Goal: Information Seeking & Learning: Learn about a topic

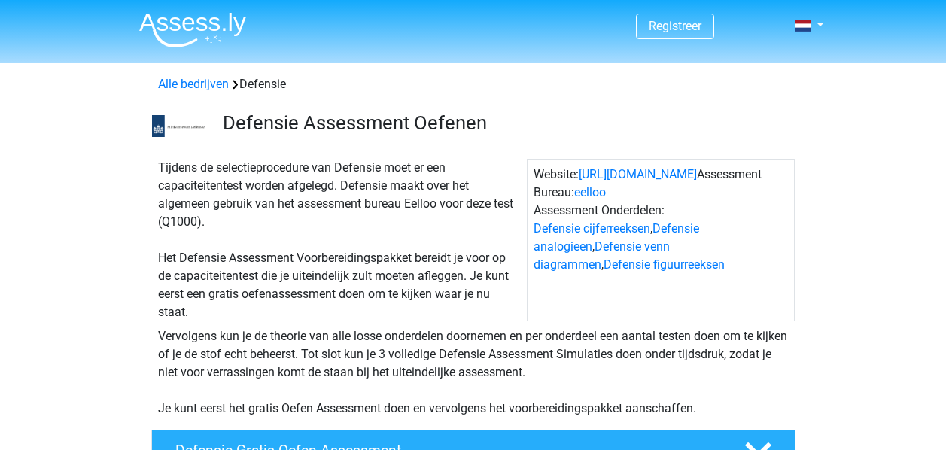
scroll to position [221, 0]
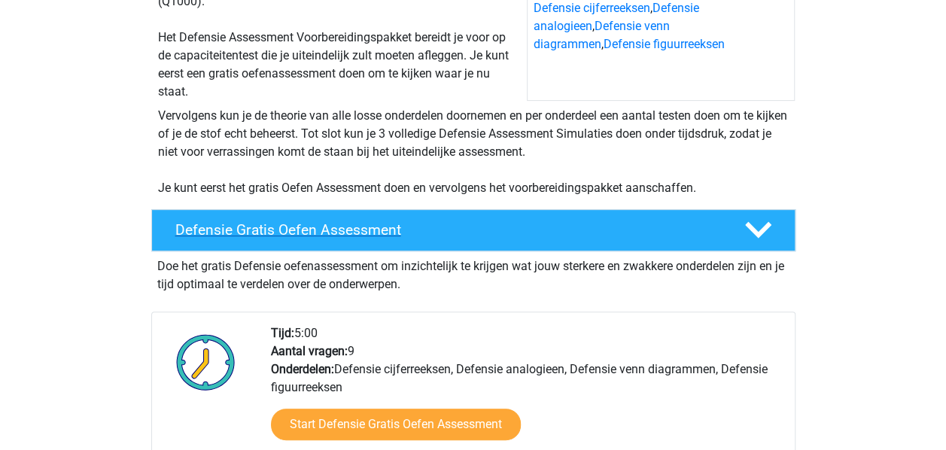
click at [316, 236] on h4 "Defensie Gratis Oefen Assessment" at bounding box center [447, 229] width 545 height 17
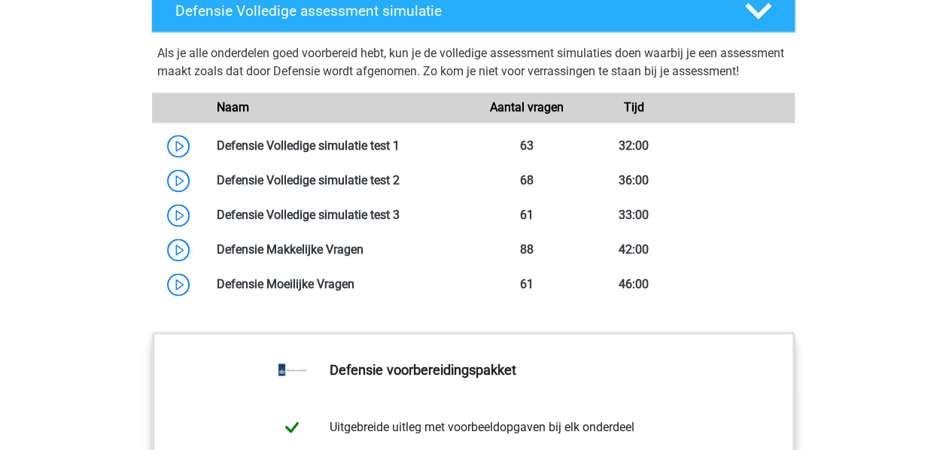
scroll to position [1173, 0]
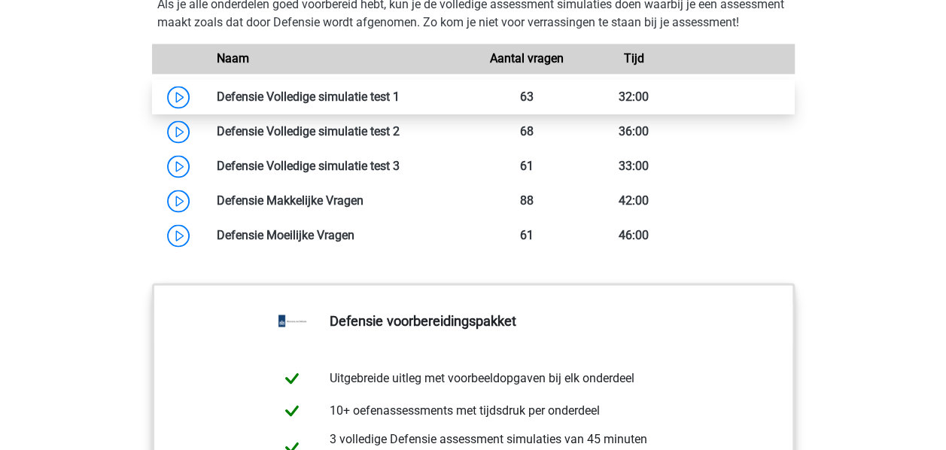
click at [400, 104] on link at bounding box center [400, 97] width 0 height 14
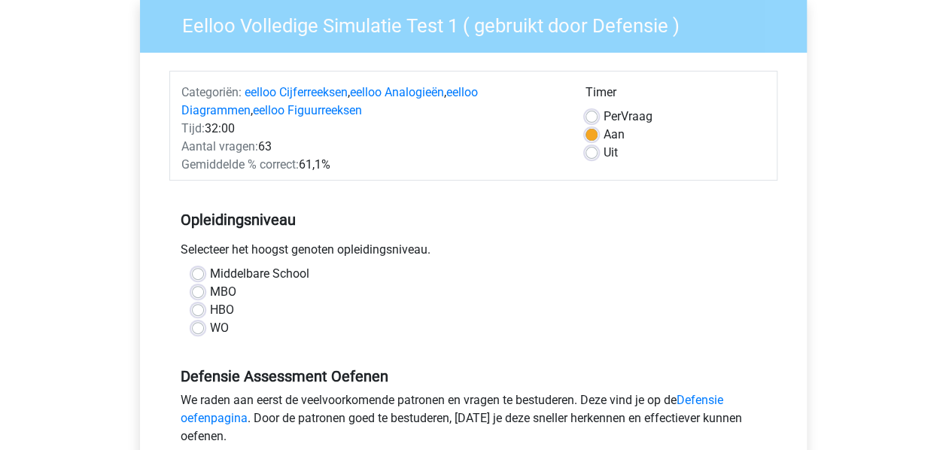
scroll to position [197, 0]
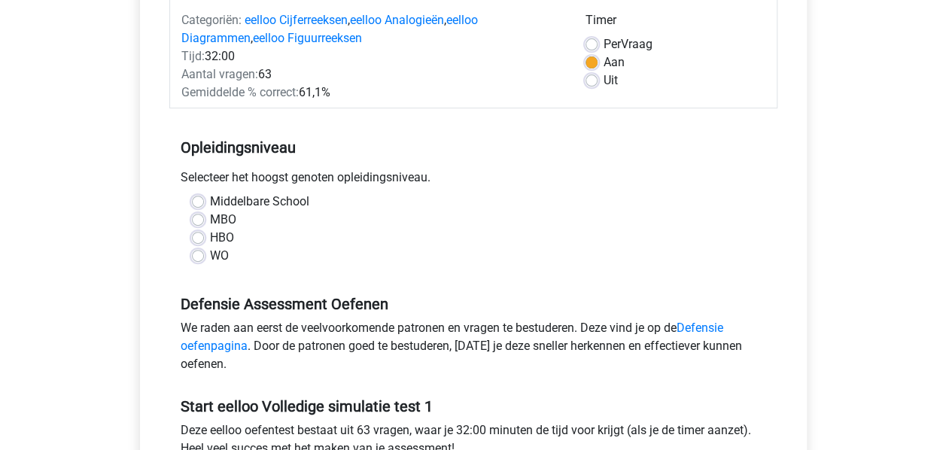
click at [210, 255] on label "WO" at bounding box center [219, 256] width 19 height 18
click at [204, 255] on input "WO" at bounding box center [198, 254] width 12 height 15
radio input "true"
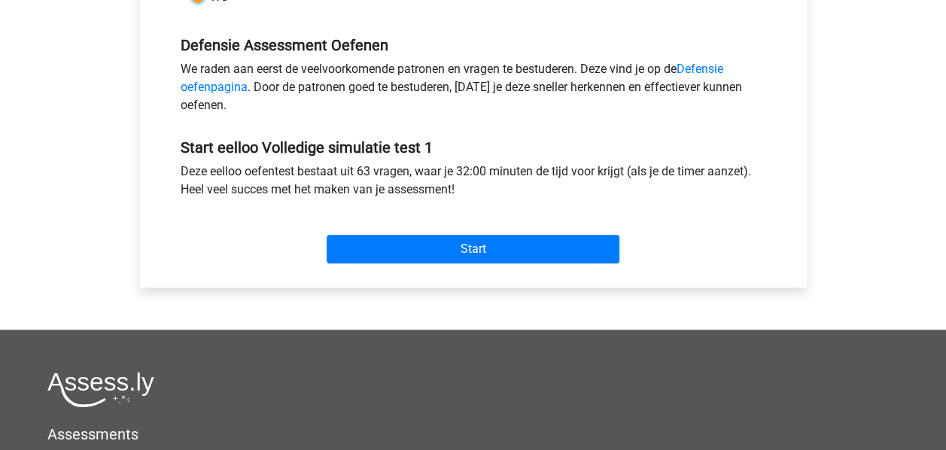
scroll to position [459, 0]
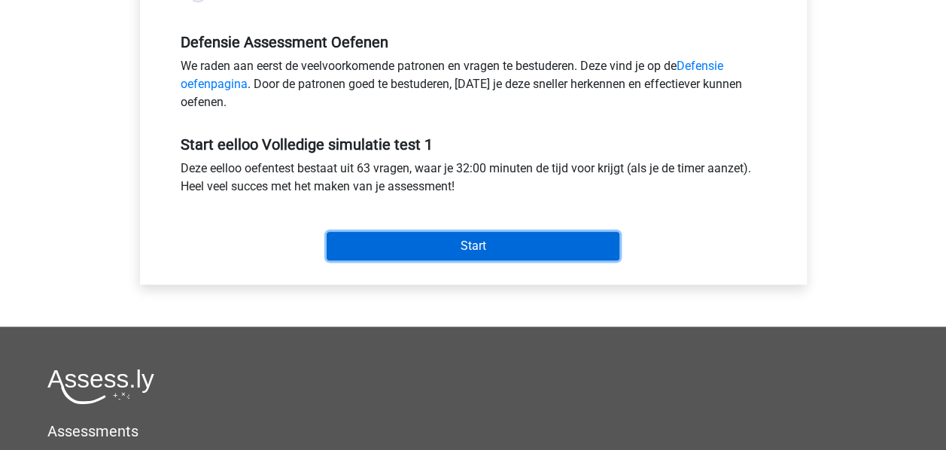
click at [400, 239] on input "Start" at bounding box center [473, 246] width 293 height 29
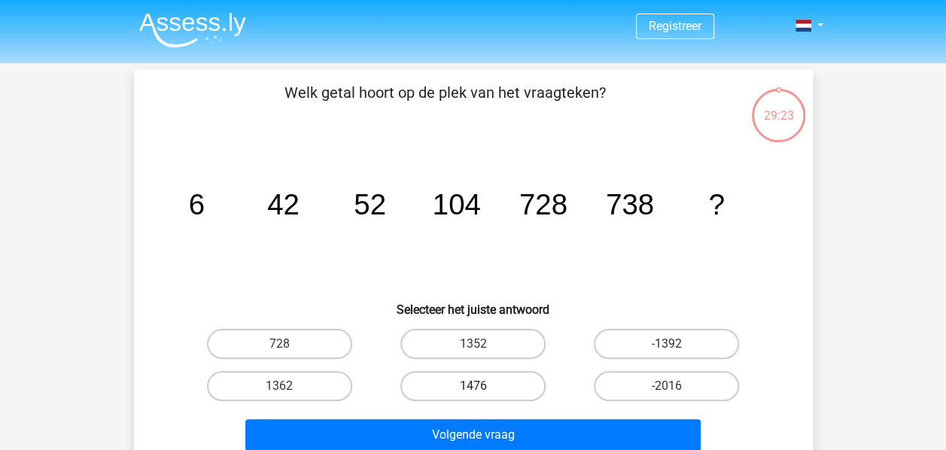
click at [486, 387] on label "1476" at bounding box center [472, 386] width 145 height 30
click at [482, 387] on input "1476" at bounding box center [478, 391] width 10 height 10
radio input "true"
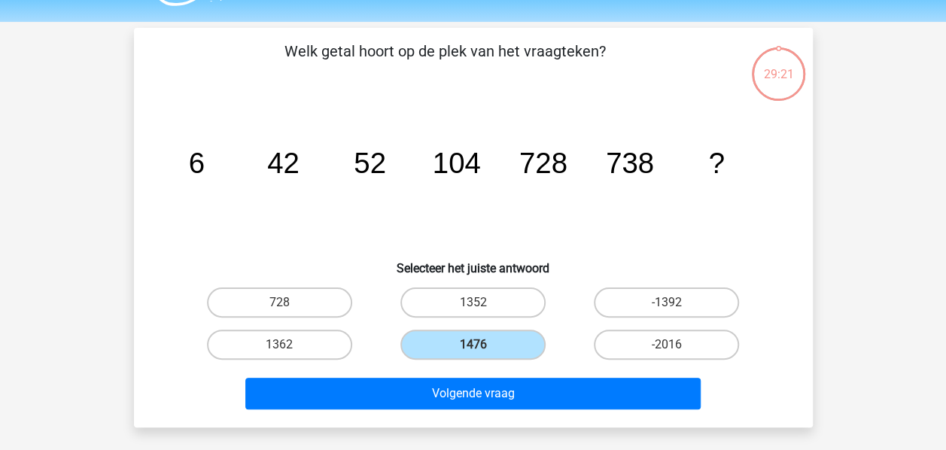
scroll to position [51, 0]
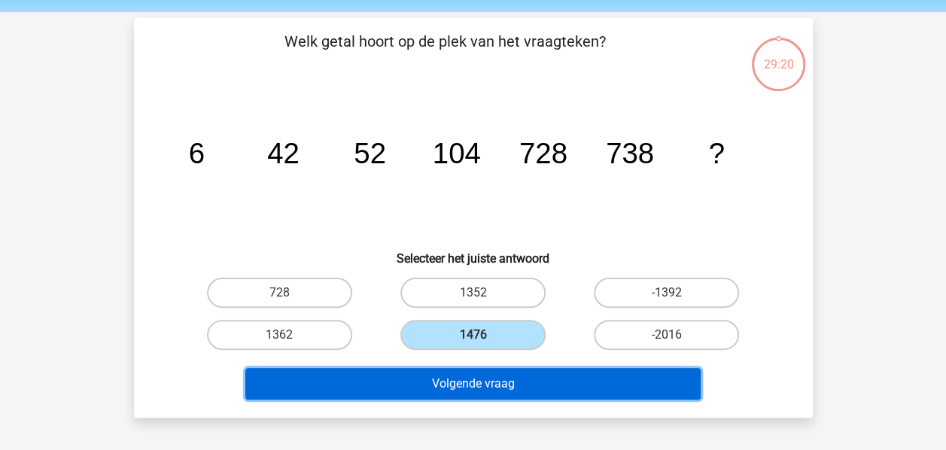
click at [480, 385] on button "Volgende vraag" at bounding box center [472, 384] width 455 height 32
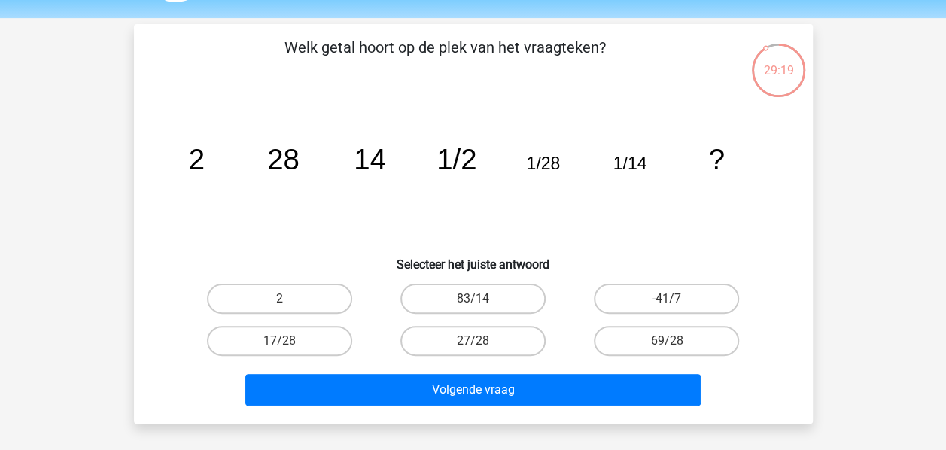
scroll to position [44, 0]
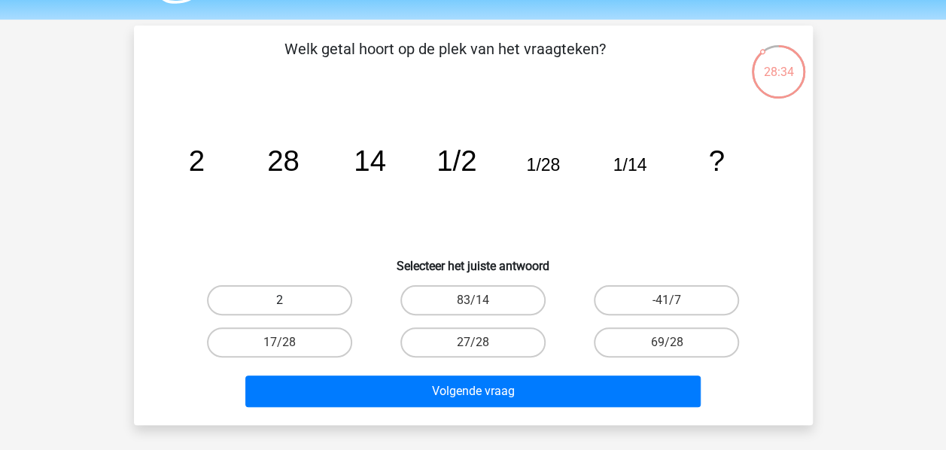
click at [328, 298] on label "2" at bounding box center [279, 300] width 145 height 30
click at [289, 300] on input "2" at bounding box center [284, 305] width 10 height 10
radio input "true"
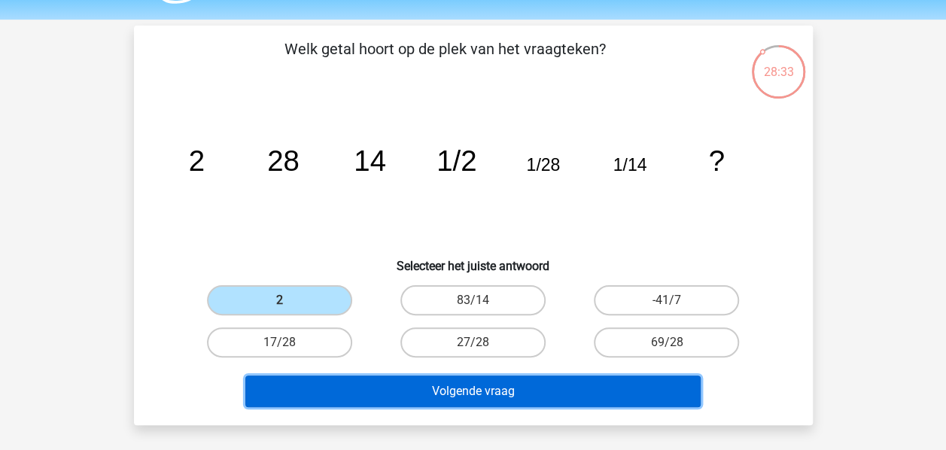
click at [471, 397] on button "Volgende vraag" at bounding box center [472, 392] width 455 height 32
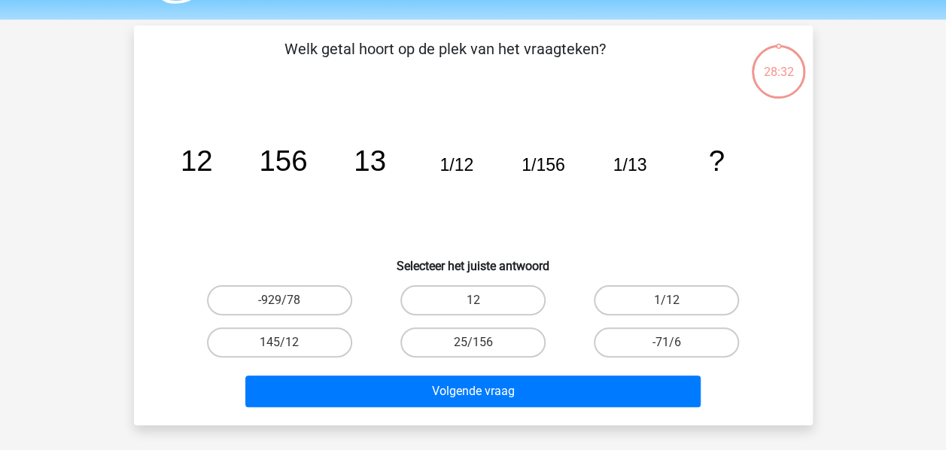
scroll to position [69, 0]
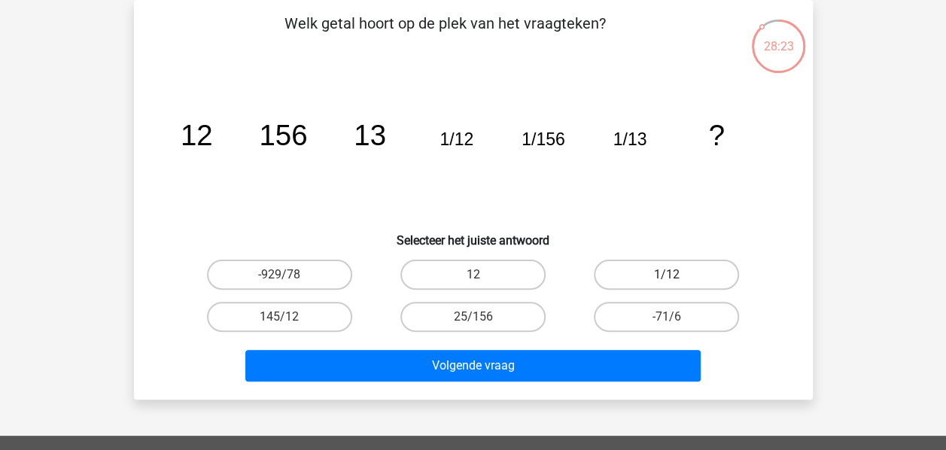
click at [724, 263] on label "1/12" at bounding box center [666, 275] width 145 height 30
click at [677, 275] on input "1/12" at bounding box center [672, 280] width 10 height 10
radio input "true"
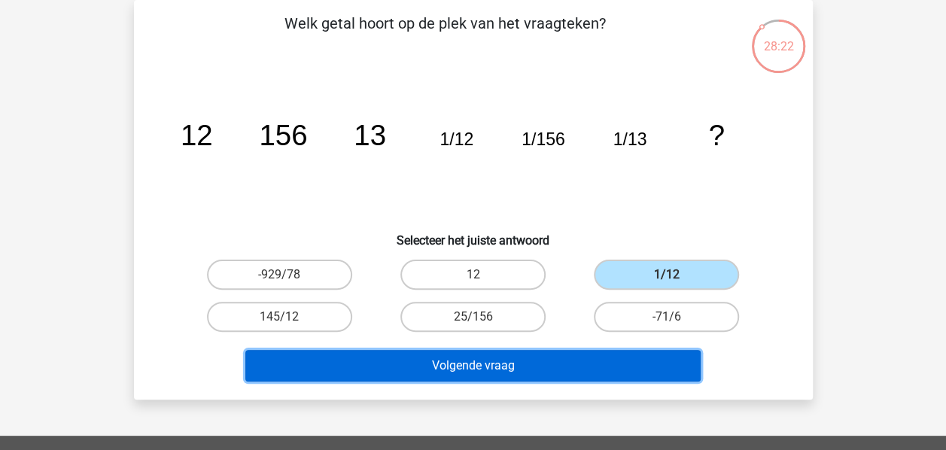
click at [591, 364] on button "Volgende vraag" at bounding box center [472, 366] width 455 height 32
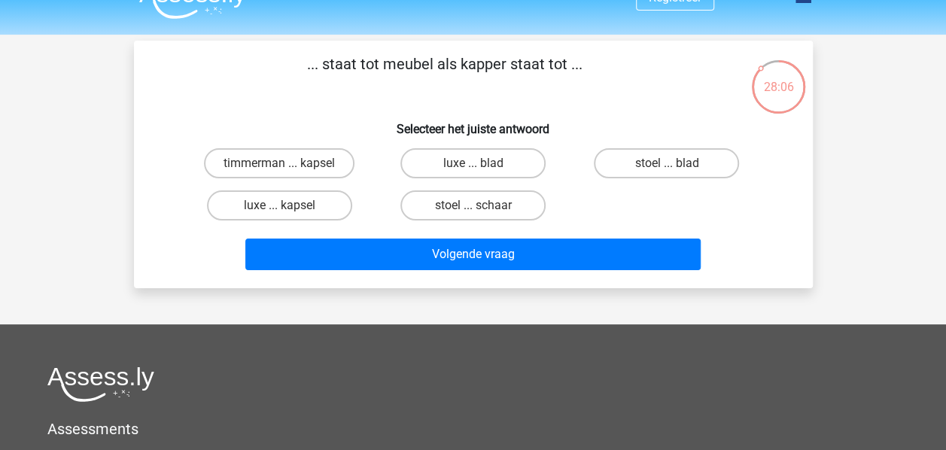
scroll to position [30, 0]
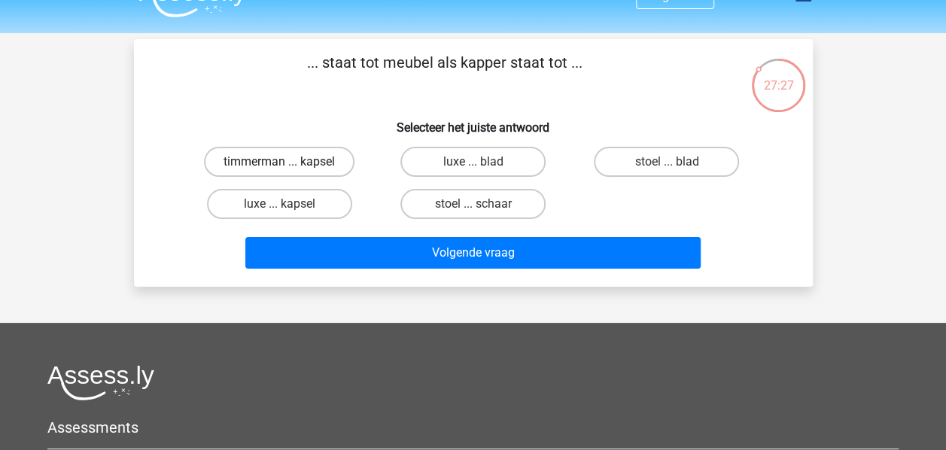
click at [322, 167] on label "timmerman ... kapsel" at bounding box center [279, 162] width 151 height 30
click at [289, 167] on input "timmerman ... kapsel" at bounding box center [284, 167] width 10 height 10
radio input "true"
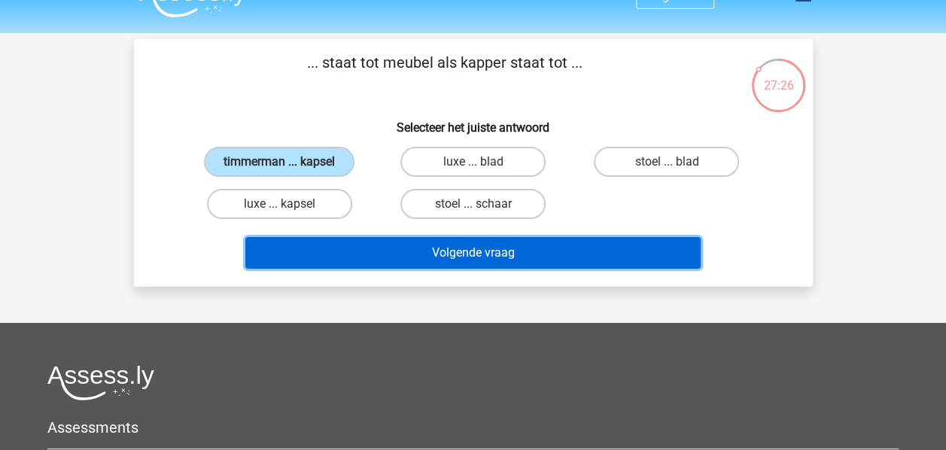
click at [354, 256] on button "Volgende vraag" at bounding box center [472, 253] width 455 height 32
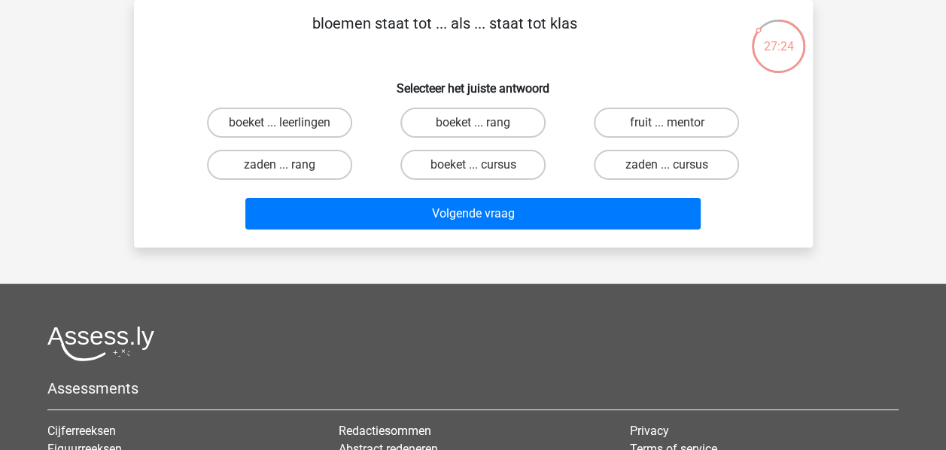
scroll to position [40, 0]
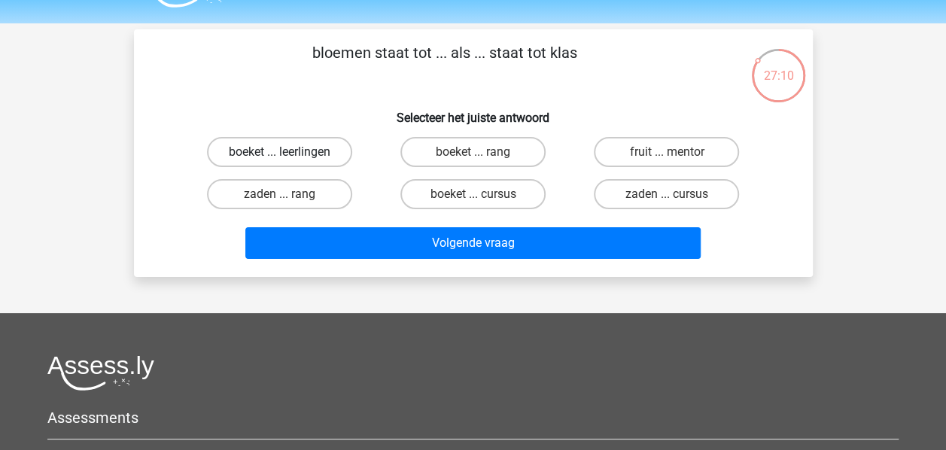
click at [269, 144] on label "boeket ... leerlingen" at bounding box center [279, 152] width 145 height 30
click at [279, 152] on input "boeket ... leerlingen" at bounding box center [284, 157] width 10 height 10
radio input "true"
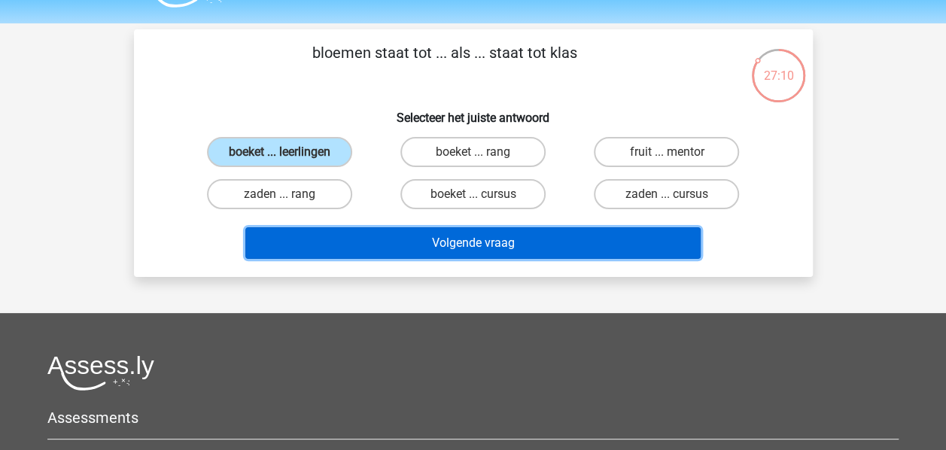
click at [354, 233] on button "Volgende vraag" at bounding box center [472, 243] width 455 height 32
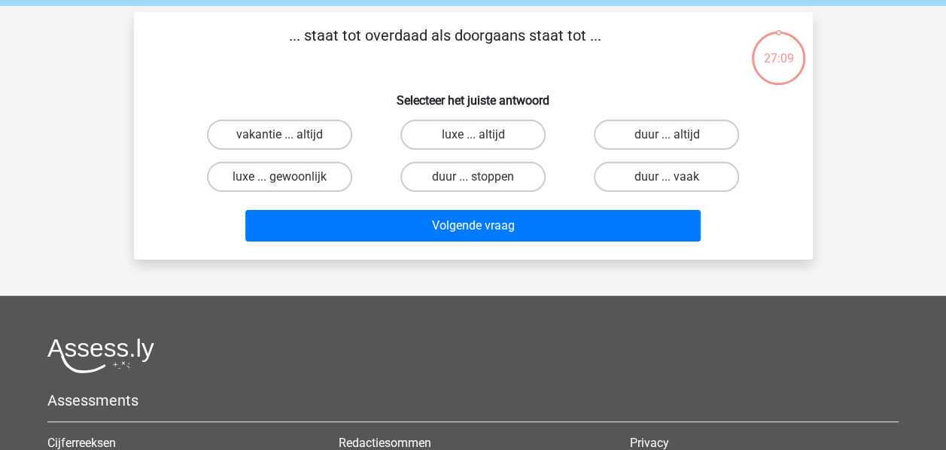
scroll to position [56, 0]
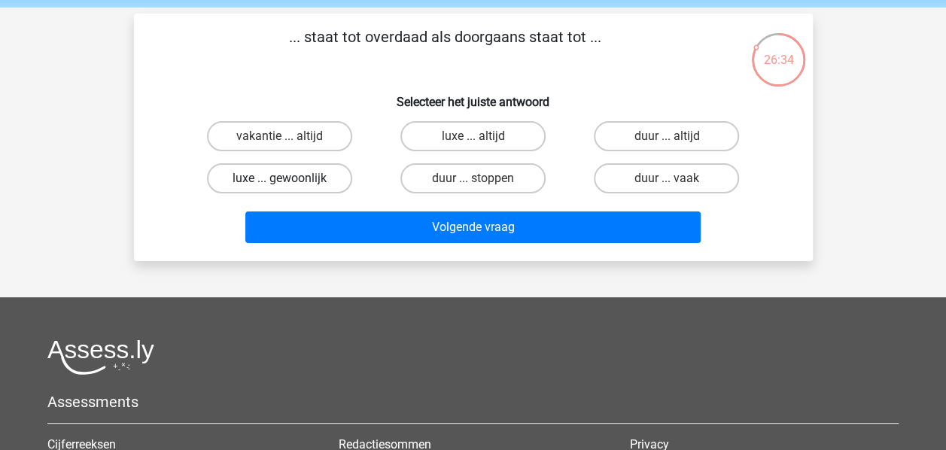
click at [302, 175] on label "luxe ... gewoonlijk" at bounding box center [279, 178] width 145 height 30
click at [289, 178] on input "luxe ... gewoonlijk" at bounding box center [284, 183] width 10 height 10
radio input "true"
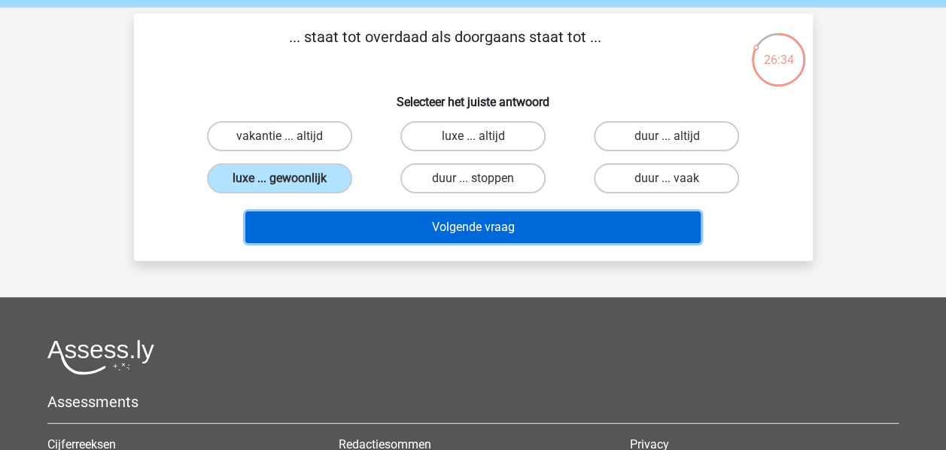
click at [402, 222] on button "Volgende vraag" at bounding box center [472, 227] width 455 height 32
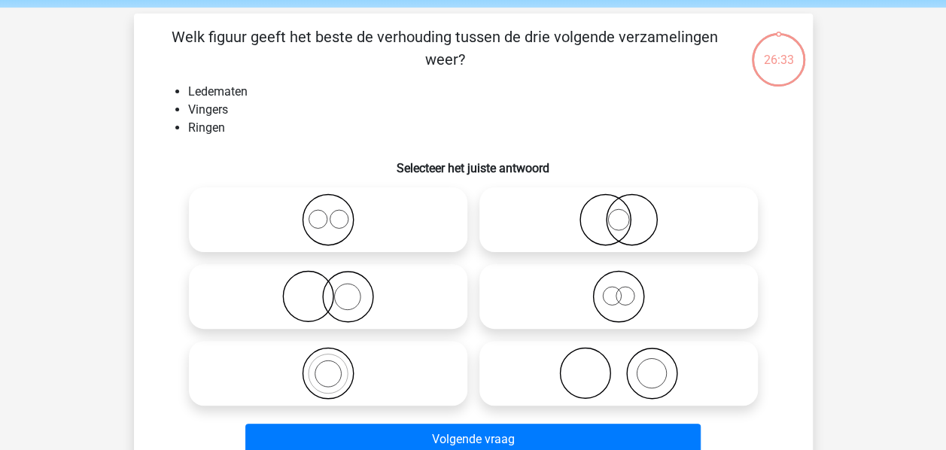
scroll to position [69, 0]
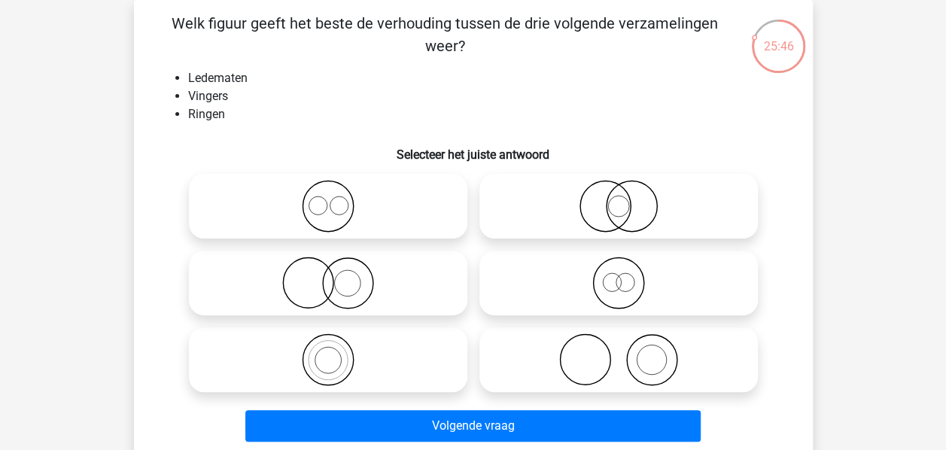
click at [363, 286] on icon at bounding box center [328, 283] width 266 height 53
click at [338, 275] on input "radio" at bounding box center [333, 271] width 10 height 10
radio input "true"
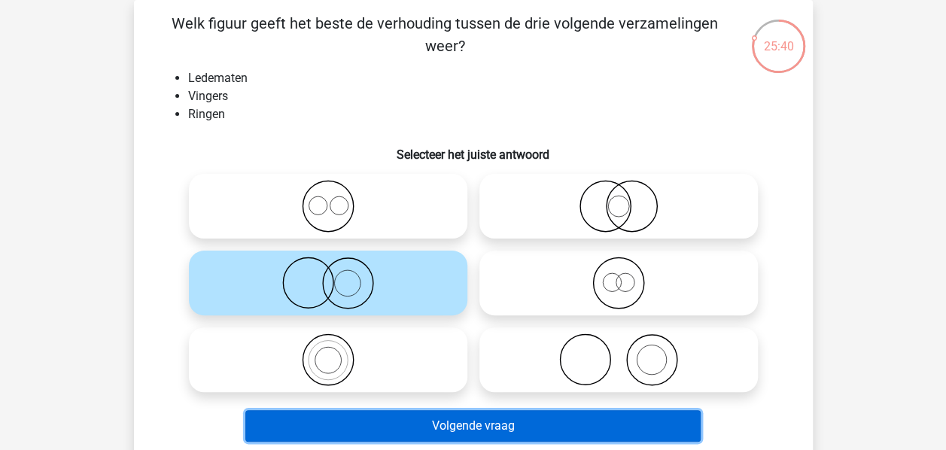
click at [486, 433] on button "Volgende vraag" at bounding box center [472, 426] width 455 height 32
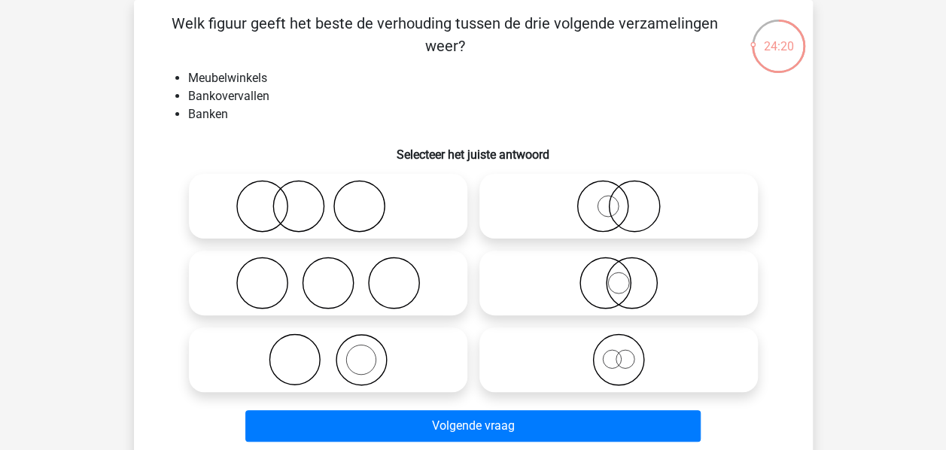
click at [345, 214] on icon at bounding box center [328, 206] width 266 height 53
click at [338, 199] on input "radio" at bounding box center [333, 194] width 10 height 10
radio input "true"
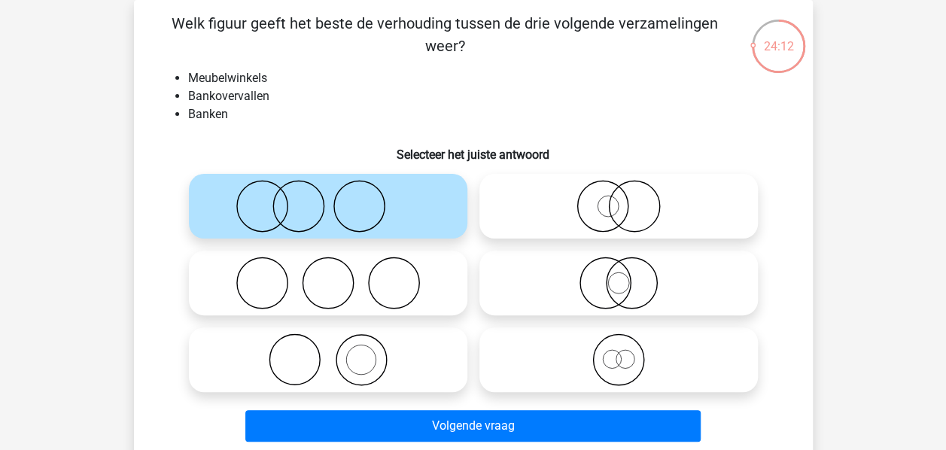
click at [598, 205] on icon at bounding box center [618, 206] width 266 height 53
click at [619, 199] on input "radio" at bounding box center [624, 194] width 10 height 10
radio input "true"
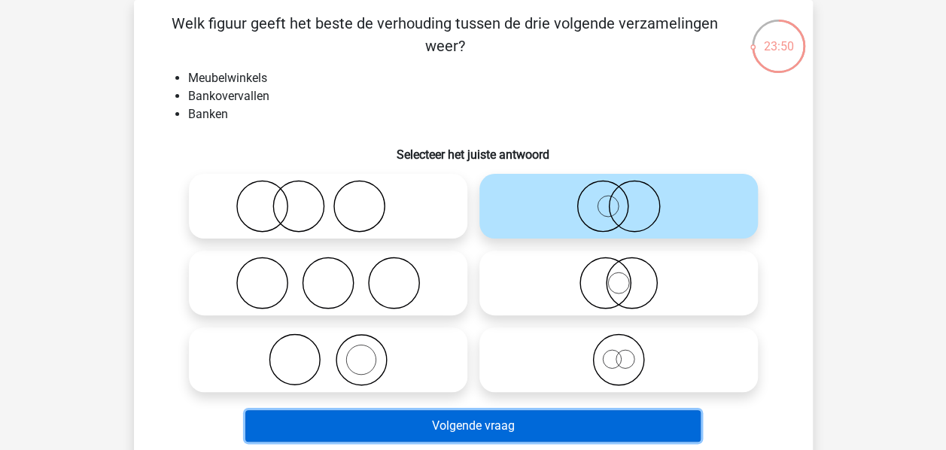
click at [587, 415] on button "Volgende vraag" at bounding box center [472, 426] width 455 height 32
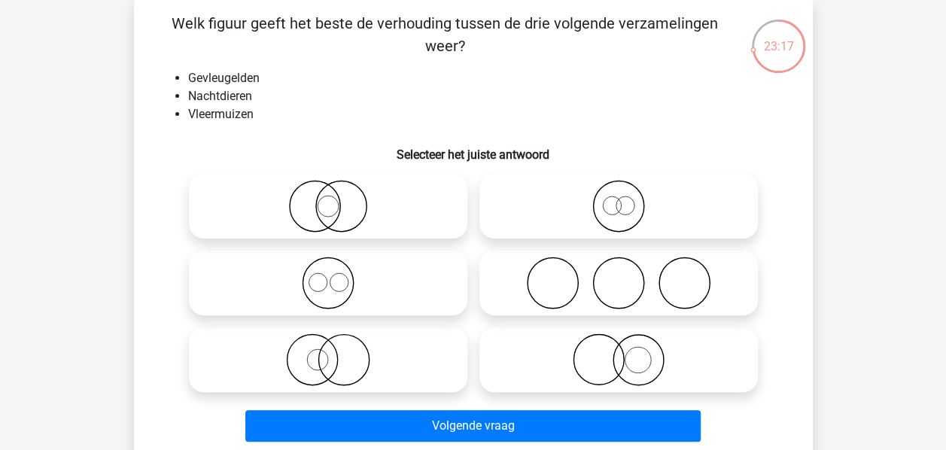
click at [391, 187] on icon at bounding box center [328, 206] width 266 height 53
click at [338, 189] on input "radio" at bounding box center [333, 194] width 10 height 10
radio input "true"
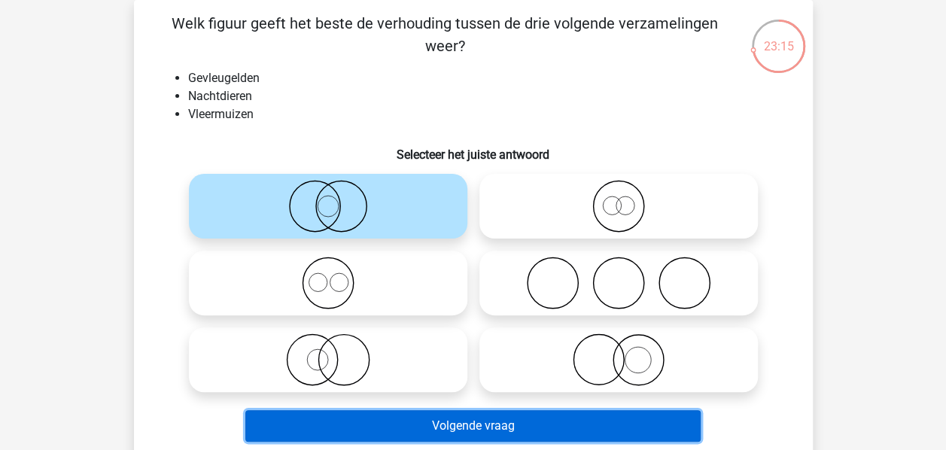
click at [470, 427] on button "Volgende vraag" at bounding box center [472, 426] width 455 height 32
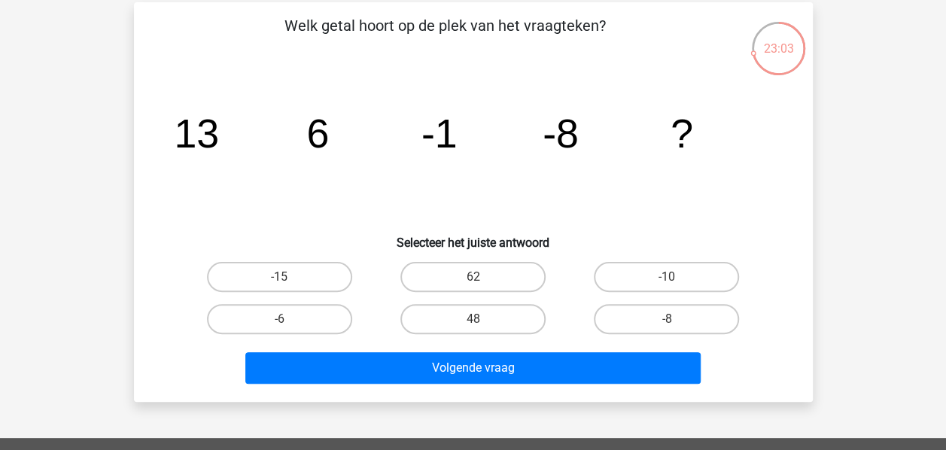
scroll to position [43, 0]
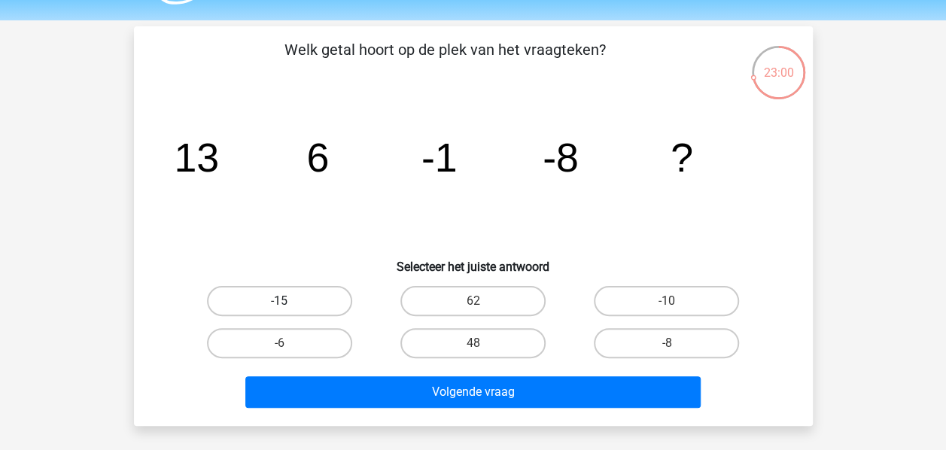
click at [319, 294] on label "-15" at bounding box center [279, 301] width 145 height 30
click at [289, 301] on input "-15" at bounding box center [284, 306] width 10 height 10
radio input "true"
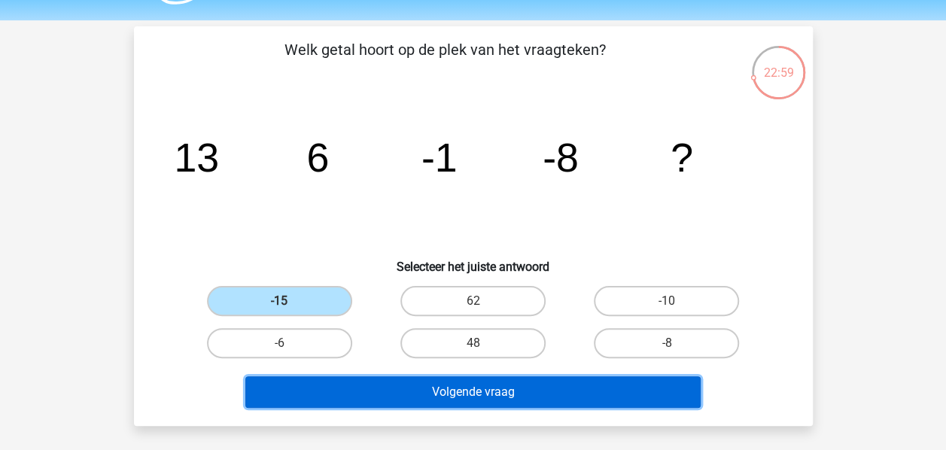
click at [423, 400] on button "Volgende vraag" at bounding box center [472, 392] width 455 height 32
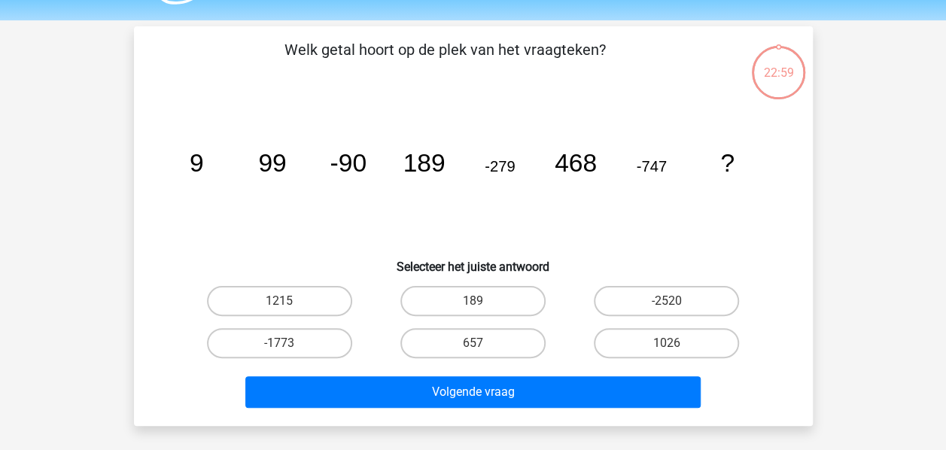
scroll to position [69, 0]
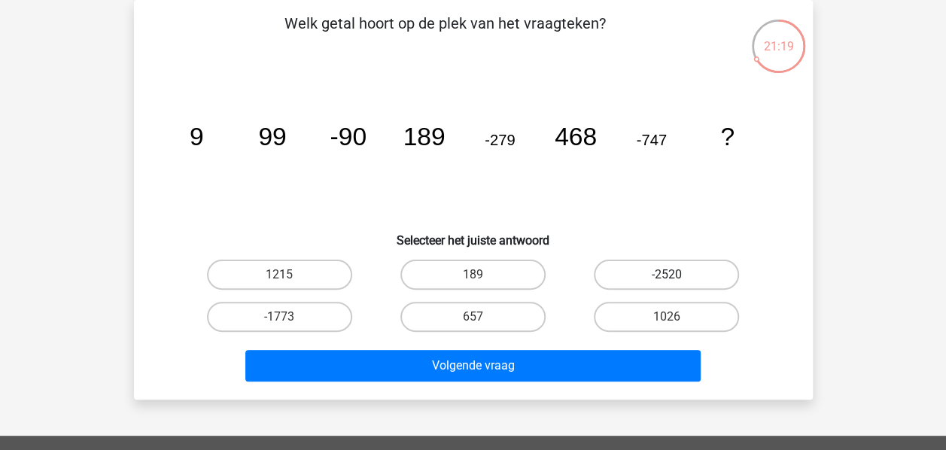
drag, startPoint x: 671, startPoint y: 316, endPoint x: 736, endPoint y: 265, distance: 83.1
click at [718, 281] on div "1215 189 -2520 -1773 657" at bounding box center [473, 296] width 581 height 84
click at [715, 315] on label "1026" at bounding box center [666, 317] width 145 height 30
click at [677, 317] on input "1026" at bounding box center [672, 322] width 10 height 10
radio input "true"
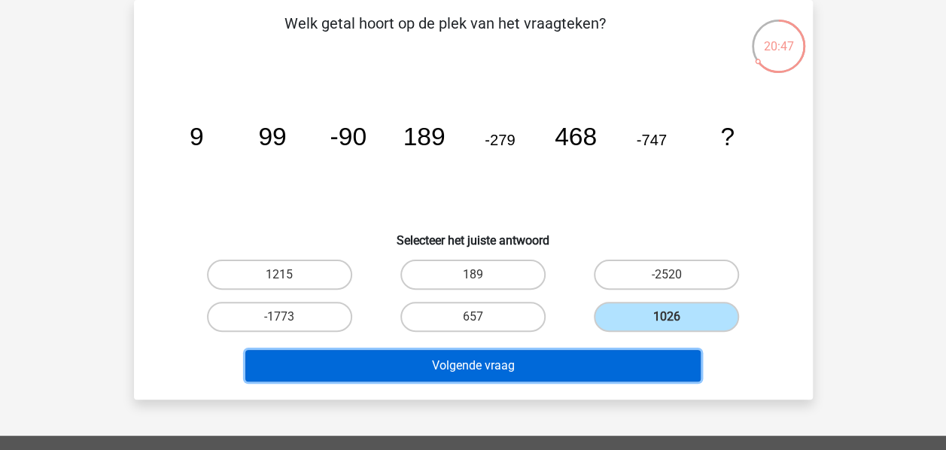
click at [634, 370] on button "Volgende vraag" at bounding box center [472, 366] width 455 height 32
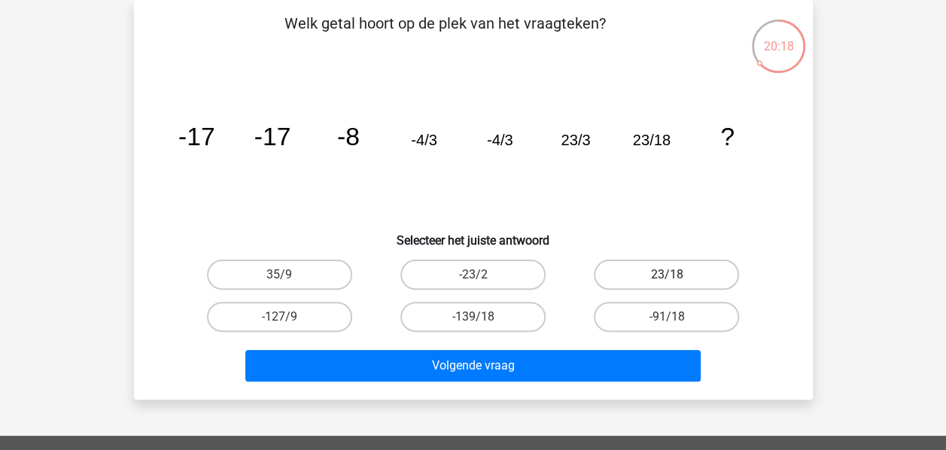
click at [662, 275] on label "23/18" at bounding box center [666, 275] width 145 height 30
click at [667, 275] on input "23/18" at bounding box center [672, 280] width 10 height 10
radio input "true"
click at [565, 388] on div "Welk getal hoort op de plek van het vraagteken? image/svg+xml -17 -17 -8 -4/3 -…" at bounding box center [473, 200] width 679 height 400
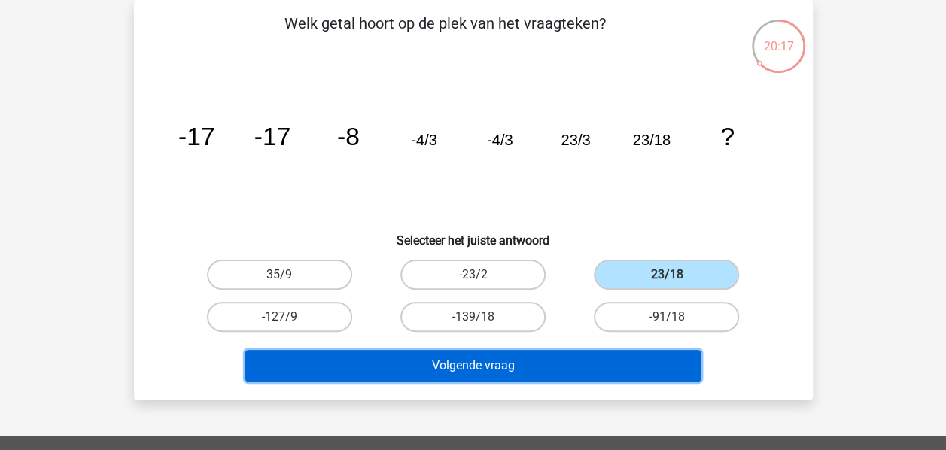
click at [580, 374] on button "Volgende vraag" at bounding box center [472, 366] width 455 height 32
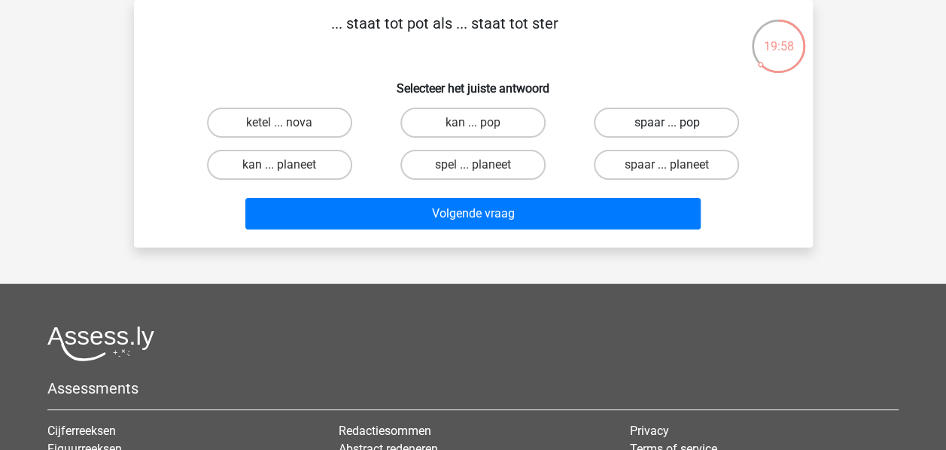
click at [704, 111] on label "spaar ... pop" at bounding box center [666, 123] width 145 height 30
click at [677, 123] on input "spaar ... pop" at bounding box center [672, 128] width 10 height 10
radio input "true"
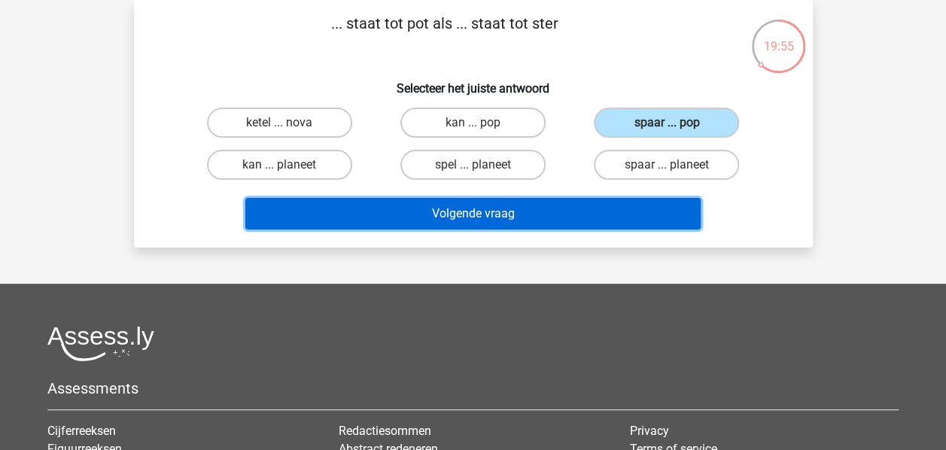
click at [602, 199] on button "Volgende vraag" at bounding box center [472, 214] width 455 height 32
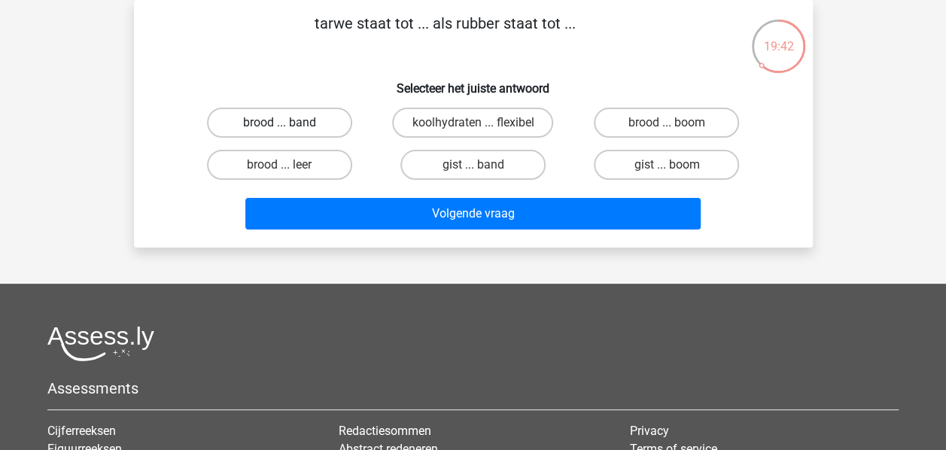
click at [321, 127] on label "brood ... band" at bounding box center [279, 123] width 145 height 30
click at [289, 127] on input "brood ... band" at bounding box center [284, 128] width 10 height 10
radio input "true"
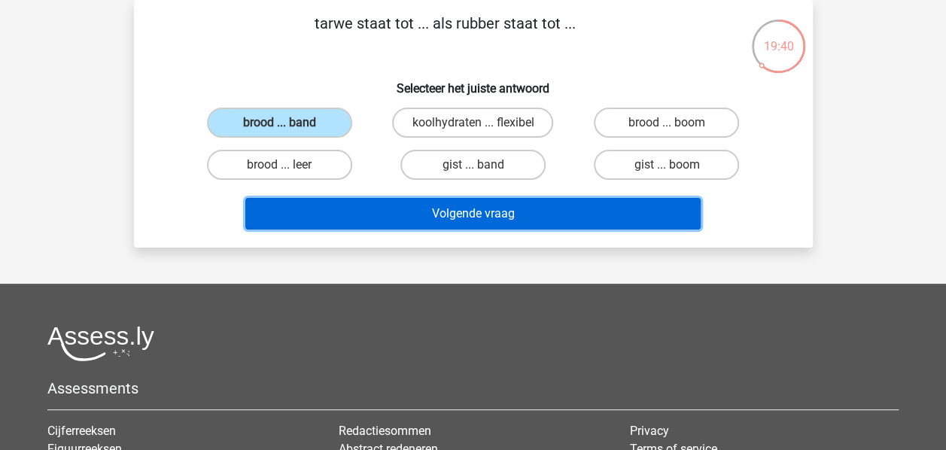
click at [412, 206] on button "Volgende vraag" at bounding box center [472, 214] width 455 height 32
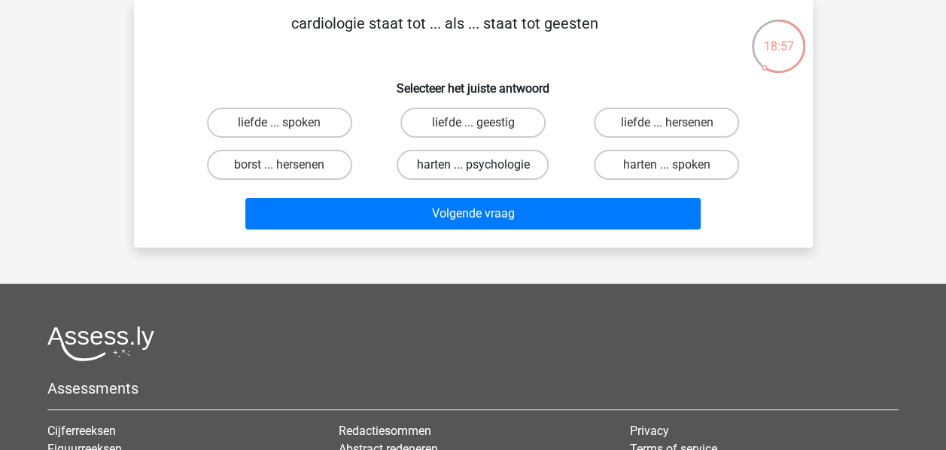
click at [516, 175] on label "harten ... psychologie" at bounding box center [473, 165] width 152 height 30
click at [482, 175] on input "harten ... psychologie" at bounding box center [478, 170] width 10 height 10
radio input "true"
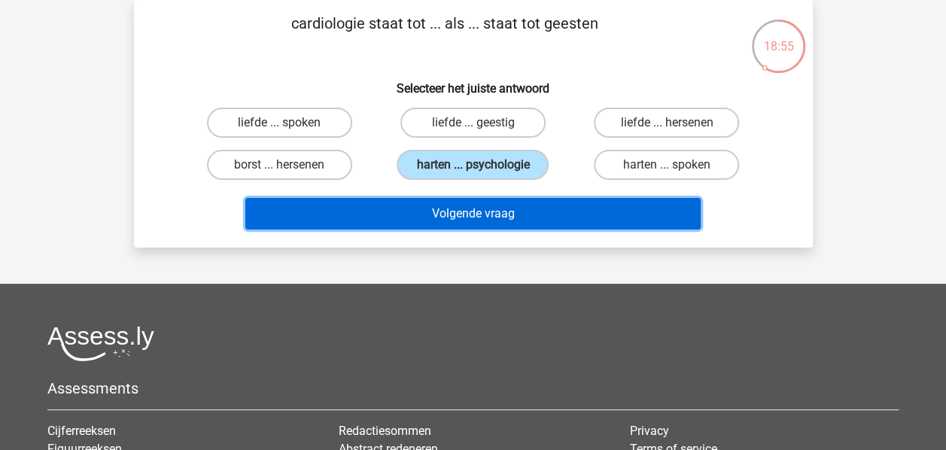
click at [529, 202] on button "Volgende vraag" at bounding box center [472, 214] width 455 height 32
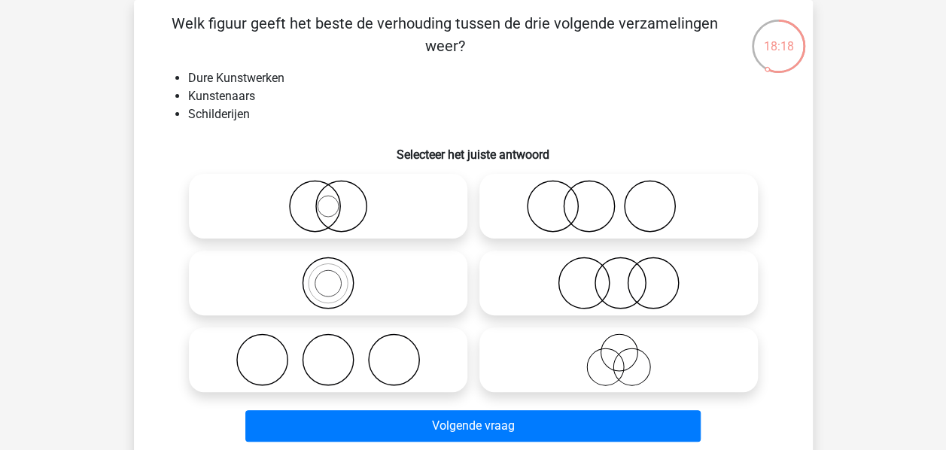
click at [596, 278] on icon at bounding box center [618, 283] width 266 height 53
click at [619, 275] on input "radio" at bounding box center [624, 271] width 10 height 10
radio input "true"
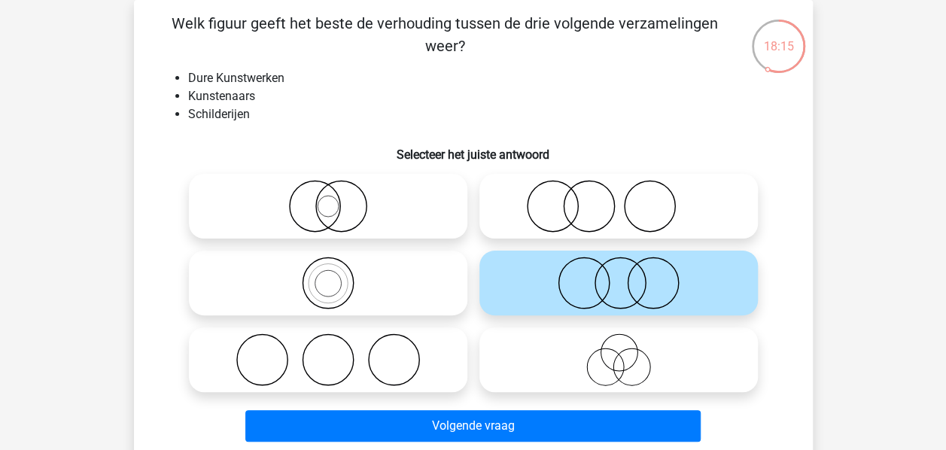
click at [647, 357] on icon at bounding box center [618, 359] width 266 height 53
click at [628, 352] on input "radio" at bounding box center [624, 347] width 10 height 10
radio input "true"
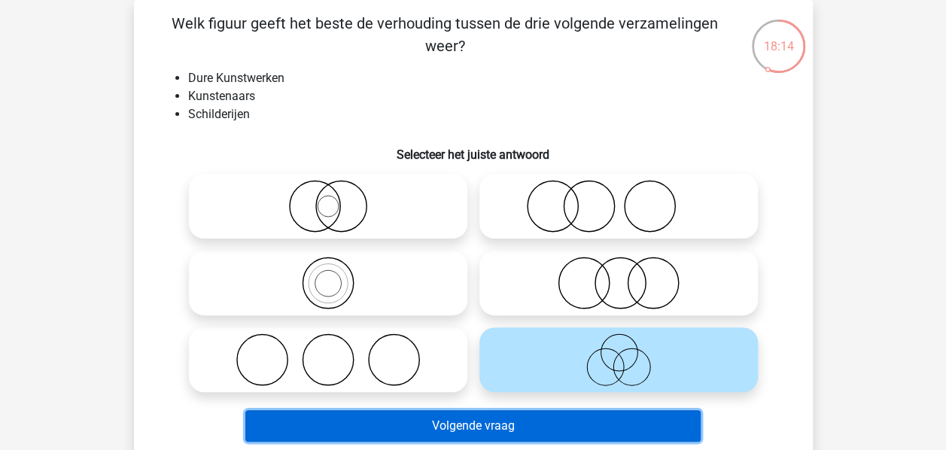
click at [562, 426] on button "Volgende vraag" at bounding box center [472, 426] width 455 height 32
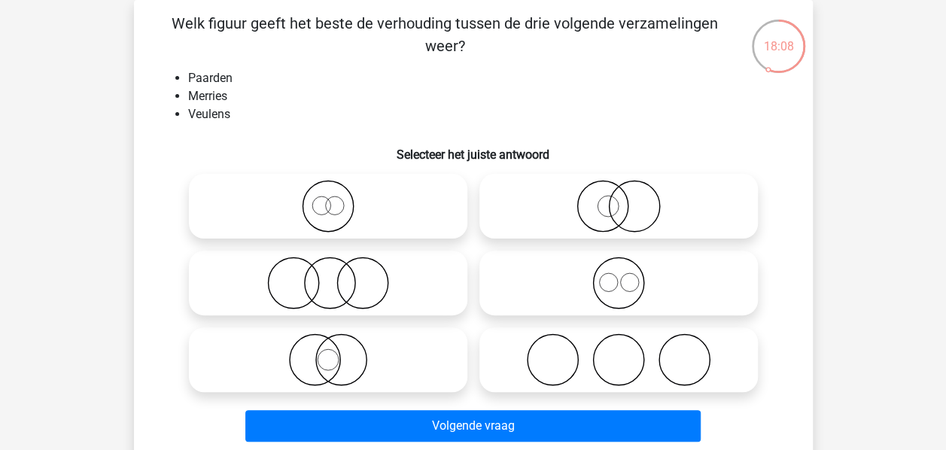
click at [349, 369] on icon at bounding box center [328, 359] width 266 height 53
click at [338, 352] on input "radio" at bounding box center [333, 347] width 10 height 10
radio input "true"
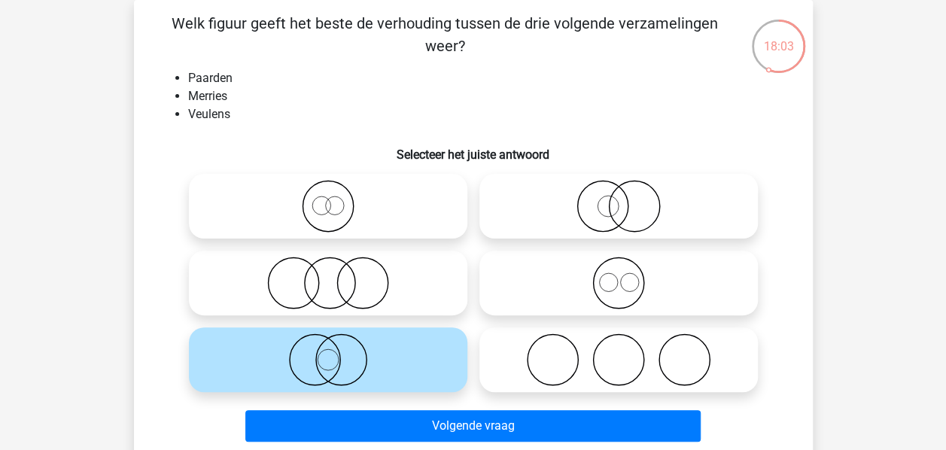
drag, startPoint x: 595, startPoint y: 431, endPoint x: 163, endPoint y: 247, distance: 469.0
click at [163, 247] on div at bounding box center [473, 283] width 631 height 230
click at [691, 169] on div at bounding box center [618, 206] width 290 height 77
click at [617, 221] on icon at bounding box center [618, 206] width 266 height 53
click at [619, 199] on input "radio" at bounding box center [624, 194] width 10 height 10
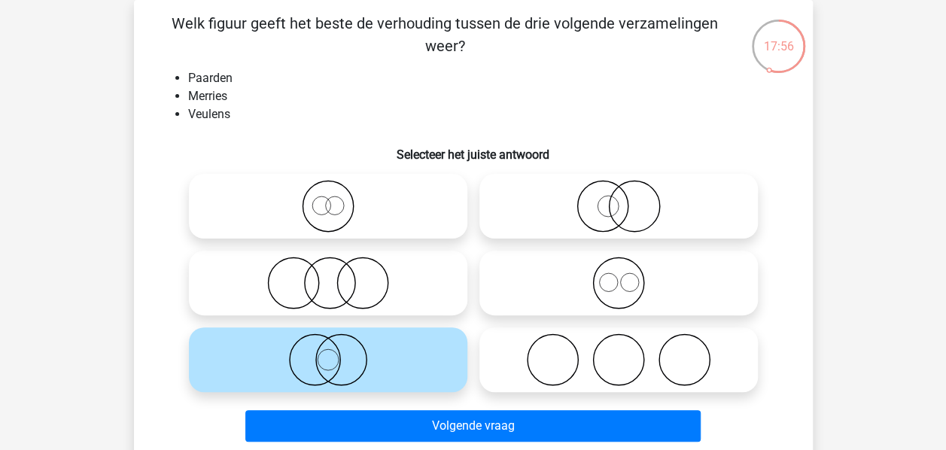
radio input "true"
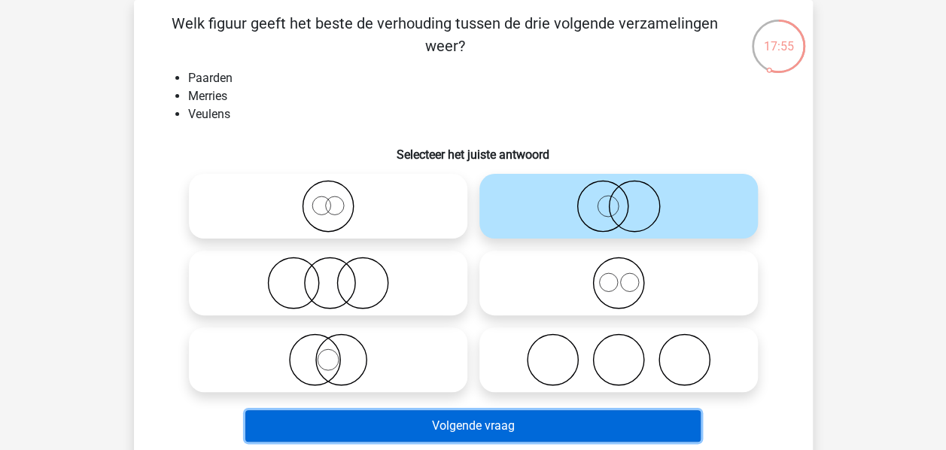
click at [518, 418] on button "Volgende vraag" at bounding box center [472, 426] width 455 height 32
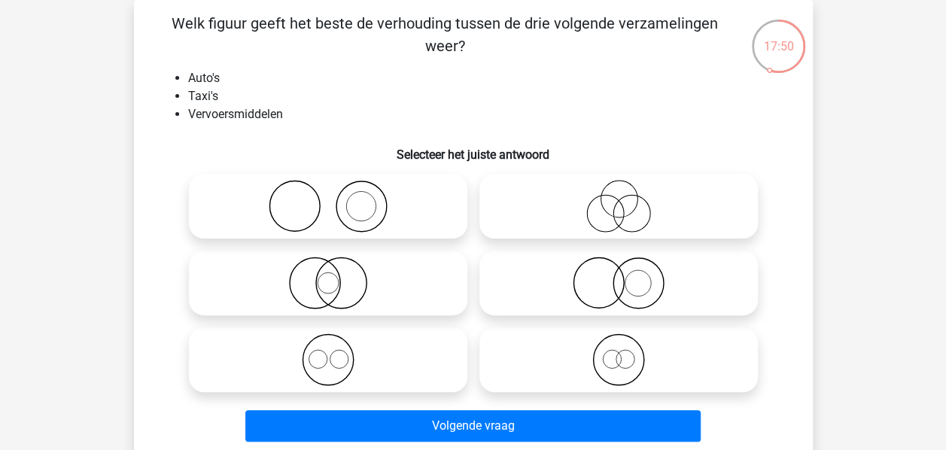
click at [373, 298] on icon at bounding box center [328, 283] width 266 height 53
click at [338, 275] on input "radio" at bounding box center [333, 271] width 10 height 10
radio input "true"
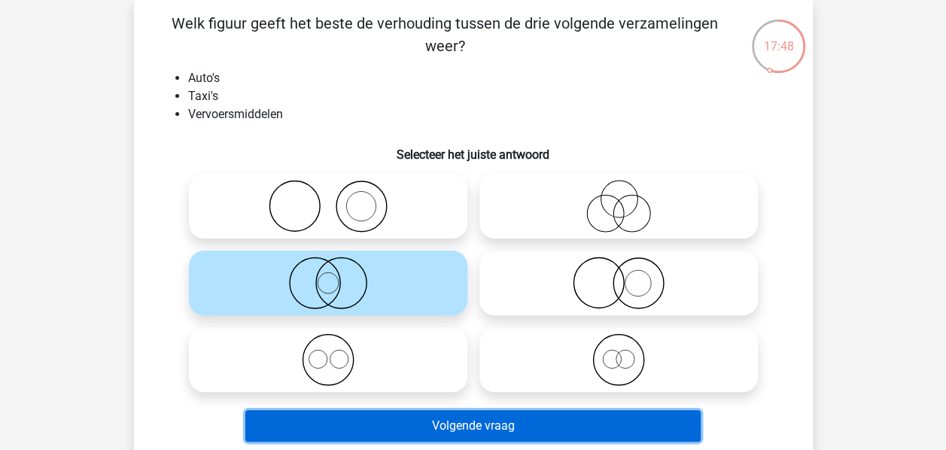
click at [433, 424] on button "Volgende vraag" at bounding box center [472, 426] width 455 height 32
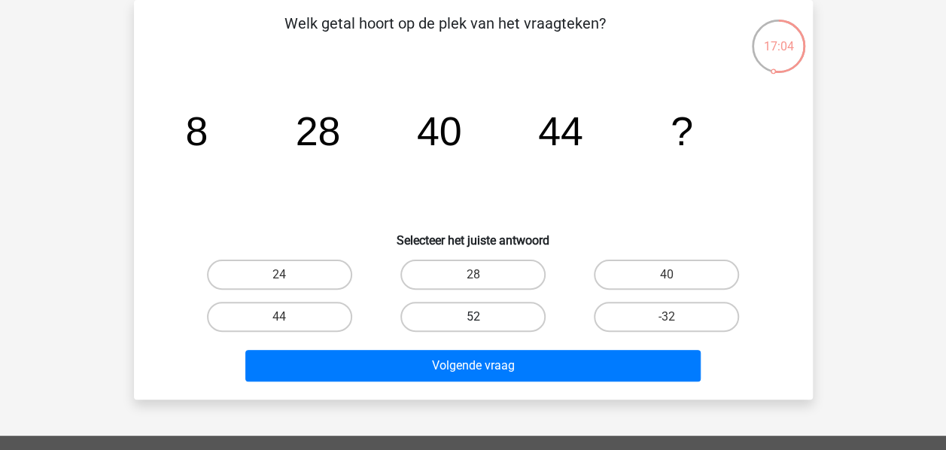
click at [479, 304] on label "52" at bounding box center [472, 317] width 145 height 30
click at [479, 317] on input "52" at bounding box center [478, 322] width 10 height 10
radio input "true"
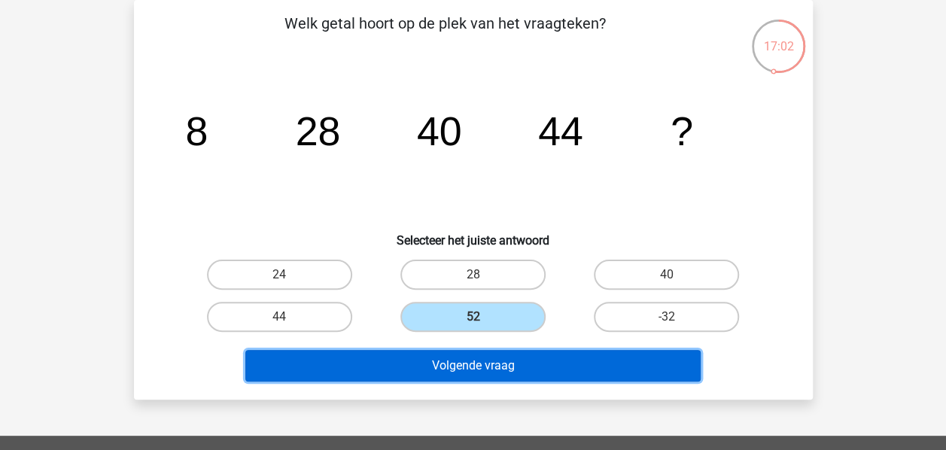
click at [519, 361] on button "Volgende vraag" at bounding box center [472, 366] width 455 height 32
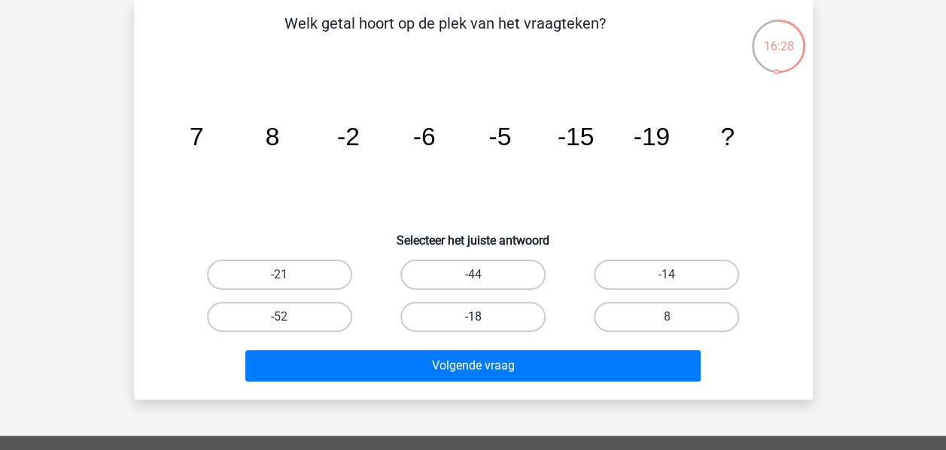
click at [513, 309] on label "-18" at bounding box center [472, 317] width 145 height 30
click at [482, 317] on input "-18" at bounding box center [478, 322] width 10 height 10
radio input "true"
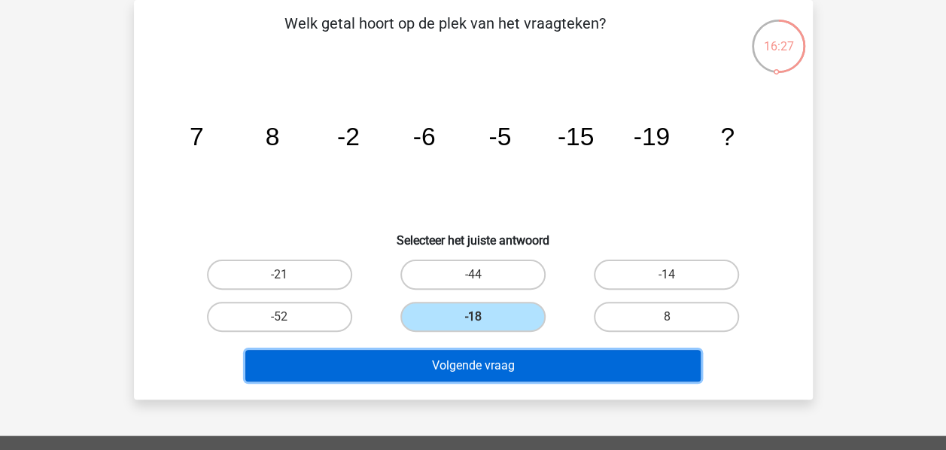
click at [506, 364] on button "Volgende vraag" at bounding box center [472, 366] width 455 height 32
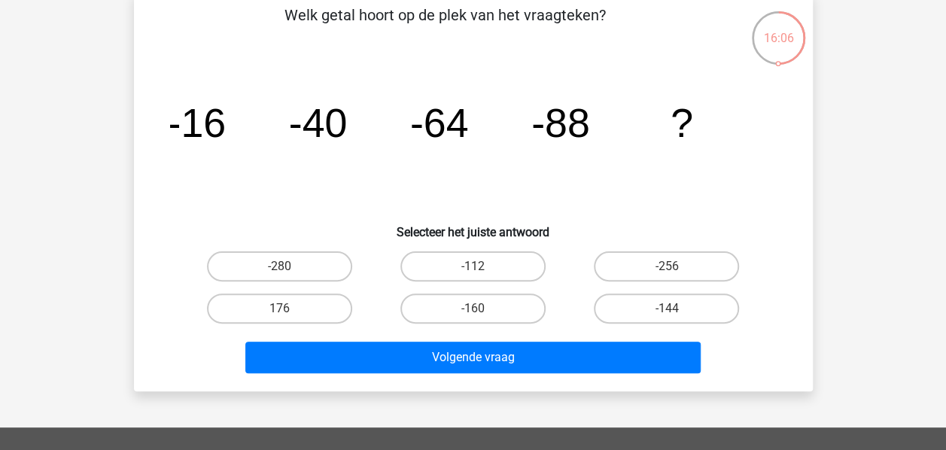
scroll to position [0, 0]
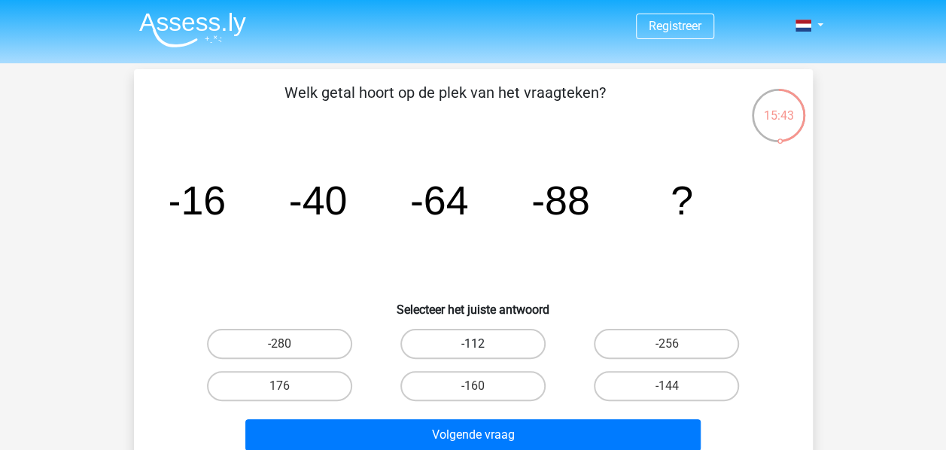
click at [515, 353] on label "-112" at bounding box center [472, 344] width 145 height 30
click at [482, 353] on input "-112" at bounding box center [478, 349] width 10 height 10
radio input "true"
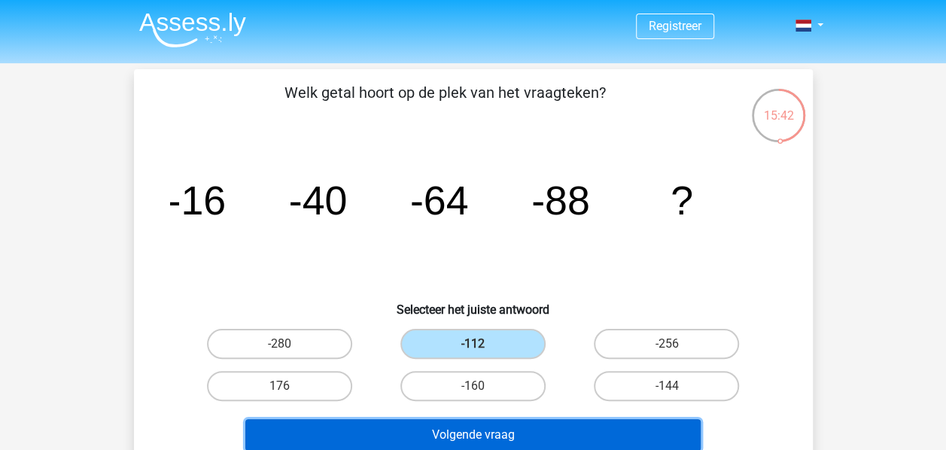
click at [518, 427] on button "Volgende vraag" at bounding box center [472, 435] width 455 height 32
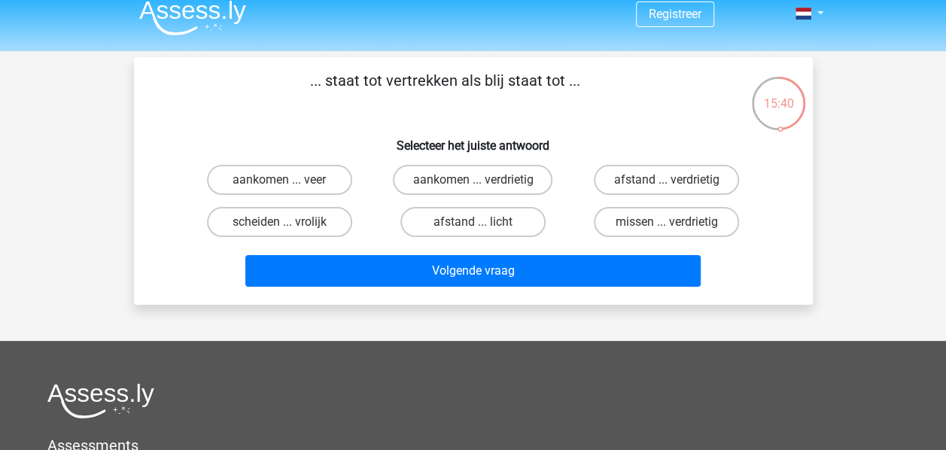
scroll to position [3, 0]
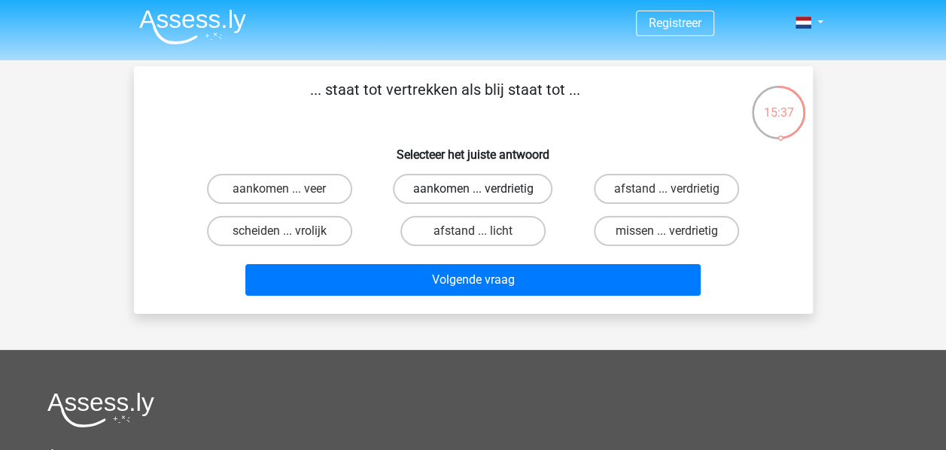
click at [528, 180] on label "aankomen ... verdrietig" at bounding box center [473, 189] width 160 height 30
click at [482, 189] on input "aankomen ... verdrietig" at bounding box center [478, 194] width 10 height 10
radio input "true"
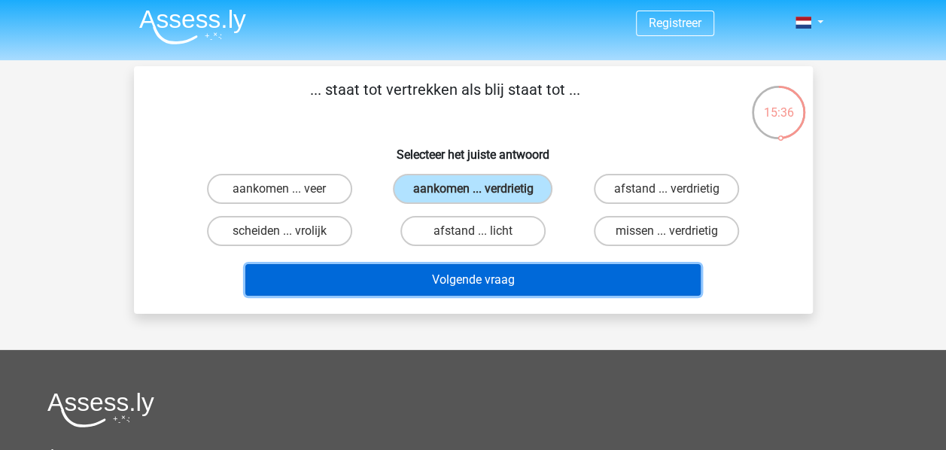
click at [537, 280] on button "Volgende vraag" at bounding box center [472, 280] width 455 height 32
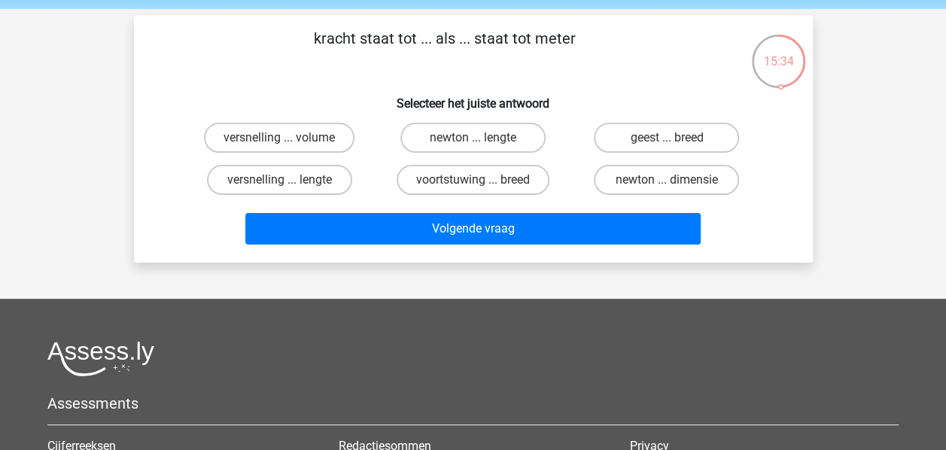
scroll to position [47, 0]
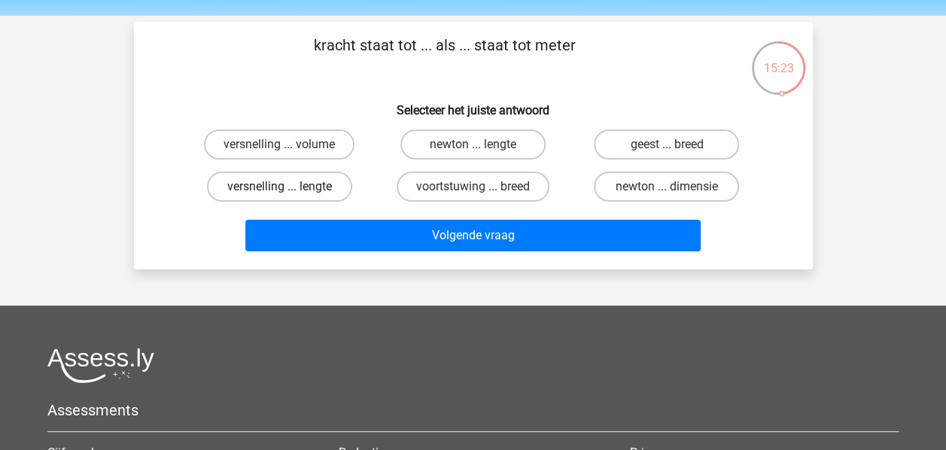
click at [344, 191] on label "versnelling ... lengte" at bounding box center [279, 187] width 145 height 30
click at [289, 191] on input "versnelling ... lengte" at bounding box center [284, 192] width 10 height 10
radio input "true"
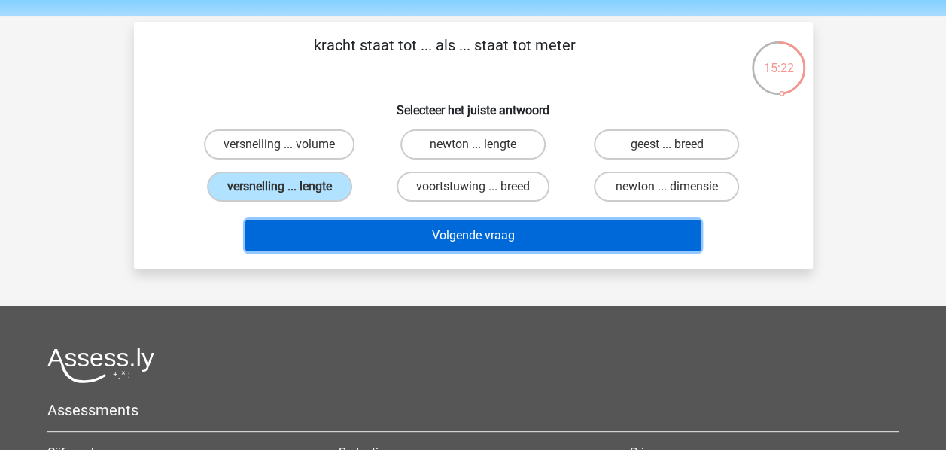
click at [429, 230] on button "Volgende vraag" at bounding box center [472, 236] width 455 height 32
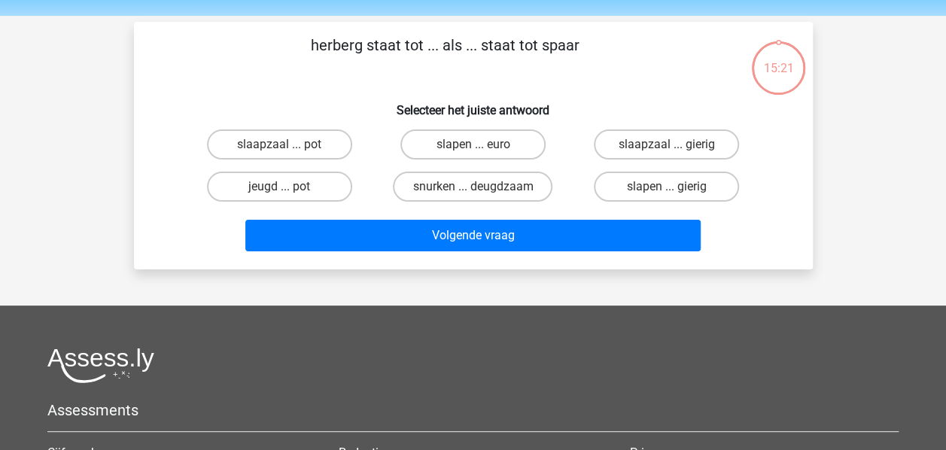
scroll to position [69, 0]
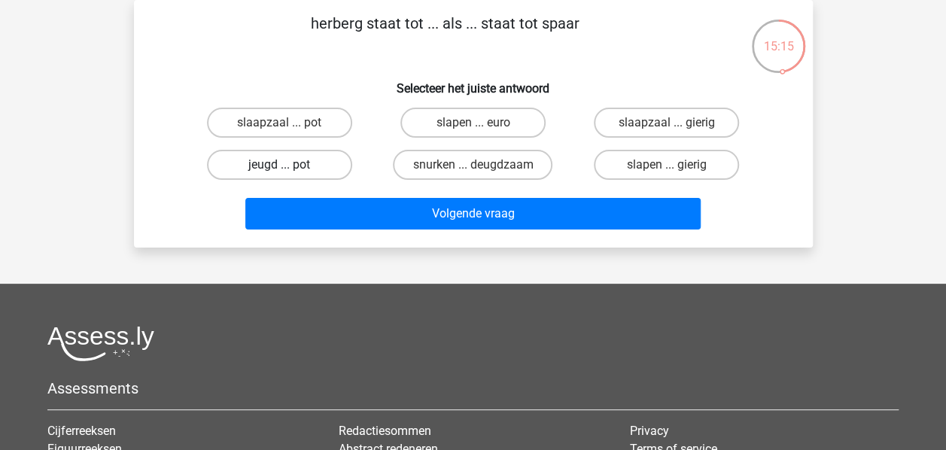
click at [320, 161] on label "jeugd ... pot" at bounding box center [279, 165] width 145 height 30
click at [289, 165] on input "jeugd ... pot" at bounding box center [284, 170] width 10 height 10
radio input "true"
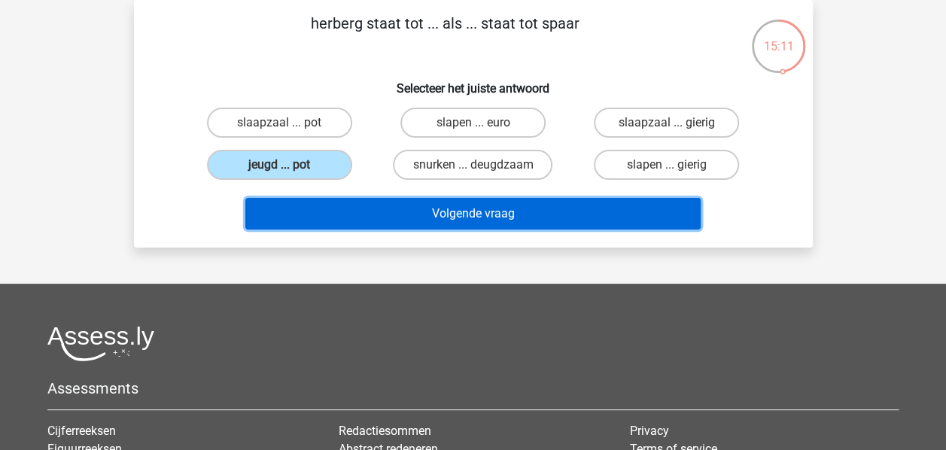
click at [385, 224] on button "Volgende vraag" at bounding box center [472, 214] width 455 height 32
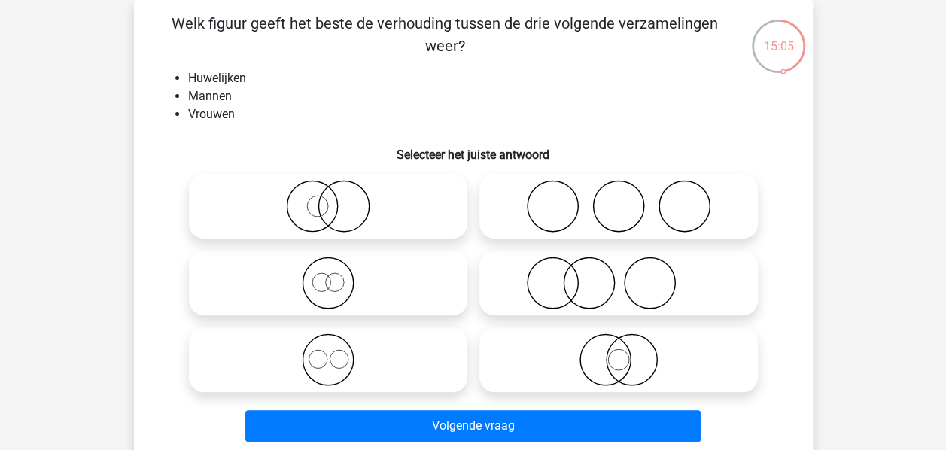
click at [375, 286] on icon at bounding box center [328, 283] width 266 height 53
click at [338, 275] on input "radio" at bounding box center [333, 271] width 10 height 10
radio input "true"
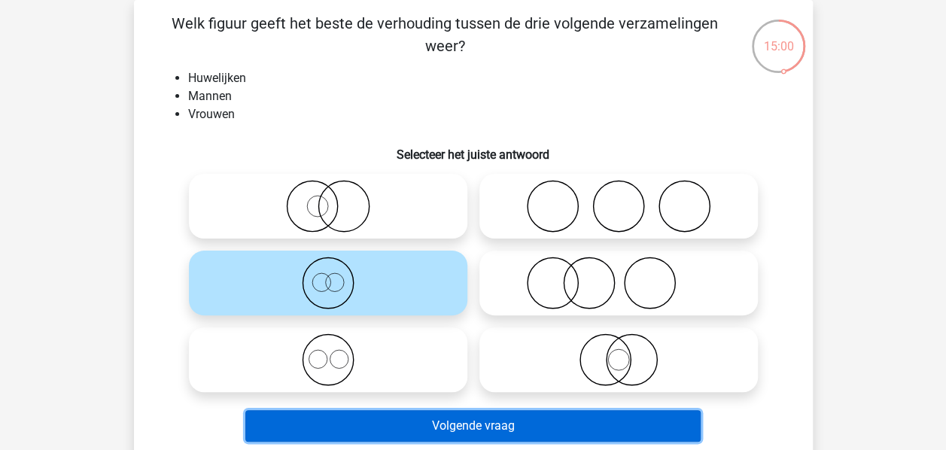
click at [462, 437] on button "Volgende vraag" at bounding box center [472, 426] width 455 height 32
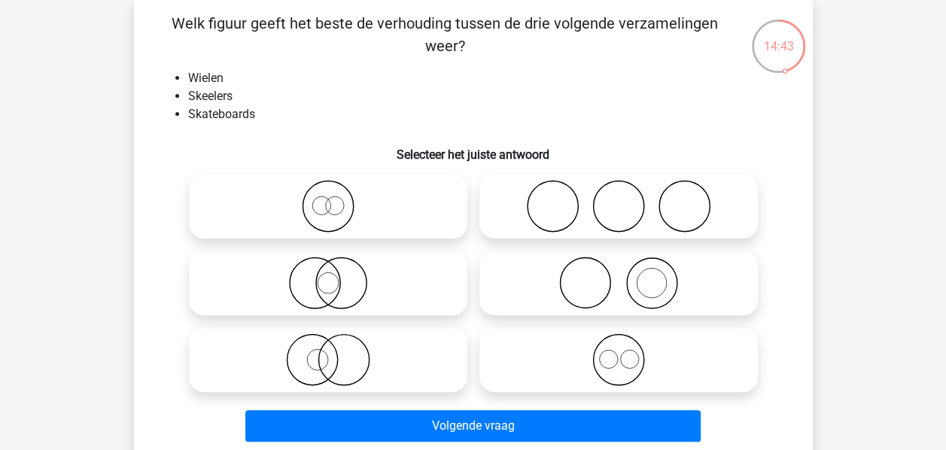
click at [360, 272] on icon at bounding box center [328, 283] width 266 height 53
click at [338, 272] on input "radio" at bounding box center [333, 271] width 10 height 10
radio input "true"
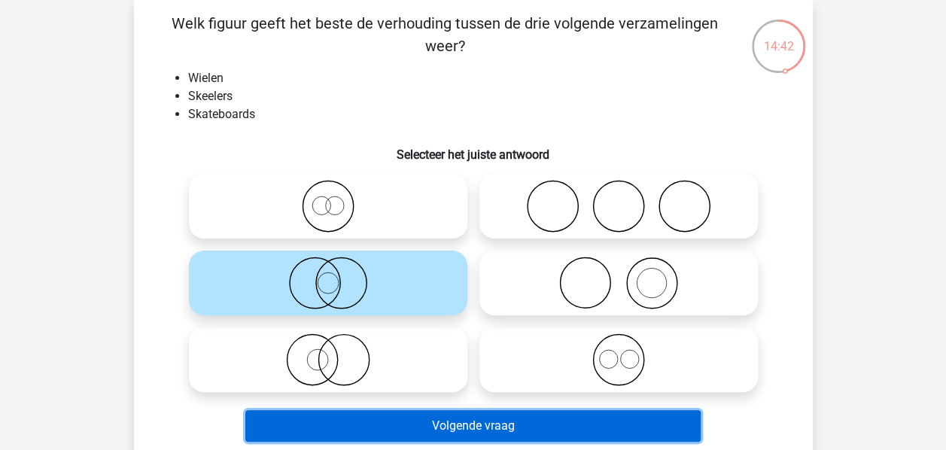
click at [426, 423] on button "Volgende vraag" at bounding box center [472, 426] width 455 height 32
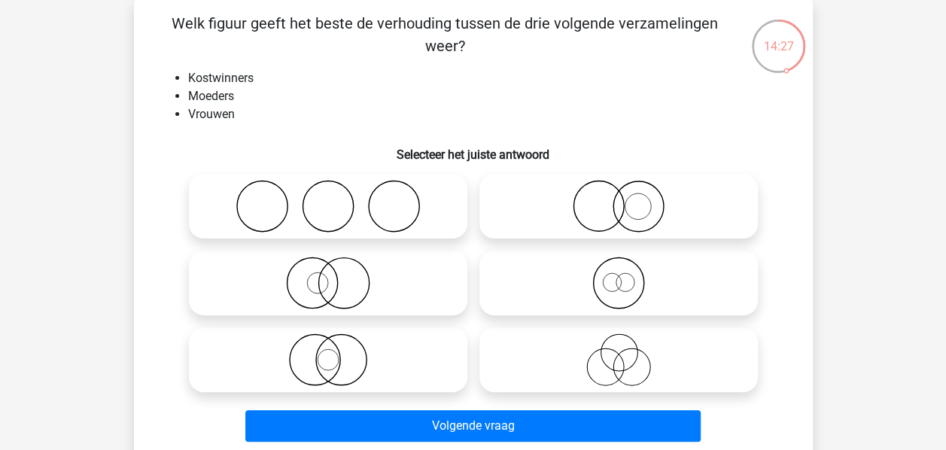
click at [625, 305] on icon at bounding box center [618, 283] width 266 height 53
click at [625, 275] on input "radio" at bounding box center [624, 271] width 10 height 10
radio input "true"
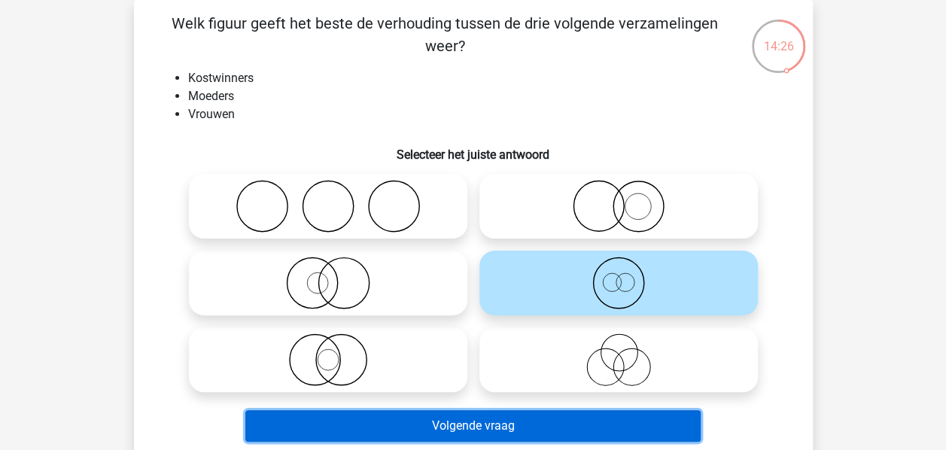
click at [595, 421] on button "Volgende vraag" at bounding box center [472, 426] width 455 height 32
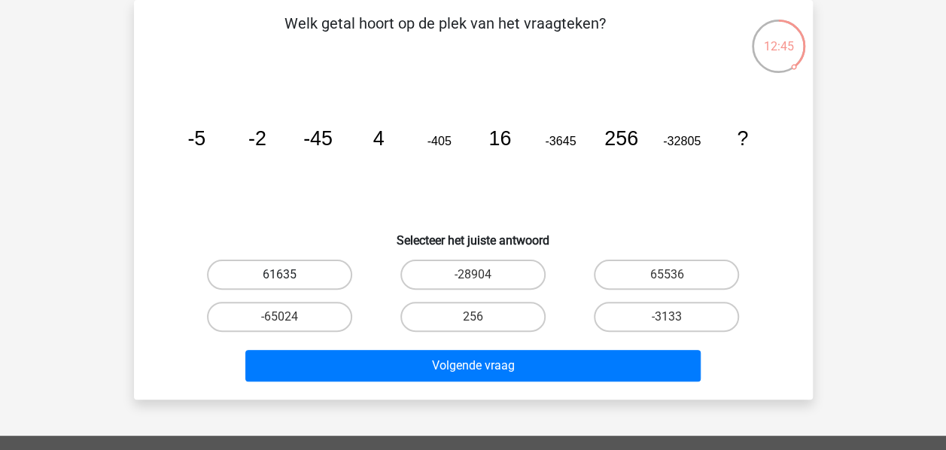
click at [324, 277] on label "61635" at bounding box center [279, 275] width 145 height 30
click at [289, 277] on input "61635" at bounding box center [284, 280] width 10 height 10
radio input "true"
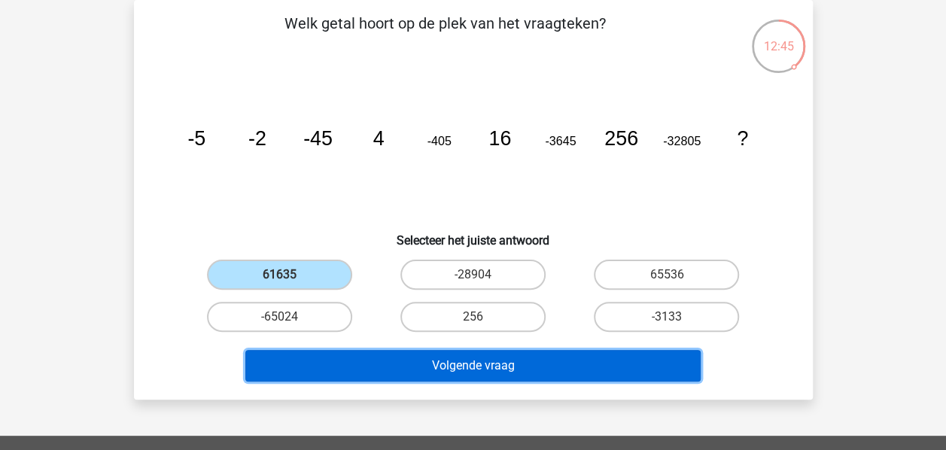
click at [410, 361] on button "Volgende vraag" at bounding box center [472, 366] width 455 height 32
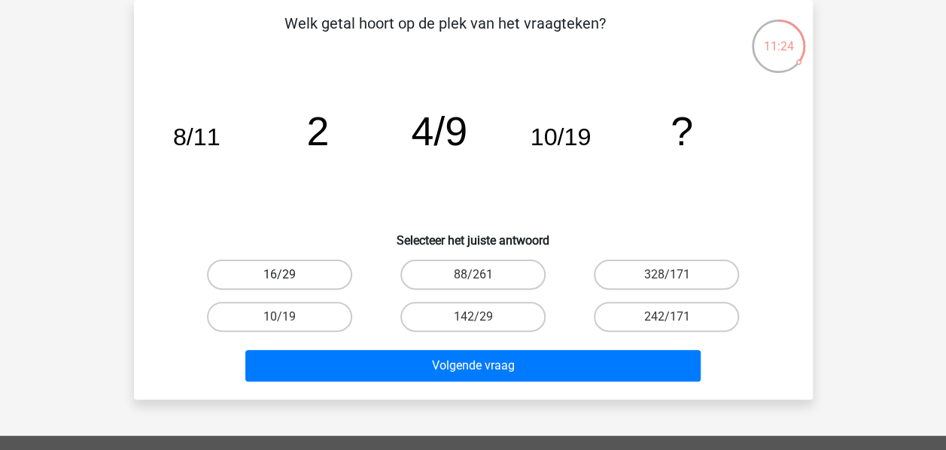
click at [279, 277] on input "16/29" at bounding box center [284, 280] width 10 height 10
radio input "true"
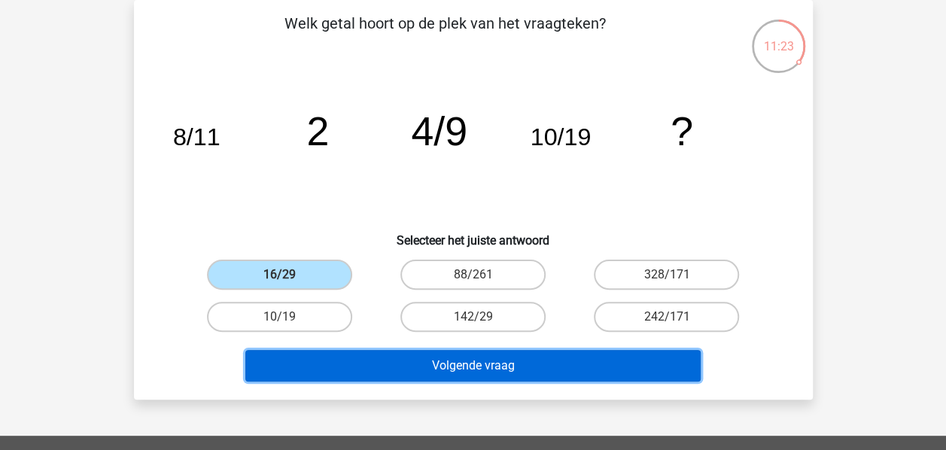
click at [443, 364] on button "Volgende vraag" at bounding box center [472, 366] width 455 height 32
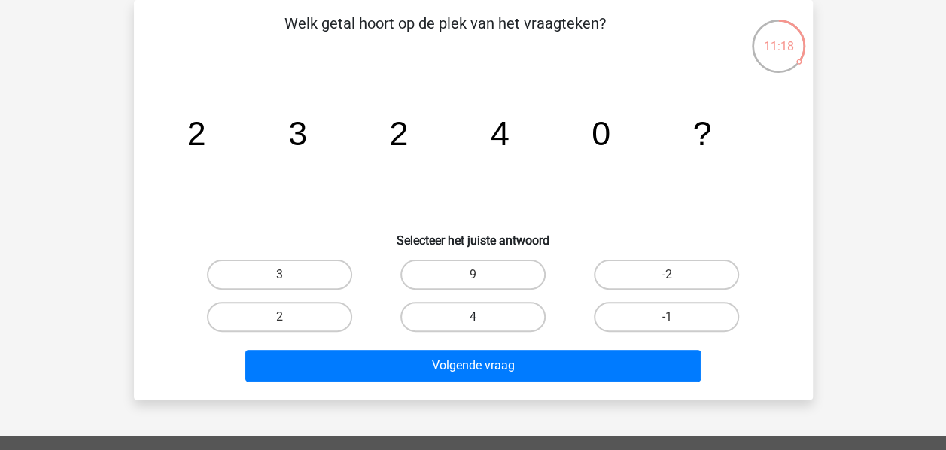
click at [518, 313] on label "4" at bounding box center [472, 317] width 145 height 30
click at [482, 317] on input "4" at bounding box center [478, 322] width 10 height 10
radio input "true"
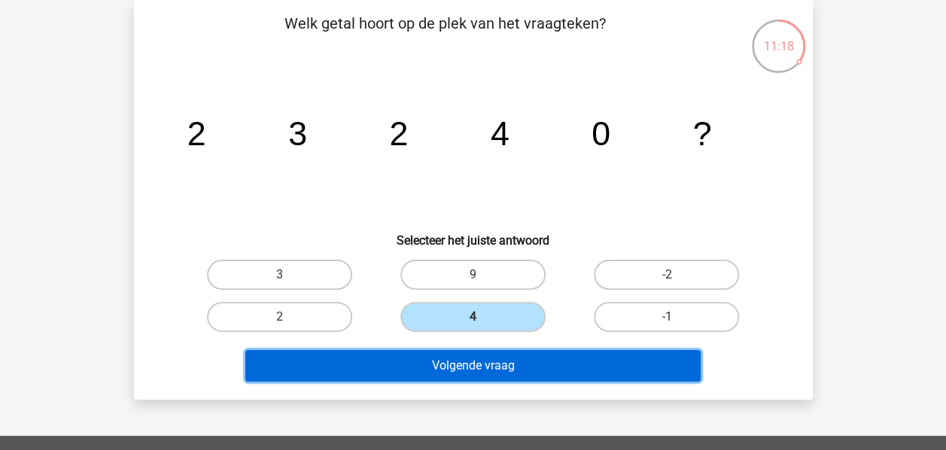
click at [485, 363] on button "Volgende vraag" at bounding box center [472, 366] width 455 height 32
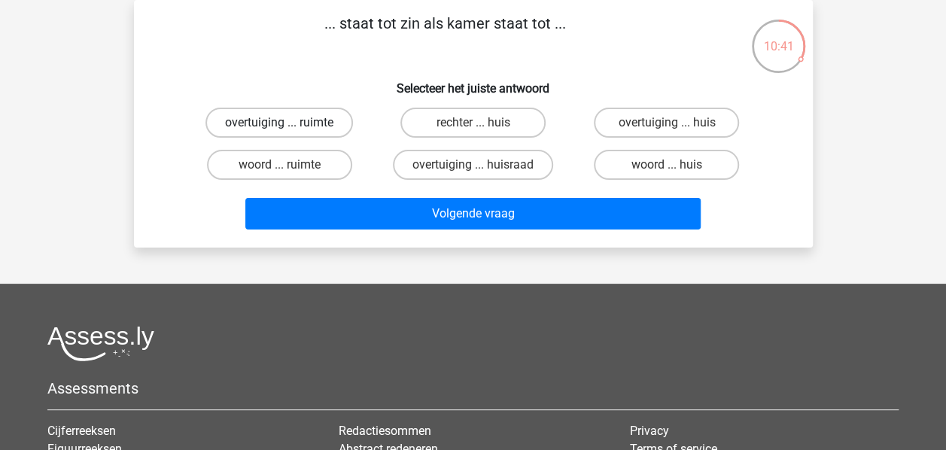
click at [338, 132] on label "overtuiging ... ruimte" at bounding box center [279, 123] width 148 height 30
click at [289, 132] on input "overtuiging ... ruimte" at bounding box center [284, 128] width 10 height 10
radio input "true"
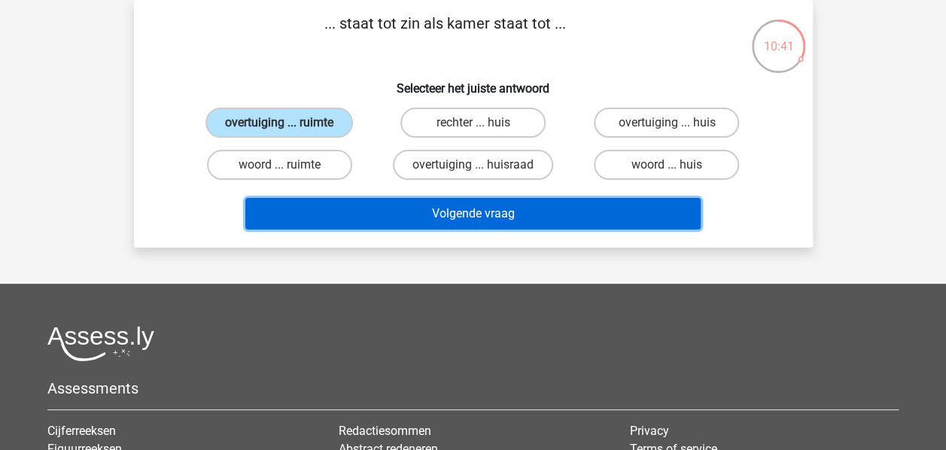
click at [466, 227] on button "Volgende vraag" at bounding box center [472, 214] width 455 height 32
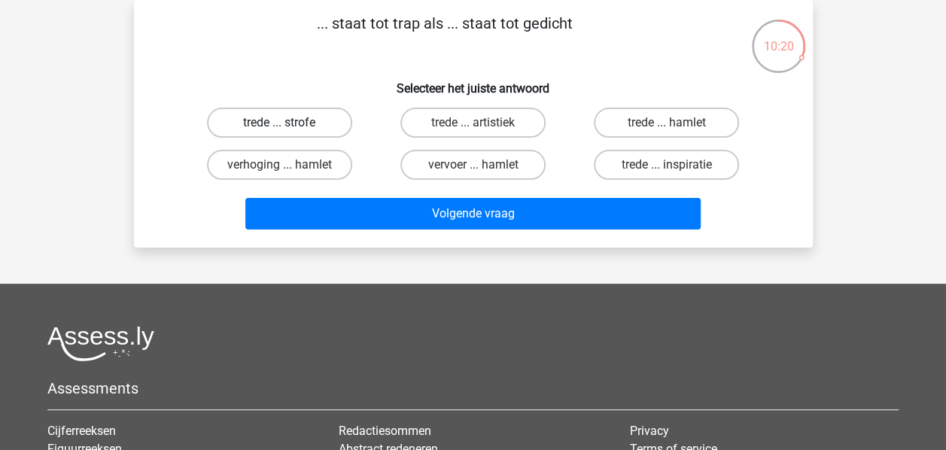
click at [309, 131] on label "trede ... strofe" at bounding box center [279, 123] width 145 height 30
click at [289, 131] on input "trede ... strofe" at bounding box center [284, 128] width 10 height 10
radio input "true"
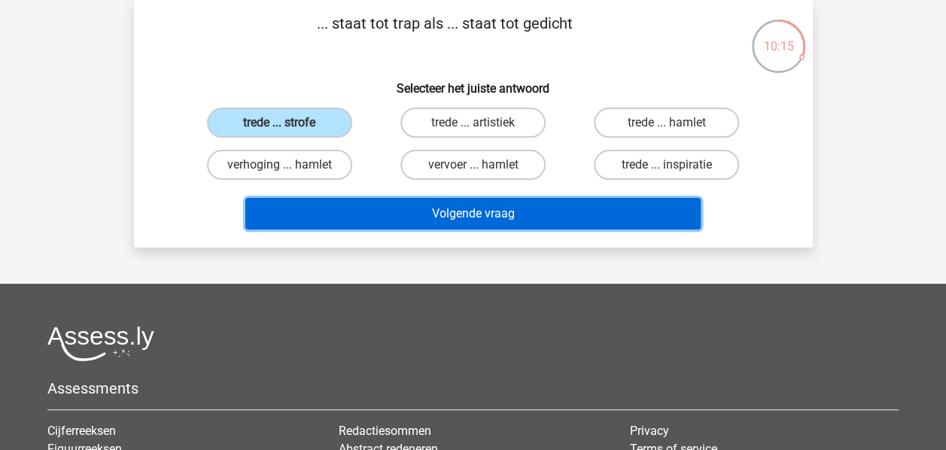
click at [459, 221] on button "Volgende vraag" at bounding box center [472, 214] width 455 height 32
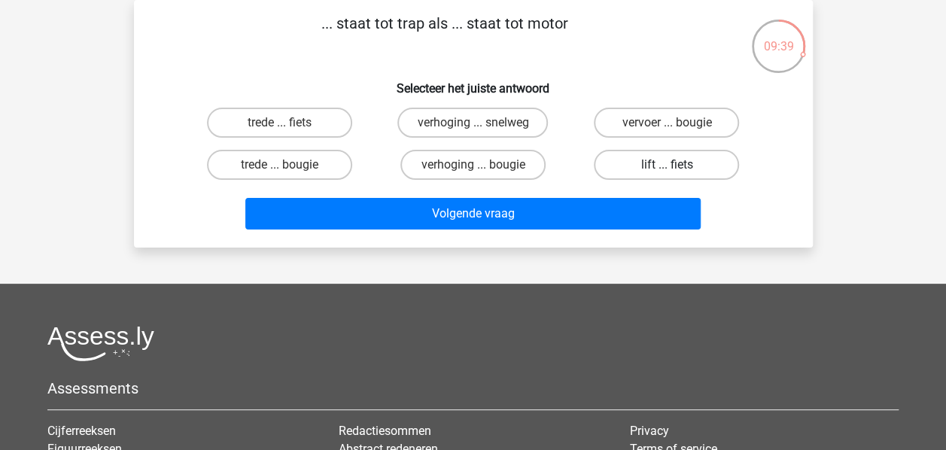
click at [683, 170] on label "lift ... fiets" at bounding box center [666, 165] width 145 height 30
click at [677, 170] on input "lift ... fiets" at bounding box center [672, 170] width 10 height 10
radio input "true"
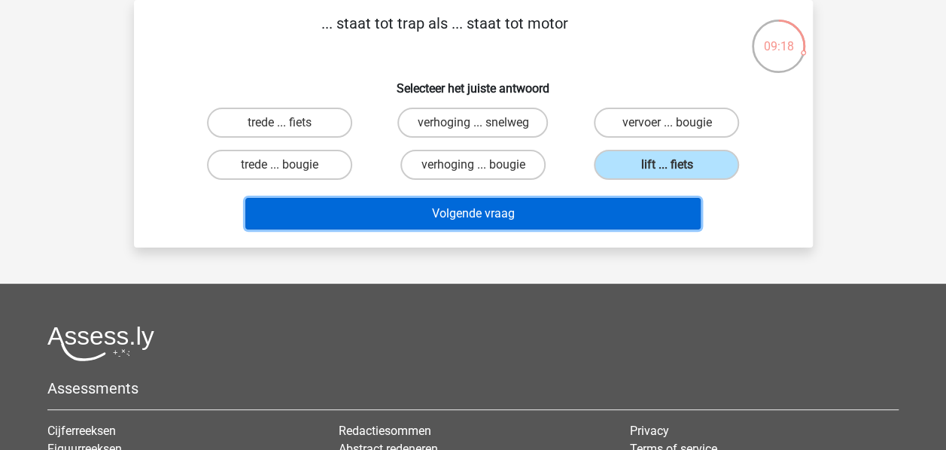
click at [607, 214] on button "Volgende vraag" at bounding box center [472, 214] width 455 height 32
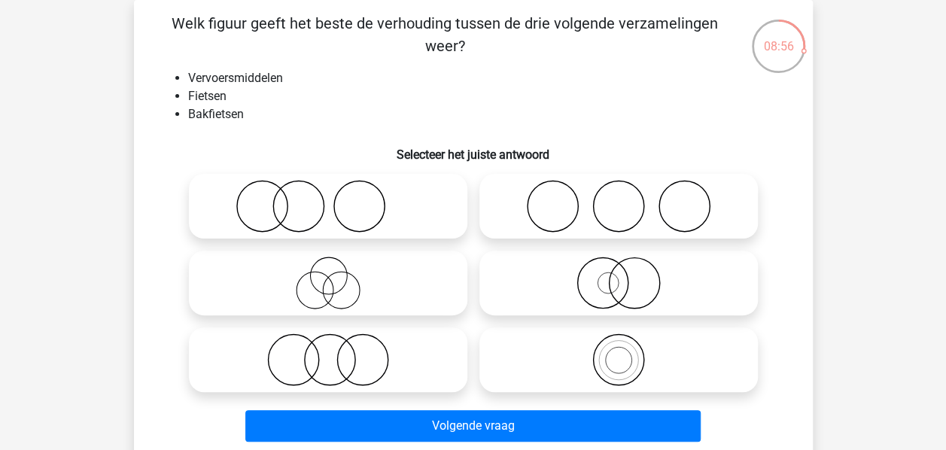
click at [660, 297] on icon at bounding box center [618, 283] width 266 height 53
click at [628, 275] on input "radio" at bounding box center [624, 271] width 10 height 10
radio input "true"
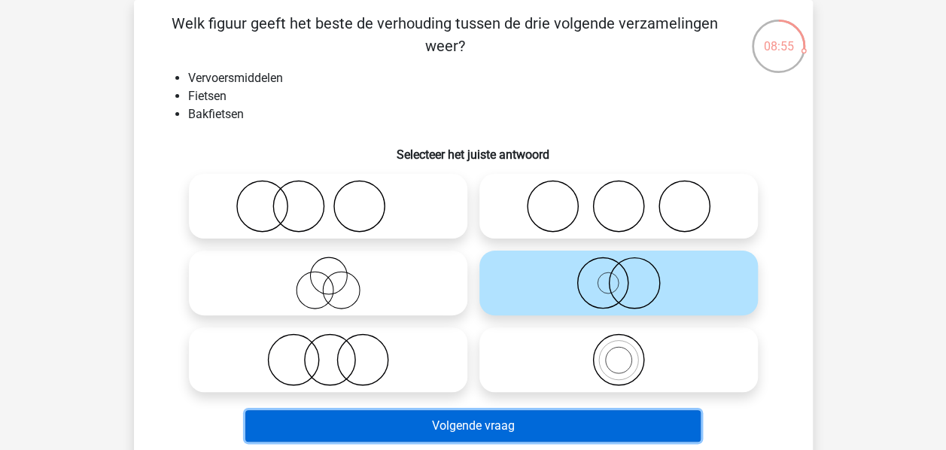
click at [609, 429] on button "Volgende vraag" at bounding box center [472, 426] width 455 height 32
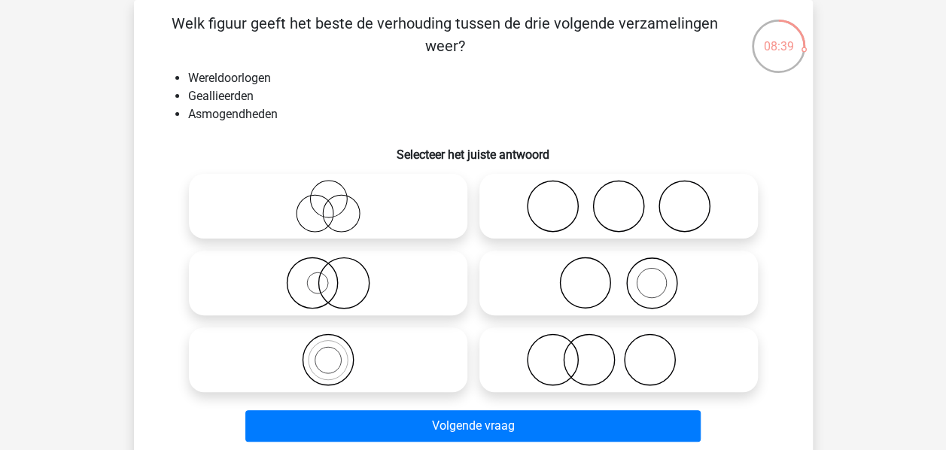
click at [674, 208] on icon at bounding box center [618, 206] width 266 height 53
click at [628, 199] on input "radio" at bounding box center [624, 194] width 10 height 10
radio input "true"
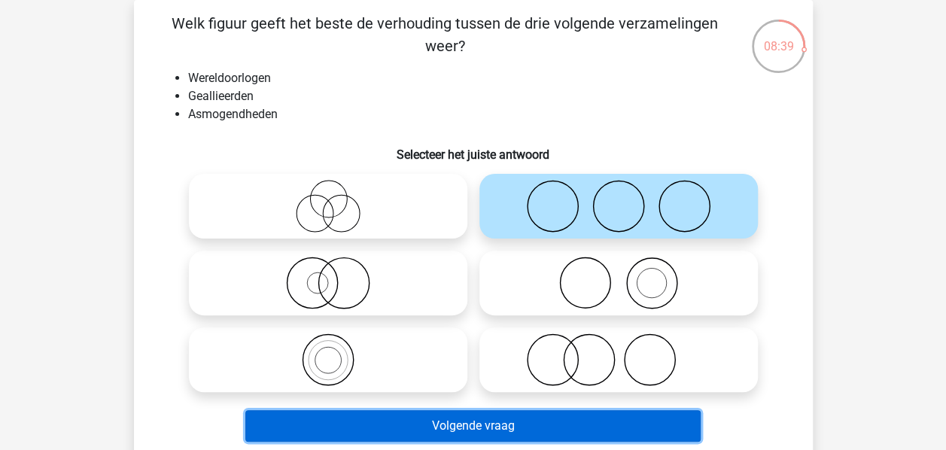
click at [637, 411] on button "Volgende vraag" at bounding box center [472, 426] width 455 height 32
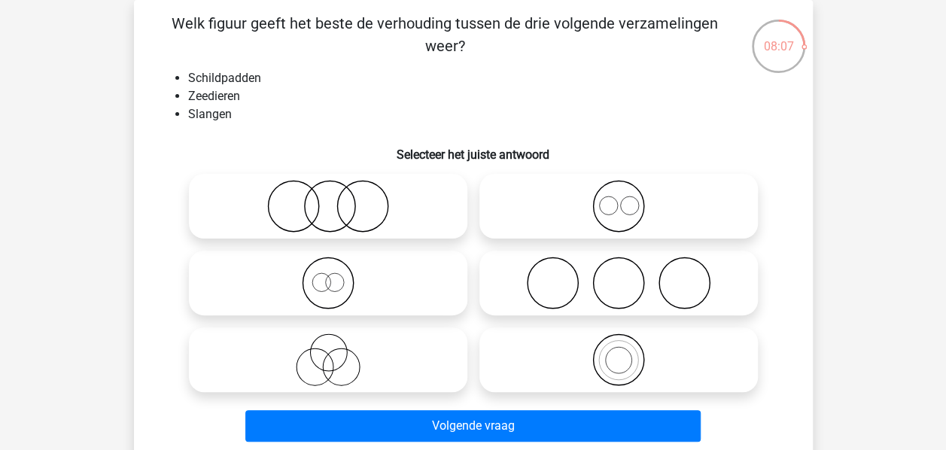
click at [404, 221] on icon at bounding box center [328, 206] width 266 height 53
click at [338, 199] on input "radio" at bounding box center [333, 194] width 10 height 10
radio input "true"
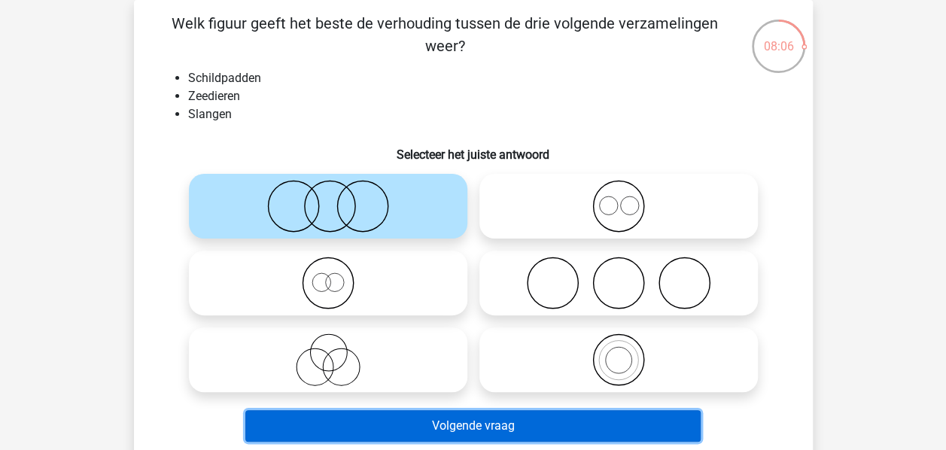
click at [494, 412] on button "Volgende vraag" at bounding box center [472, 426] width 455 height 32
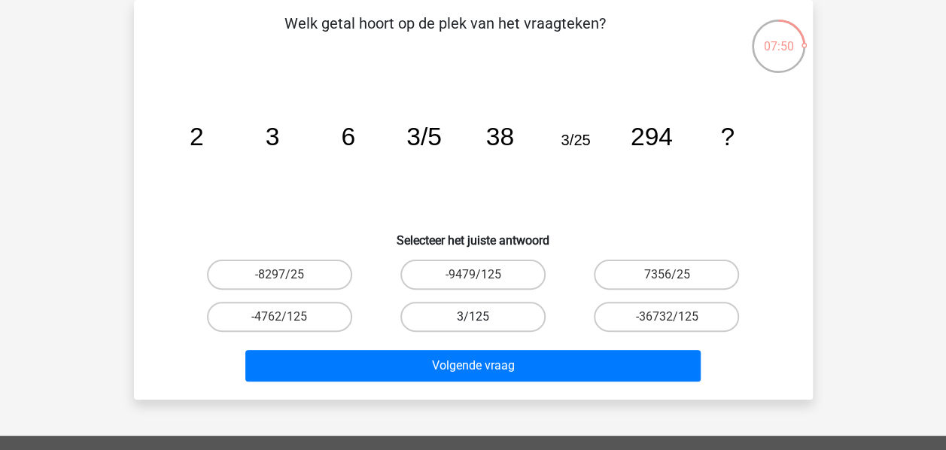
click at [494, 318] on label "3/125" at bounding box center [472, 317] width 145 height 30
click at [482, 318] on input "3/125" at bounding box center [478, 322] width 10 height 10
radio input "true"
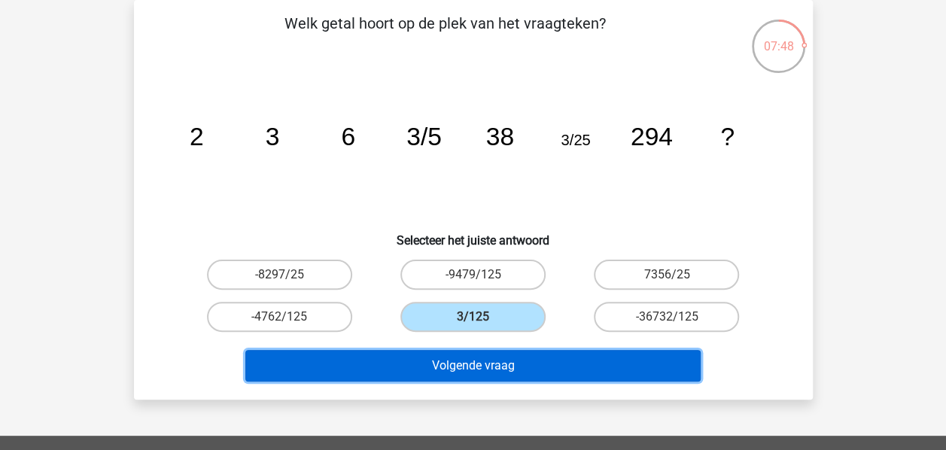
click at [515, 368] on button "Volgende vraag" at bounding box center [472, 366] width 455 height 32
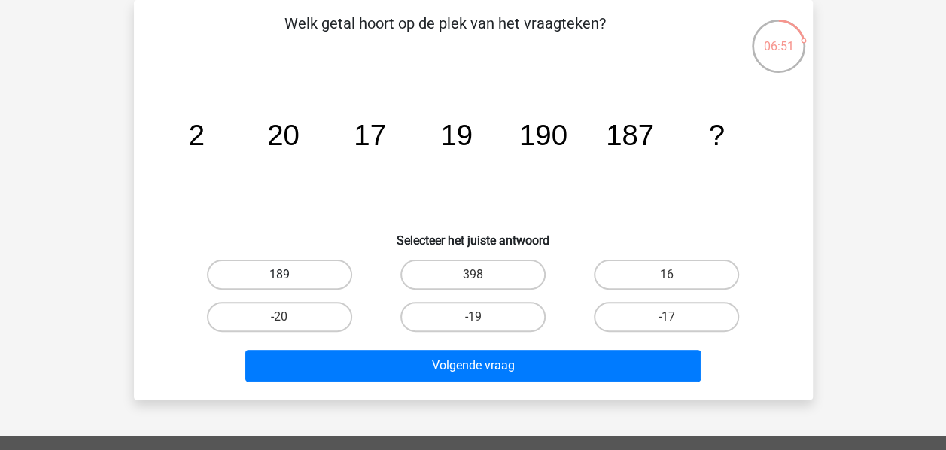
click at [301, 263] on label "189" at bounding box center [279, 275] width 145 height 30
click at [289, 275] on input "189" at bounding box center [284, 280] width 10 height 10
radio input "true"
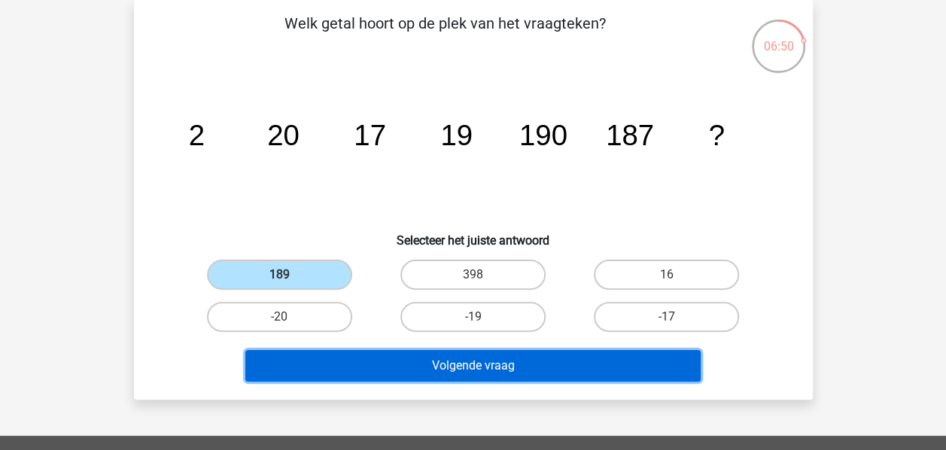
click at [520, 370] on button "Volgende vraag" at bounding box center [472, 366] width 455 height 32
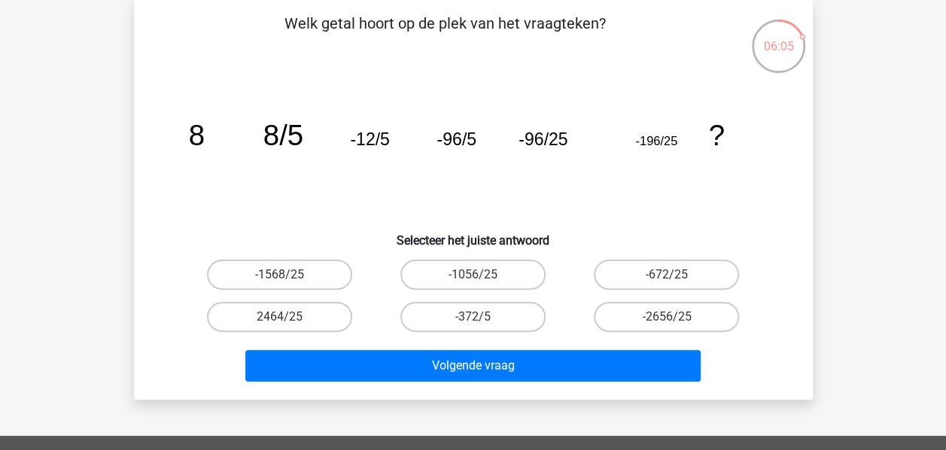
click at [675, 281] on input "-672/25" at bounding box center [672, 280] width 10 height 10
radio input "true"
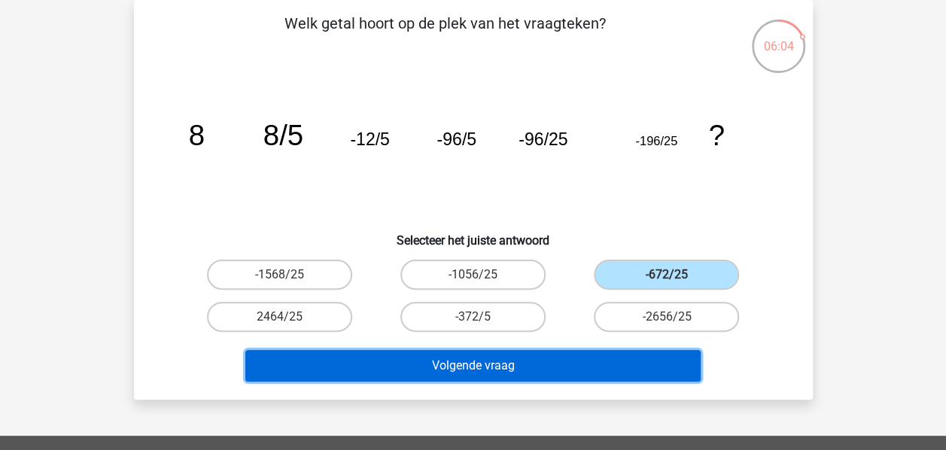
click at [623, 372] on button "Volgende vraag" at bounding box center [472, 366] width 455 height 32
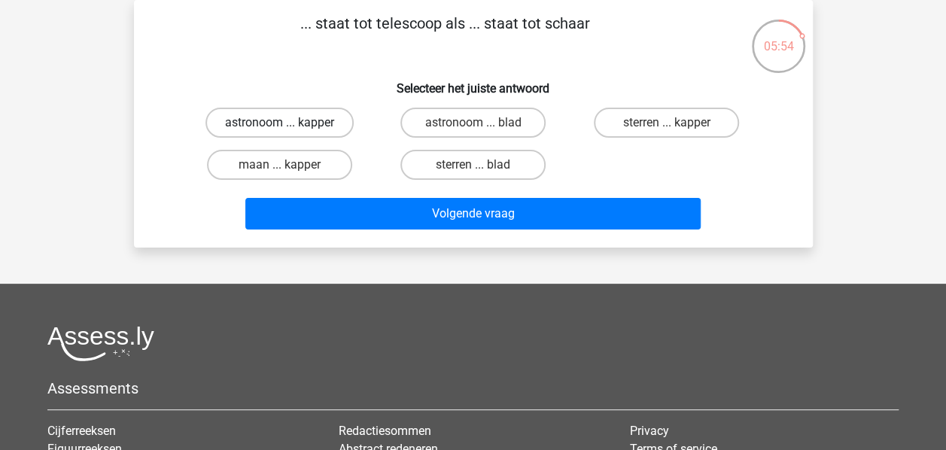
click at [328, 132] on label "astronoom ... kapper" at bounding box center [279, 123] width 148 height 30
click at [289, 132] on input "astronoom ... kapper" at bounding box center [284, 128] width 10 height 10
radio input "true"
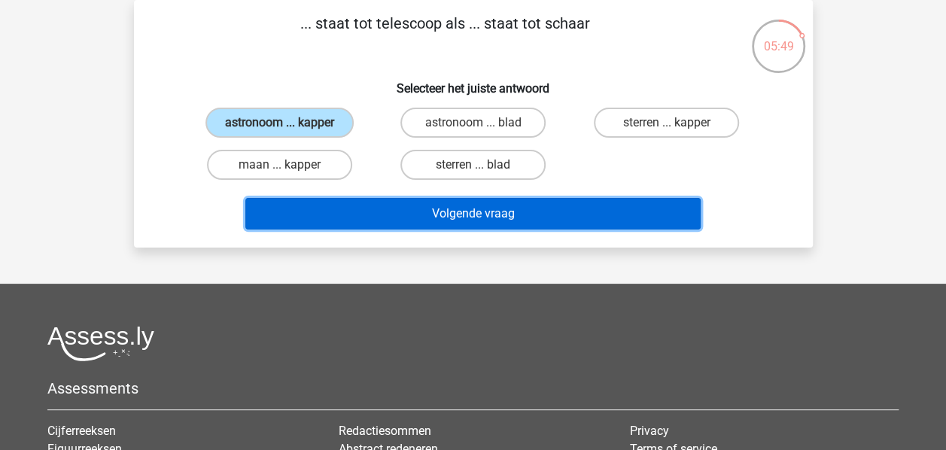
click at [448, 216] on button "Volgende vraag" at bounding box center [472, 214] width 455 height 32
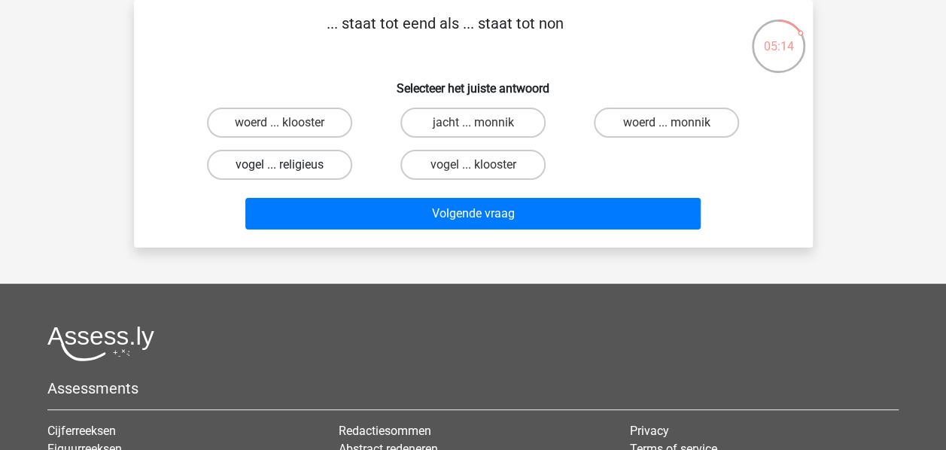
click at [297, 169] on label "vogel ... religieus" at bounding box center [279, 165] width 145 height 30
click at [289, 169] on input "vogel ... religieus" at bounding box center [284, 170] width 10 height 10
radio input "true"
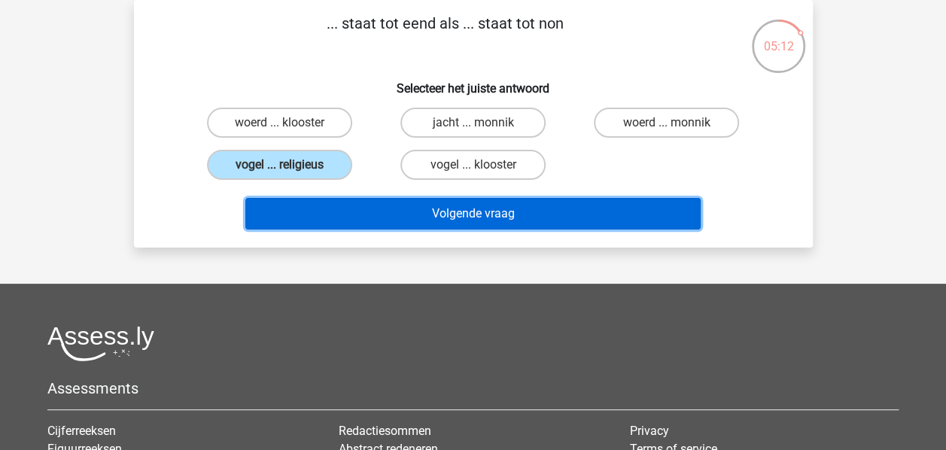
click at [462, 214] on button "Volgende vraag" at bounding box center [472, 214] width 455 height 32
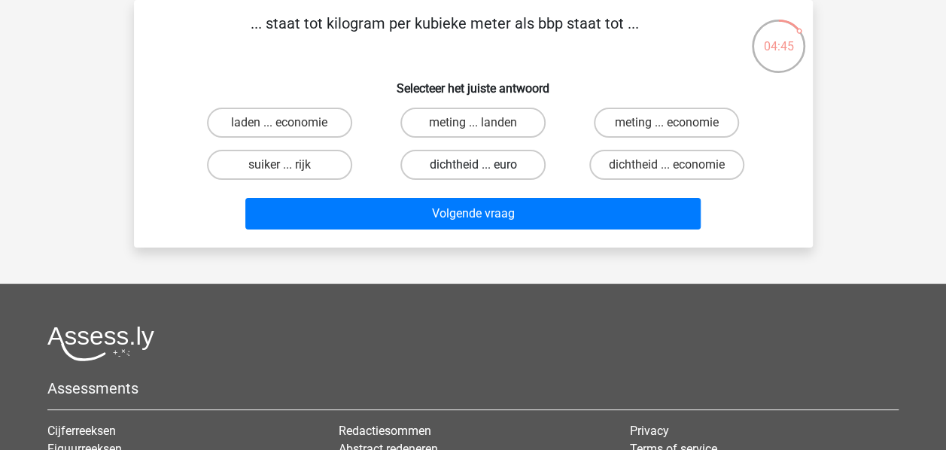
click at [491, 172] on label "dichtheid ... euro" at bounding box center [472, 165] width 145 height 30
click at [482, 172] on input "dichtheid ... euro" at bounding box center [478, 170] width 10 height 10
radio input "true"
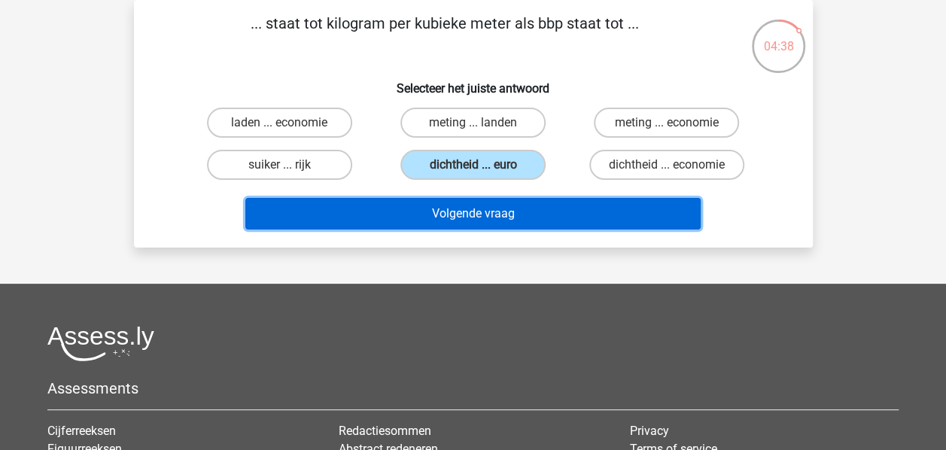
click at [506, 209] on button "Volgende vraag" at bounding box center [472, 214] width 455 height 32
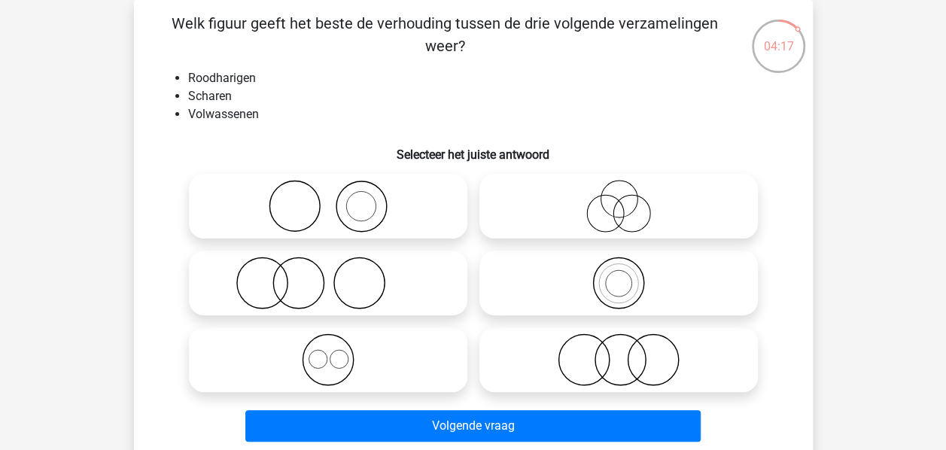
click at [564, 379] on icon at bounding box center [618, 359] width 266 height 53
click at [619, 352] on input "radio" at bounding box center [624, 347] width 10 height 10
radio input "true"
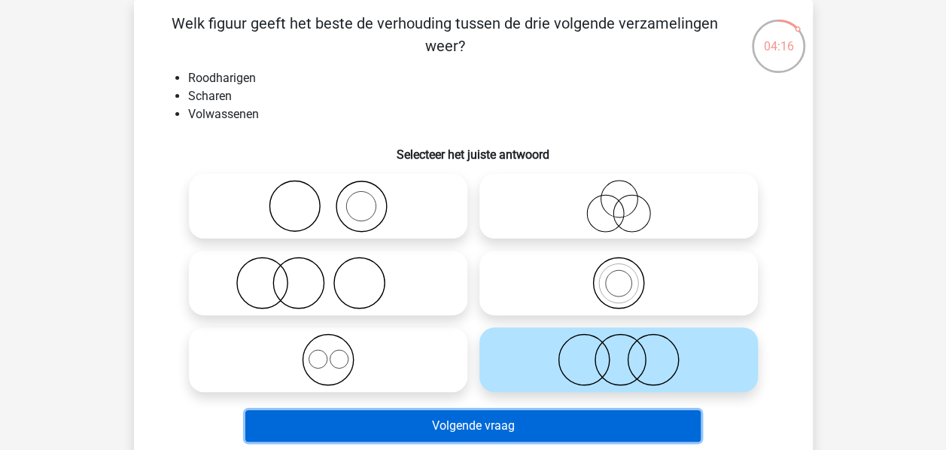
drag, startPoint x: 446, startPoint y: 426, endPoint x: 365, endPoint y: 290, distance: 158.2
click at [365, 290] on div "Welk figuur geeft het beste de verhouding tussen de drie volgende verzamelingen…" at bounding box center [473, 230] width 667 height 436
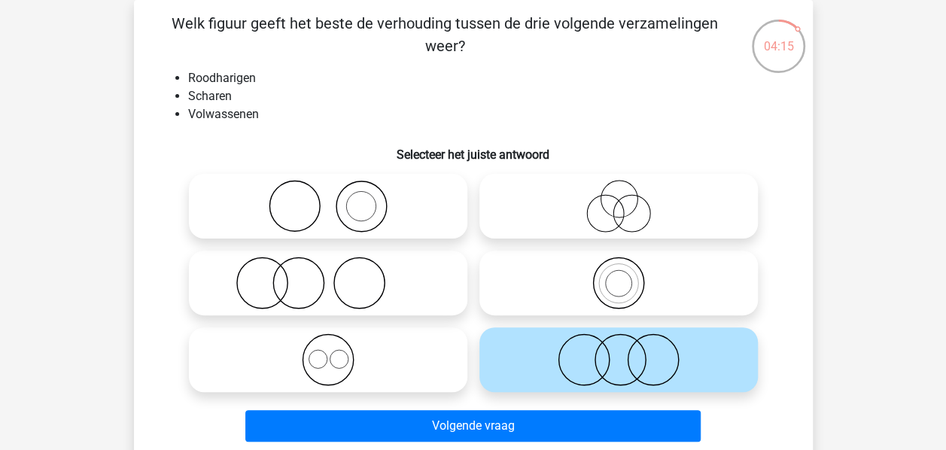
click at [366, 290] on icon at bounding box center [328, 283] width 266 height 53
click at [338, 275] on input "radio" at bounding box center [333, 271] width 10 height 10
radio input "true"
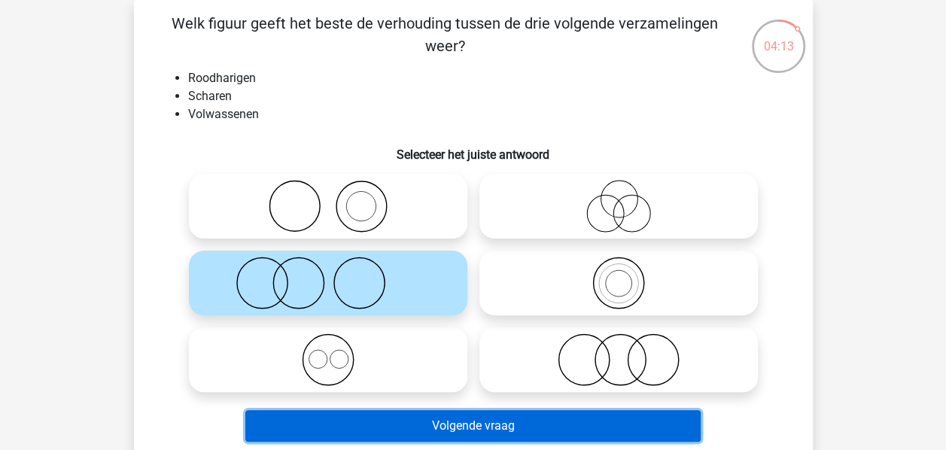
click at [445, 428] on button "Volgende vraag" at bounding box center [472, 426] width 455 height 32
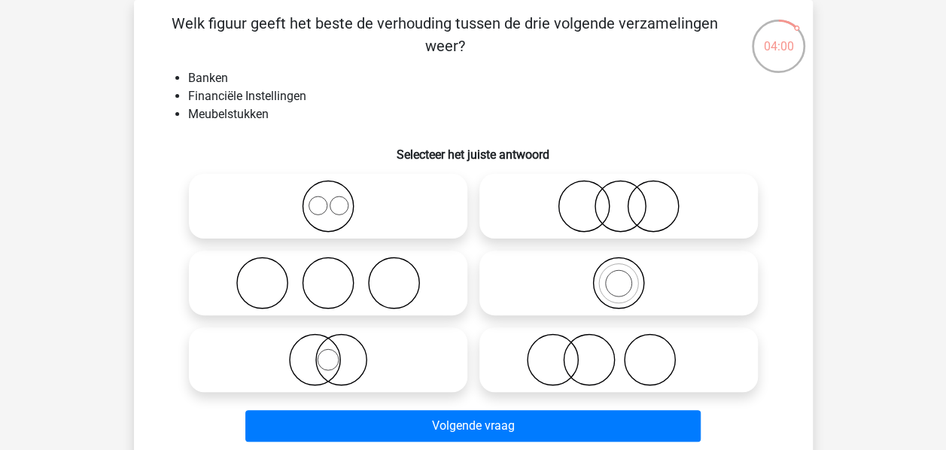
click at [590, 217] on icon at bounding box center [618, 206] width 266 height 53
click at [619, 199] on input "radio" at bounding box center [624, 194] width 10 height 10
radio input "true"
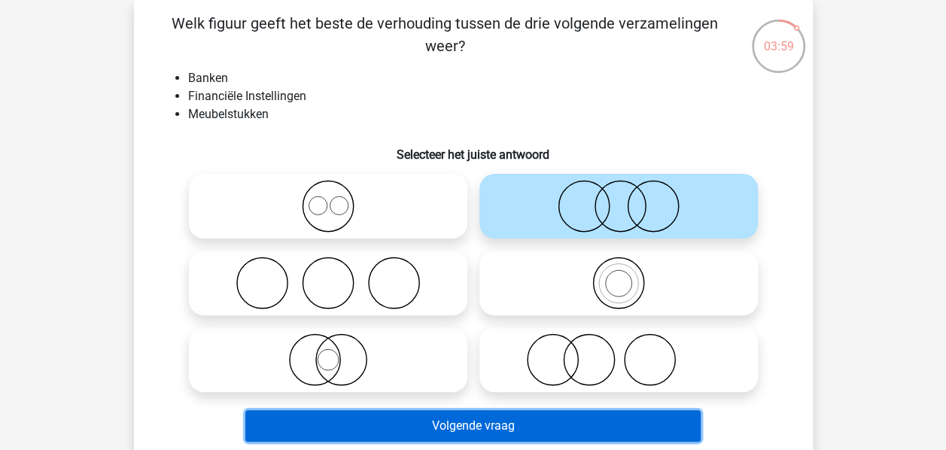
click at [504, 437] on button "Volgende vraag" at bounding box center [472, 426] width 455 height 32
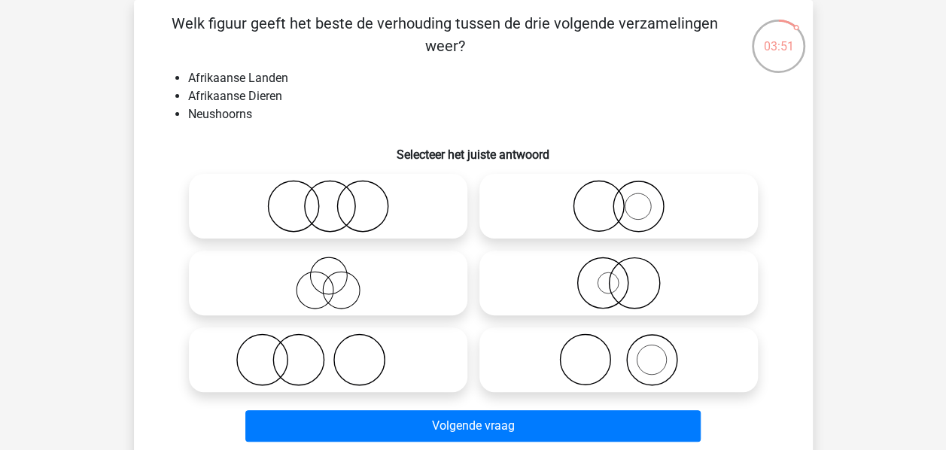
click at [379, 272] on icon at bounding box center [328, 283] width 266 height 53
click at [338, 272] on input "radio" at bounding box center [333, 271] width 10 height 10
radio input "true"
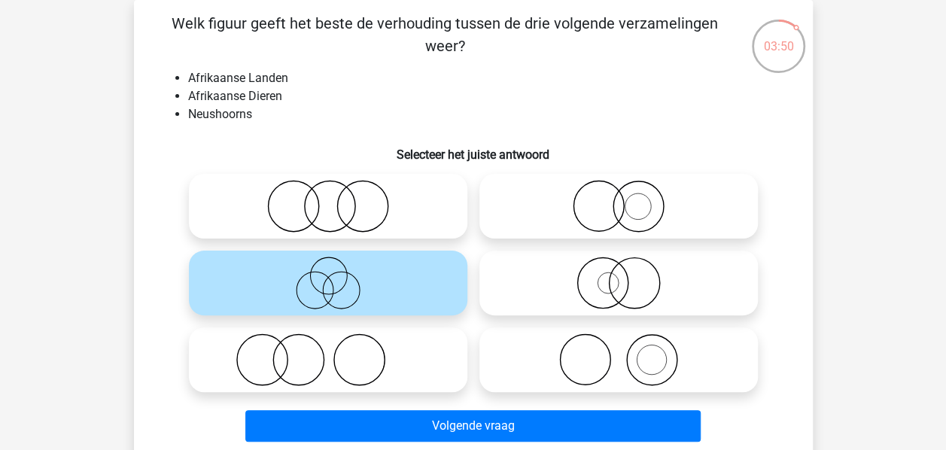
click at [469, 444] on div "Volgende vraag" at bounding box center [473, 429] width 581 height 38
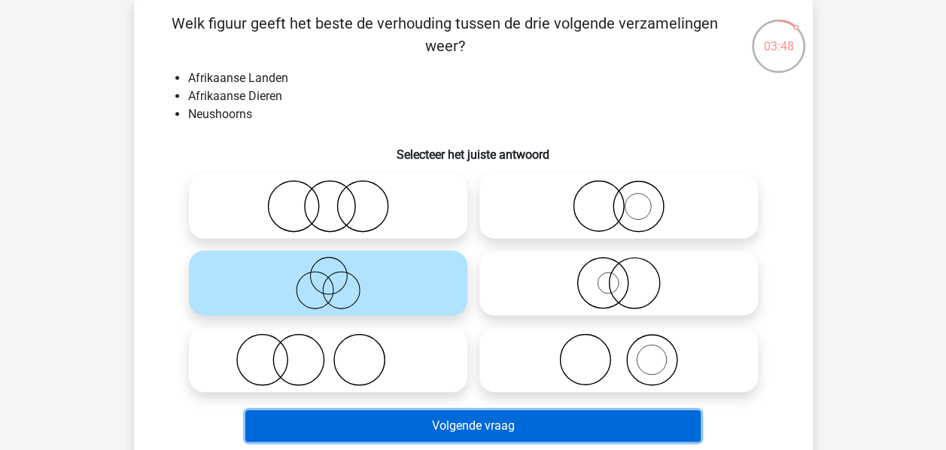
click at [435, 428] on button "Volgende vraag" at bounding box center [472, 426] width 455 height 32
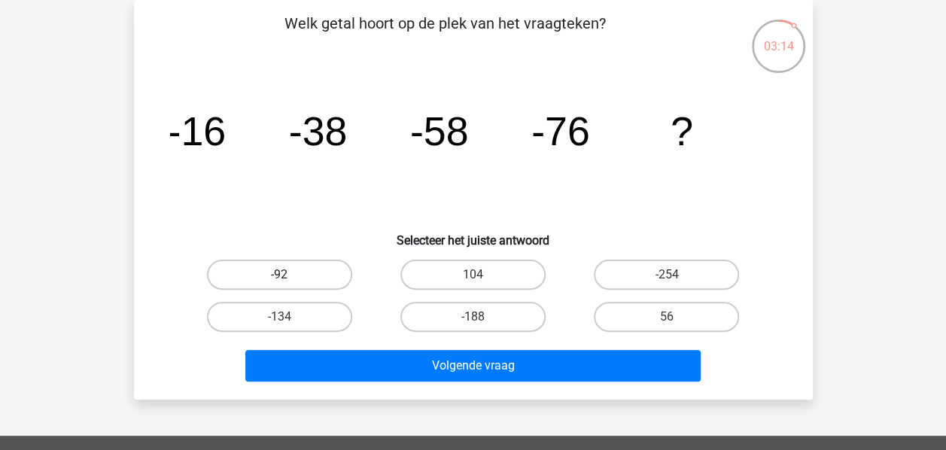
click at [287, 272] on label "-92" at bounding box center [279, 275] width 145 height 30
click at [287, 275] on input "-92" at bounding box center [284, 280] width 10 height 10
radio input "true"
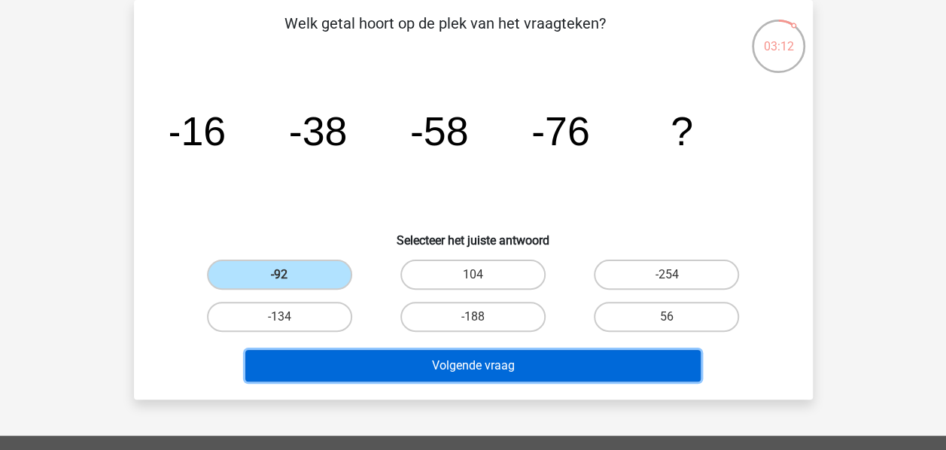
click at [545, 367] on button "Volgende vraag" at bounding box center [472, 366] width 455 height 32
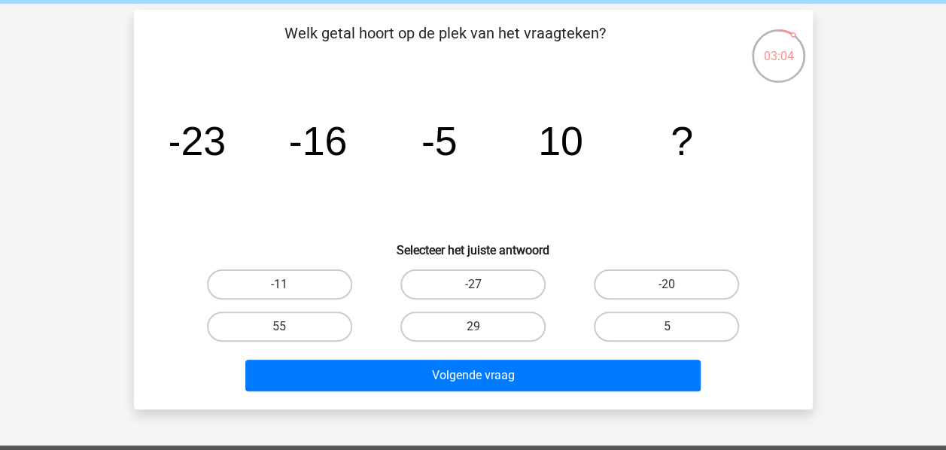
scroll to position [59, 0]
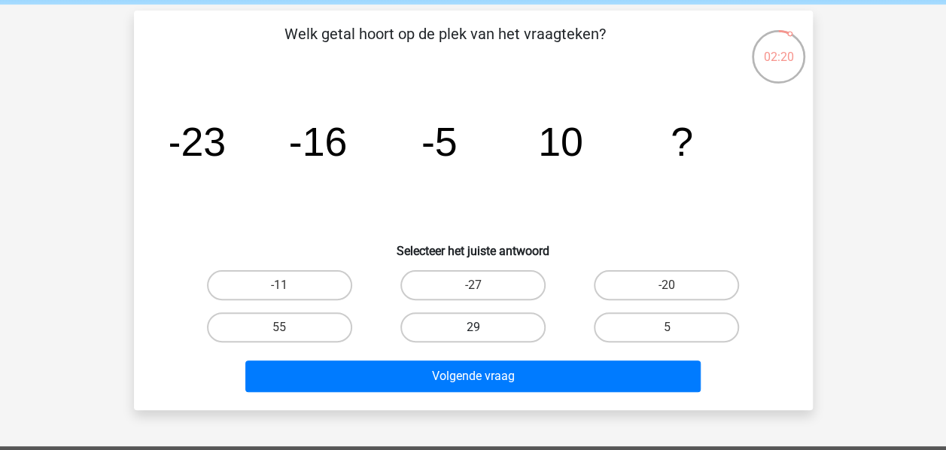
click at [443, 331] on label "29" at bounding box center [472, 327] width 145 height 30
click at [473, 331] on input "29" at bounding box center [478, 332] width 10 height 10
radio input "true"
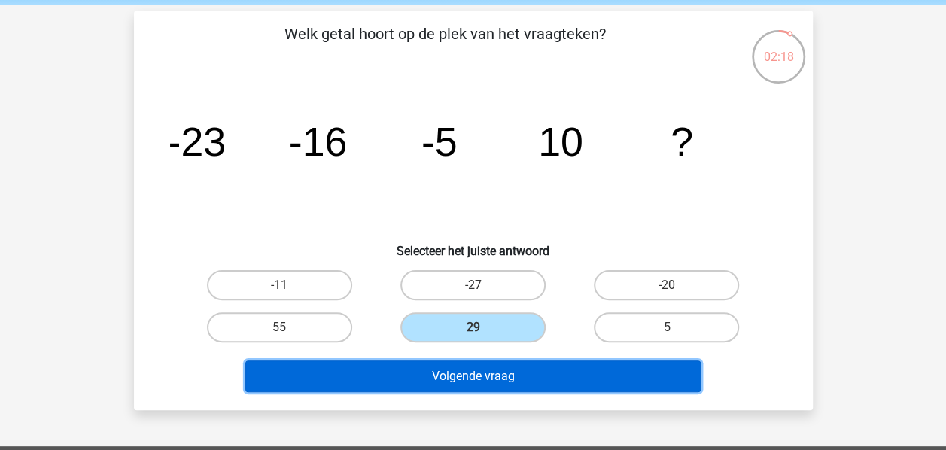
click at [534, 380] on button "Volgende vraag" at bounding box center [472, 376] width 455 height 32
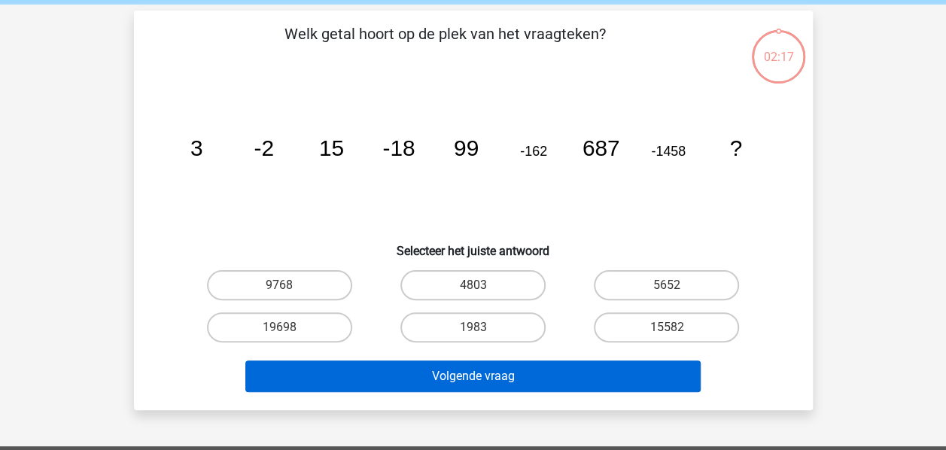
scroll to position [69, 0]
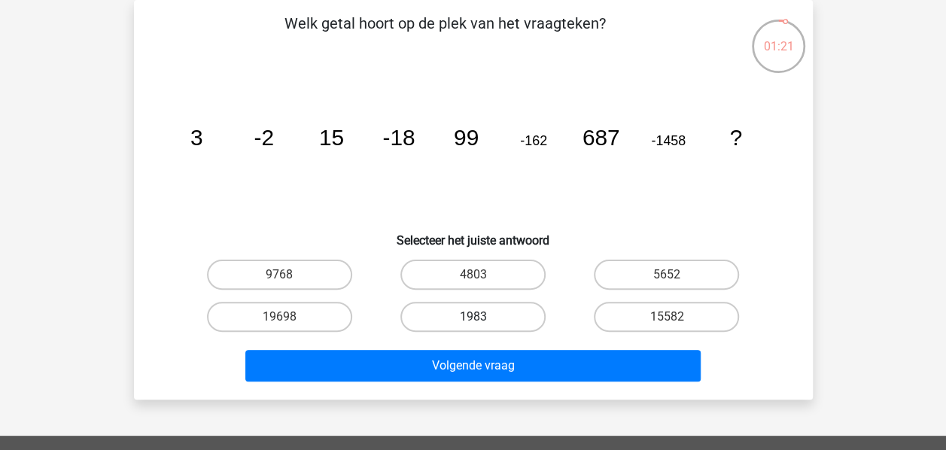
click at [513, 328] on label "1983" at bounding box center [472, 317] width 145 height 30
click at [482, 327] on input "1983" at bounding box center [478, 322] width 10 height 10
radio input "true"
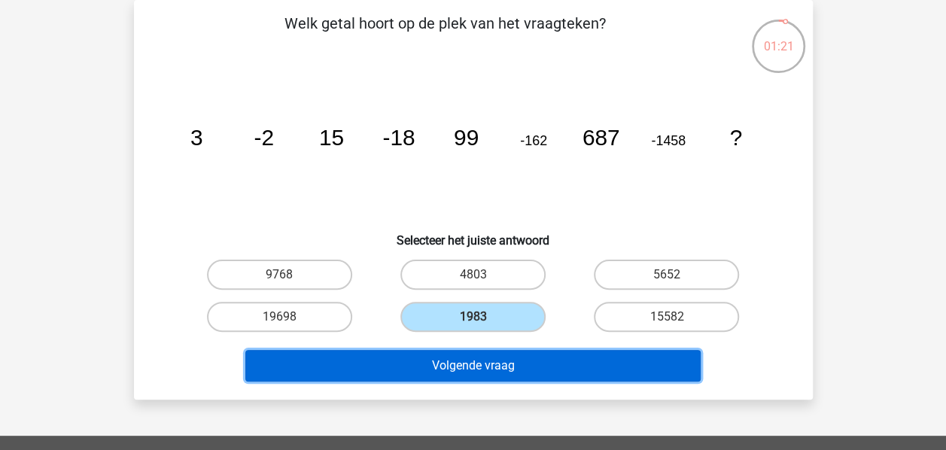
click at [543, 370] on button "Volgende vraag" at bounding box center [472, 366] width 455 height 32
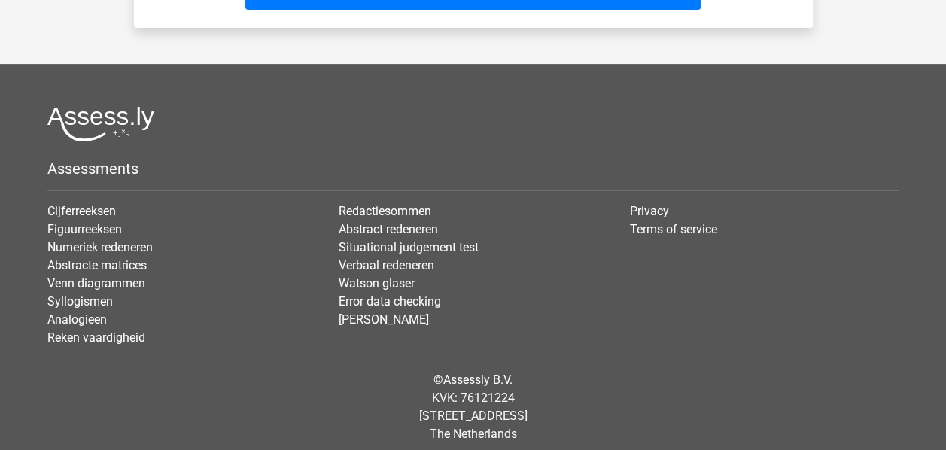
scroll to position [0, 0]
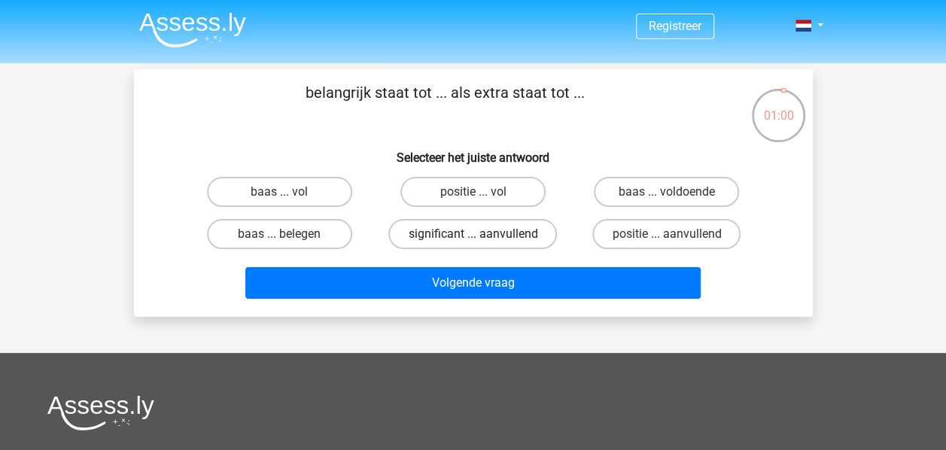
click at [527, 235] on label "significant ... aanvullend" at bounding box center [472, 234] width 169 height 30
click at [482, 235] on input "significant ... aanvullend" at bounding box center [478, 239] width 10 height 10
radio input "true"
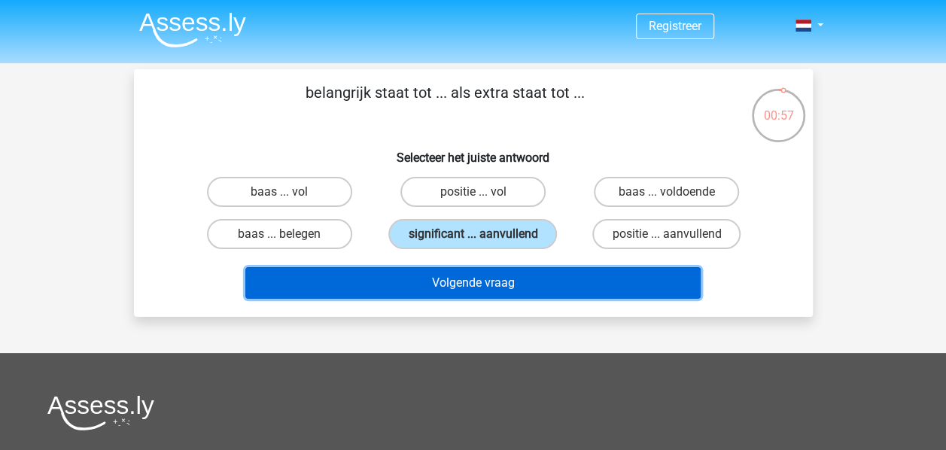
click at [504, 283] on button "Volgende vraag" at bounding box center [472, 283] width 455 height 32
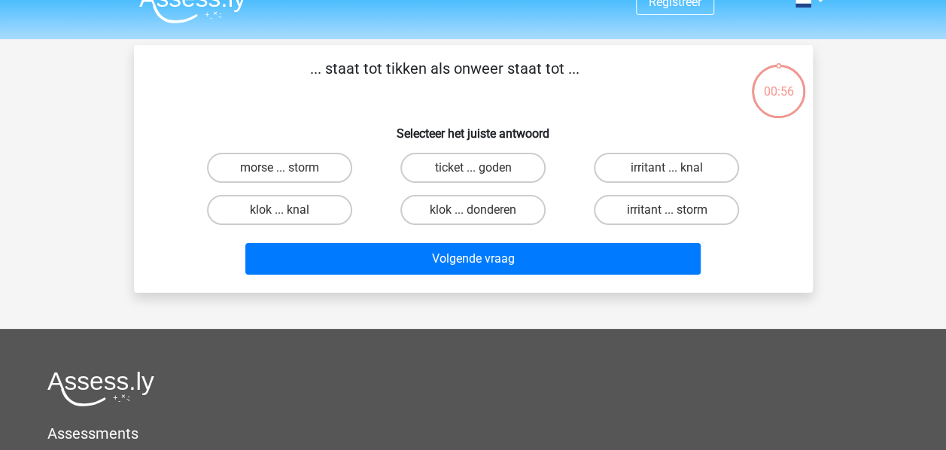
scroll to position [15, 0]
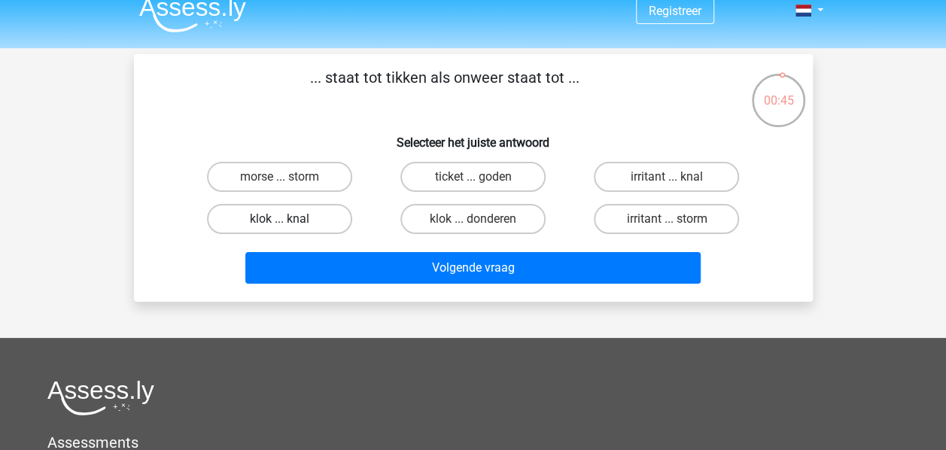
click at [290, 224] on label "klok ... knal" at bounding box center [279, 219] width 145 height 30
click at [289, 224] on input "klok ... knal" at bounding box center [284, 224] width 10 height 10
radio input "true"
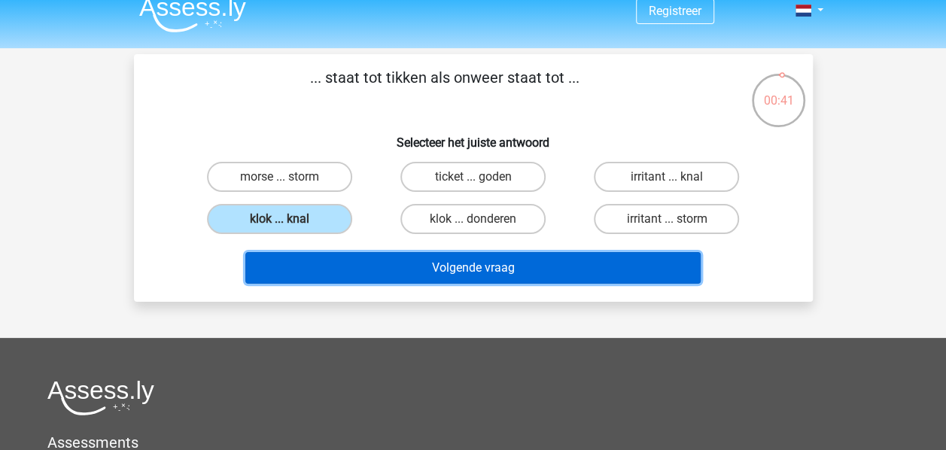
click at [455, 272] on button "Volgende vraag" at bounding box center [472, 268] width 455 height 32
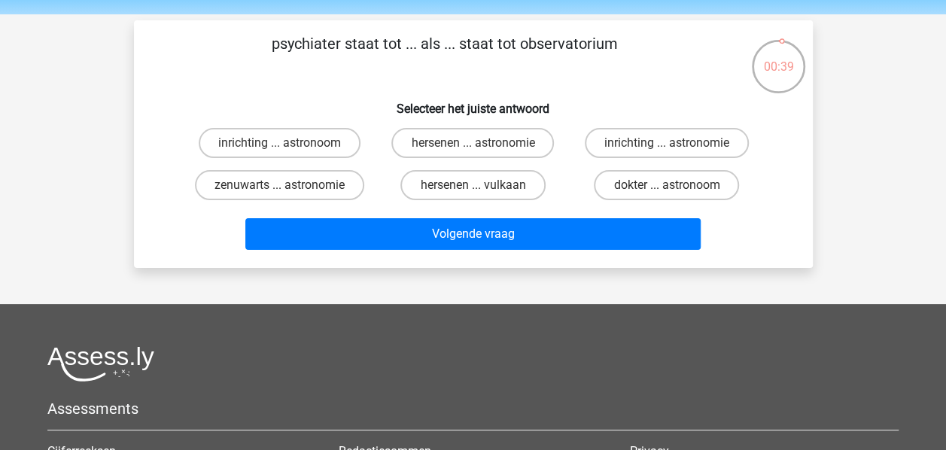
scroll to position [47, 0]
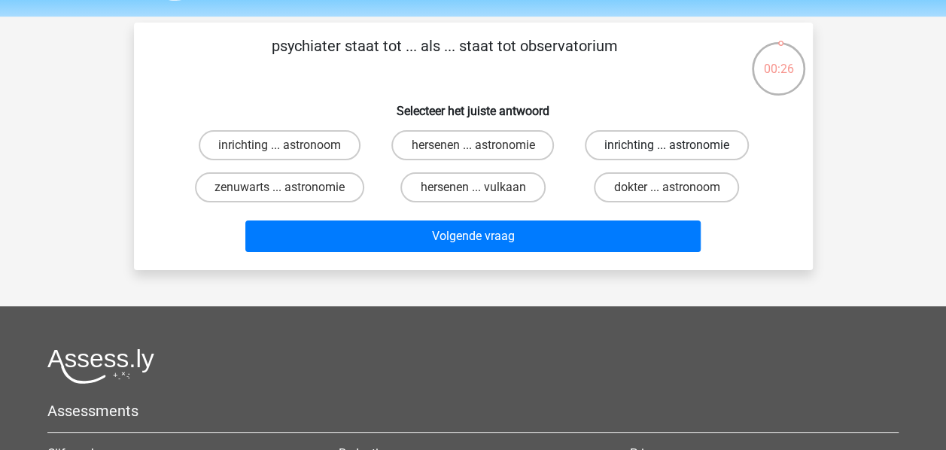
click at [637, 152] on label "inrichting ... astronomie" at bounding box center [667, 145] width 164 height 30
click at [667, 152] on input "inrichting ... astronomie" at bounding box center [672, 150] width 10 height 10
radio input "true"
click at [287, 137] on label "inrichting ... astronoom" at bounding box center [280, 145] width 162 height 30
click at [287, 145] on input "inrichting ... astronoom" at bounding box center [284, 150] width 10 height 10
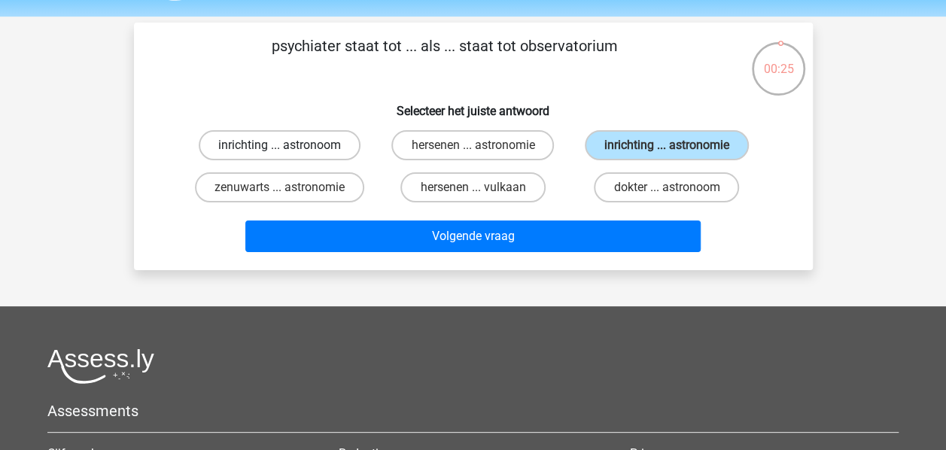
radio input "true"
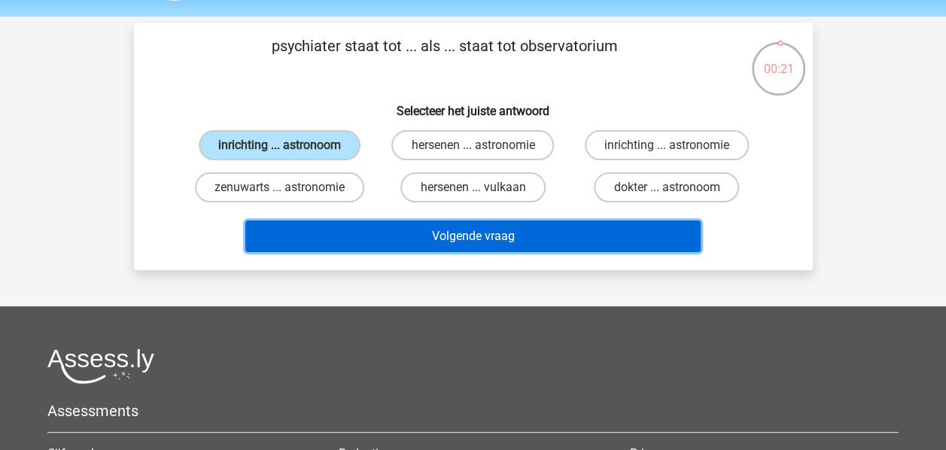
click at [516, 235] on button "Volgende vraag" at bounding box center [472, 237] width 455 height 32
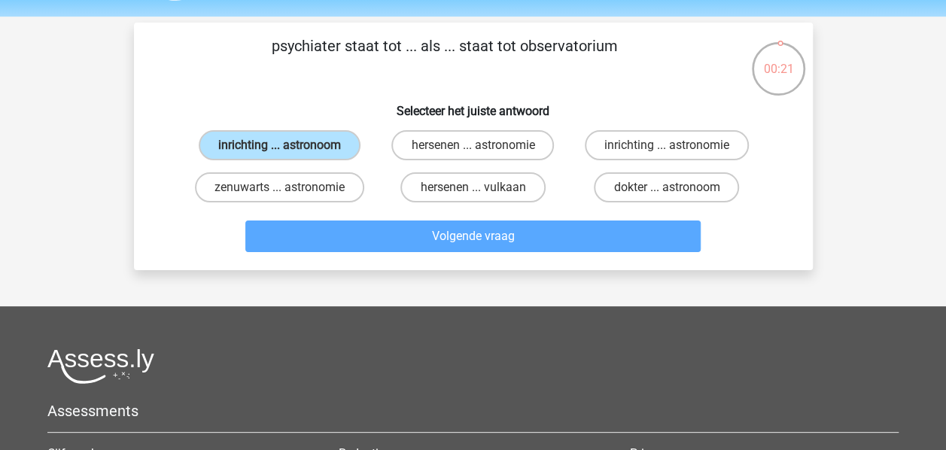
scroll to position [69, 0]
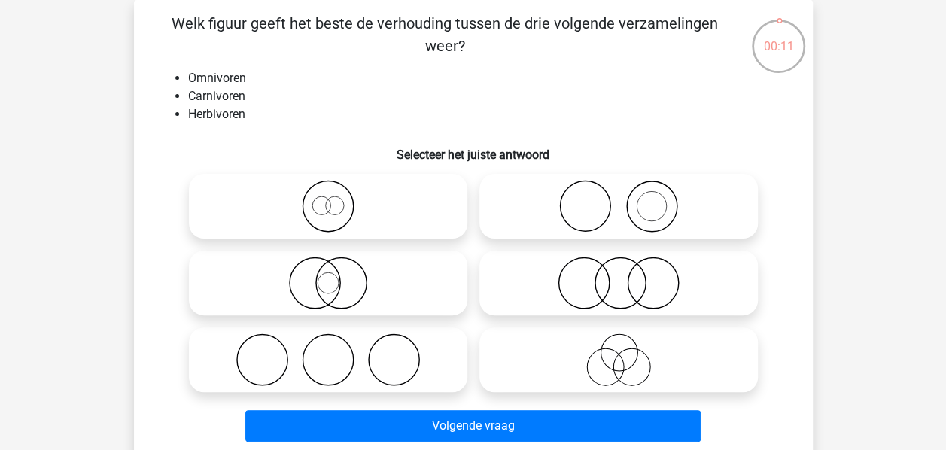
click at [447, 360] on icon at bounding box center [328, 359] width 266 height 53
click at [338, 352] on input "radio" at bounding box center [333, 347] width 10 height 10
radio input "true"
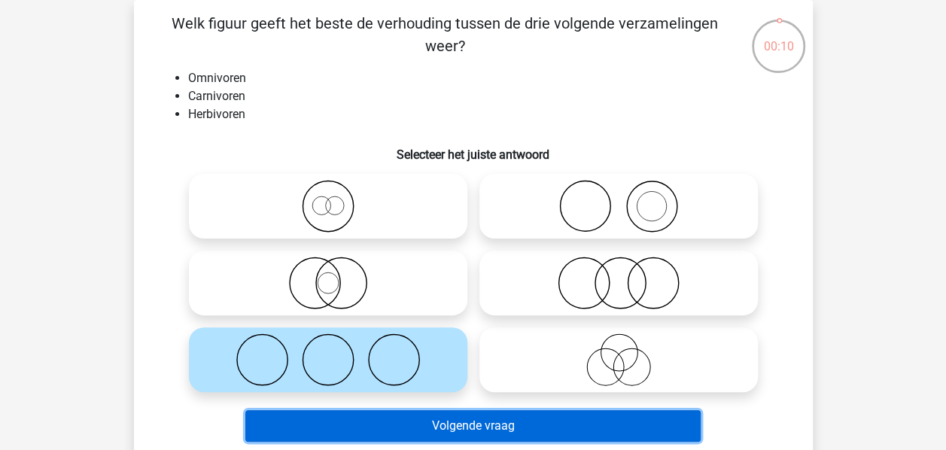
click at [534, 440] on button "Volgende vraag" at bounding box center [472, 426] width 455 height 32
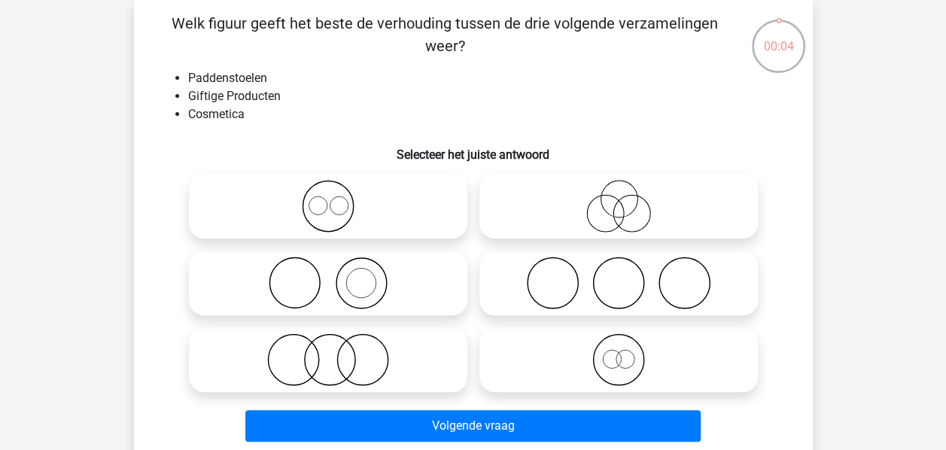
click at [382, 357] on icon at bounding box center [328, 359] width 266 height 53
click at [338, 352] on input "radio" at bounding box center [333, 347] width 10 height 10
radio input "true"
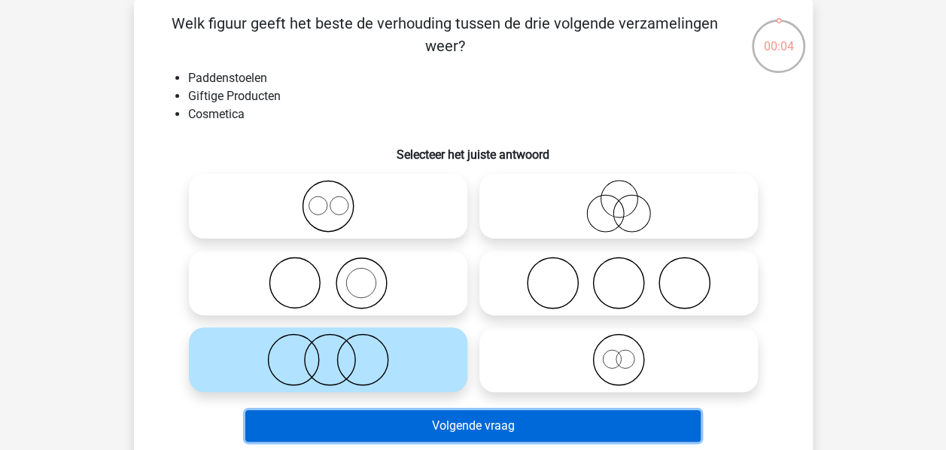
click at [447, 418] on button "Volgende vraag" at bounding box center [472, 426] width 455 height 32
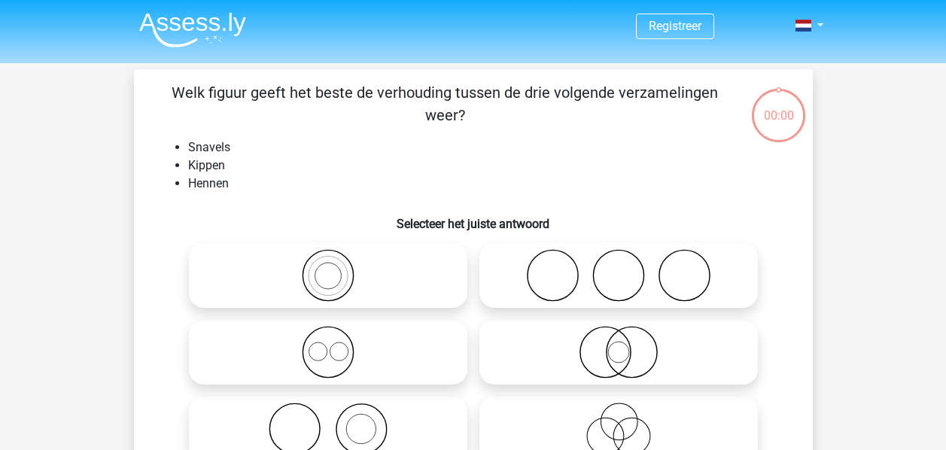
scroll to position [69, 0]
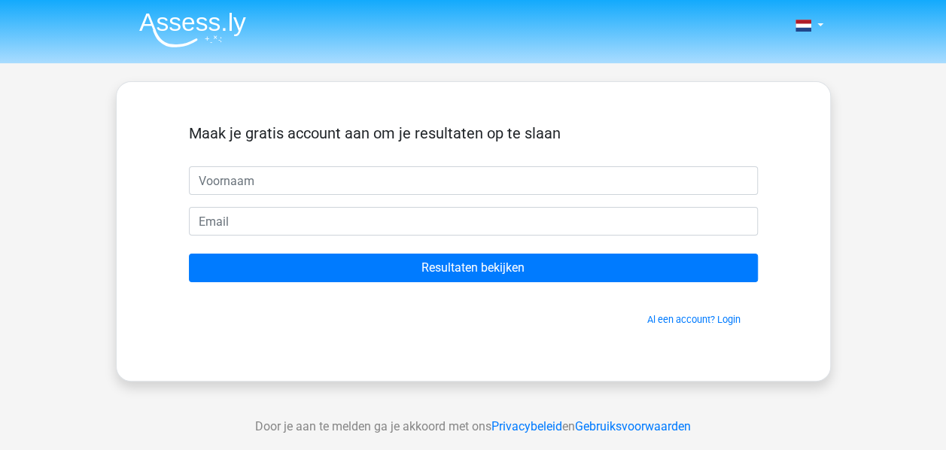
click at [404, 360] on div "Maak je gratis account aan om je resultaten op te slaan Resultaten bekijken Al …" at bounding box center [473, 231] width 715 height 300
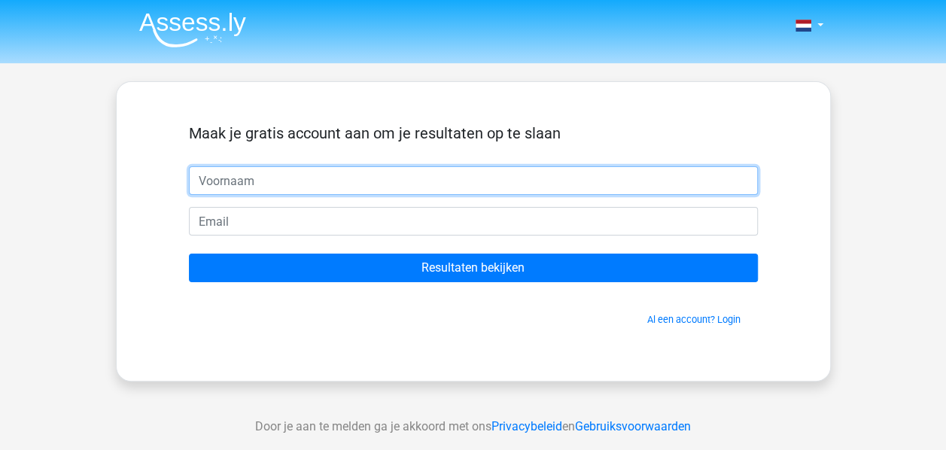
click at [245, 175] on input "text" at bounding box center [473, 180] width 569 height 29
type input "2"
type input "1"
type input "a"
type input "h"
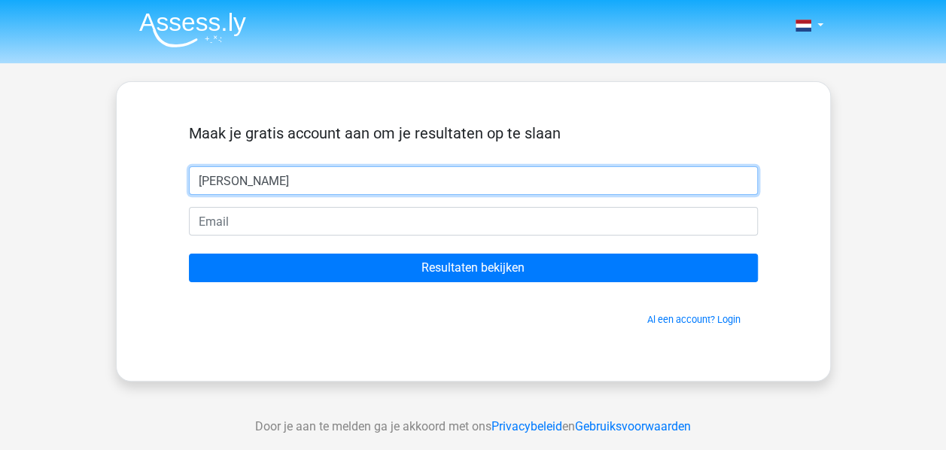
type input "Hanne"
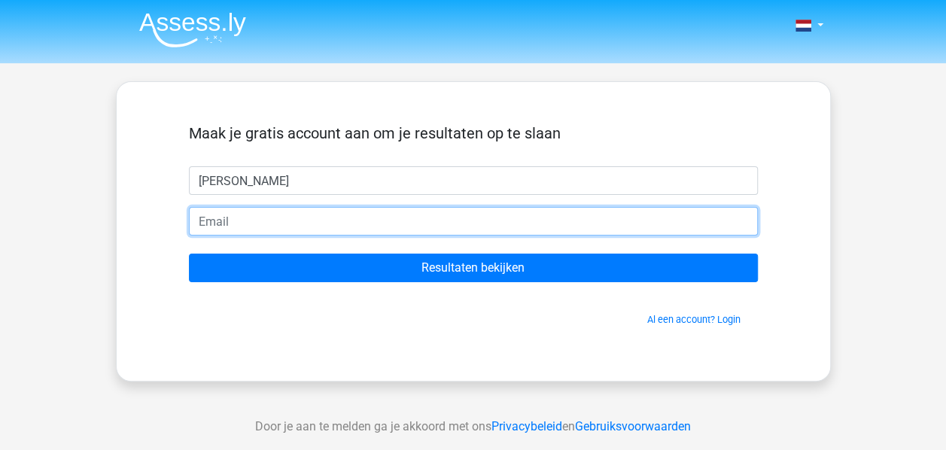
click at [226, 216] on input "email" at bounding box center [473, 221] width 569 height 29
type input "h"
type input "H"
type input "h"
type input "Marcellevanolst@gmail.com"
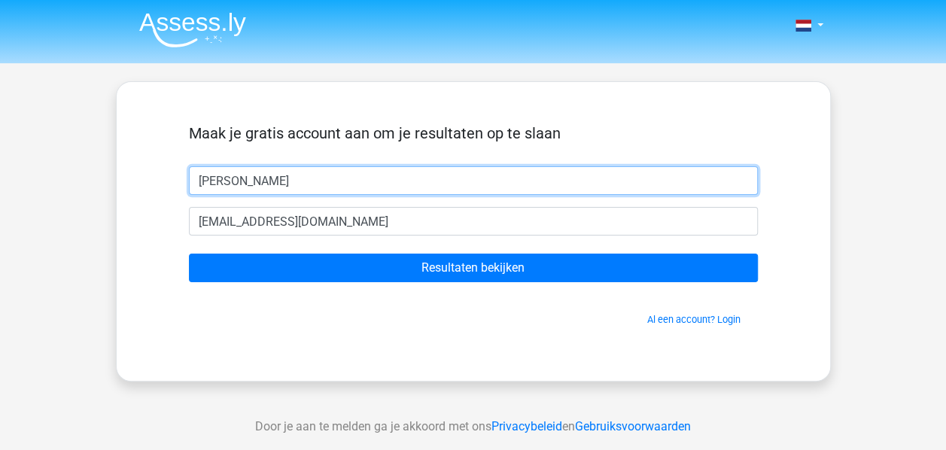
click at [220, 185] on input "Hanne" at bounding box center [473, 180] width 569 height 29
type input "H"
click at [220, 185] on input "Marcelle" at bounding box center [473, 180] width 569 height 29
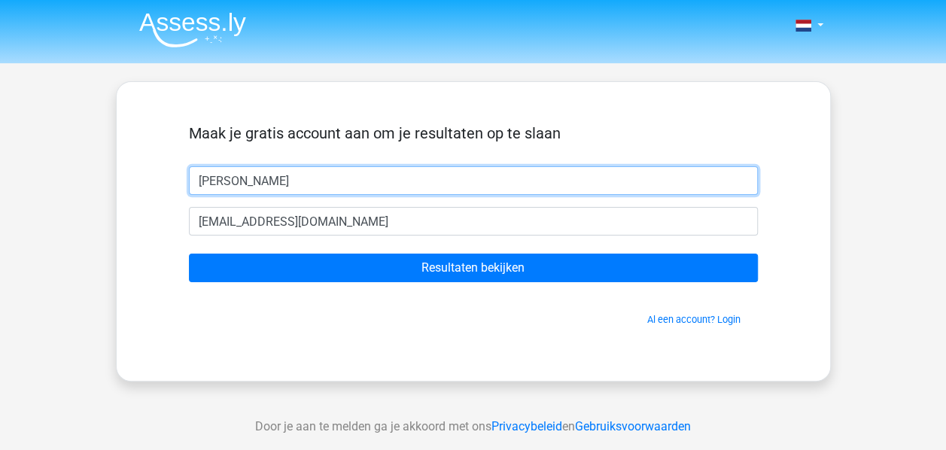
type input "1"
type input "Marcelle"
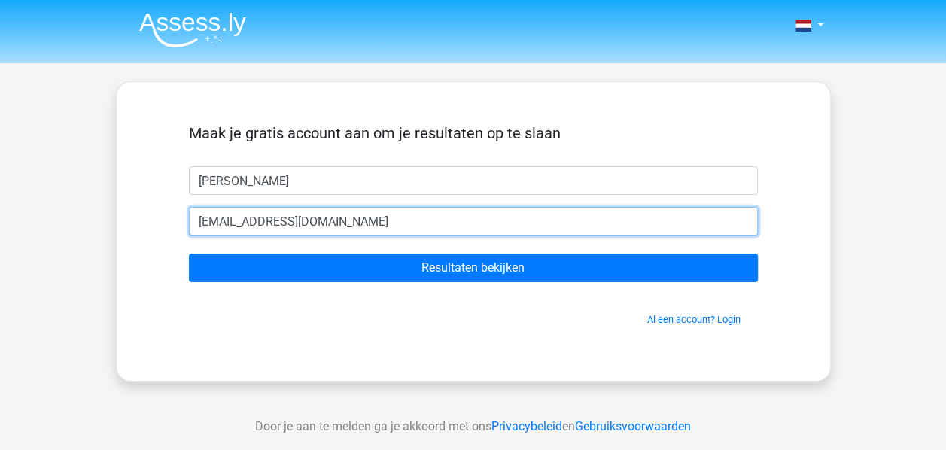
click at [235, 212] on input "Marcellevanolst@gmail.com" at bounding box center [473, 221] width 569 height 29
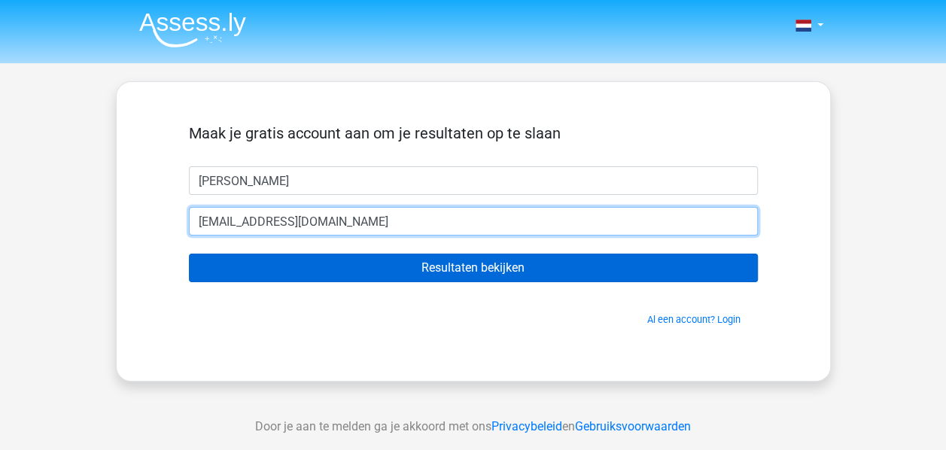
type input "[EMAIL_ADDRESS][DOMAIN_NAME]"
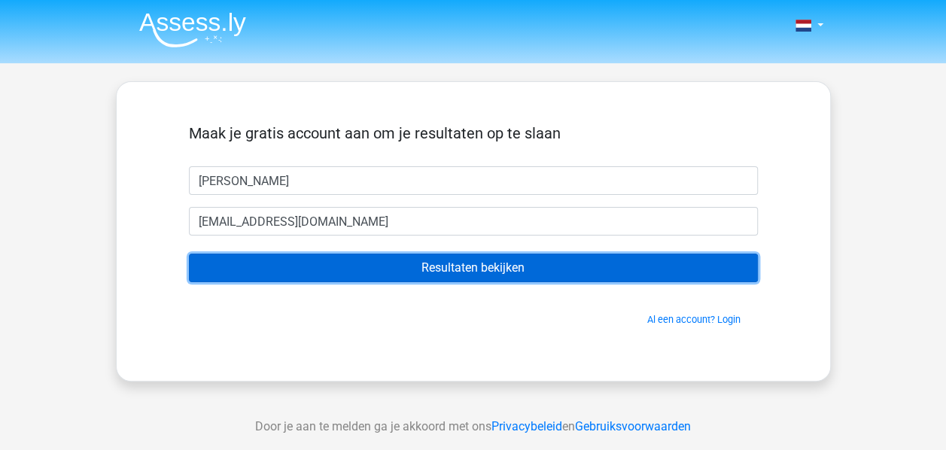
click at [464, 269] on input "Resultaten bekijken" at bounding box center [473, 268] width 569 height 29
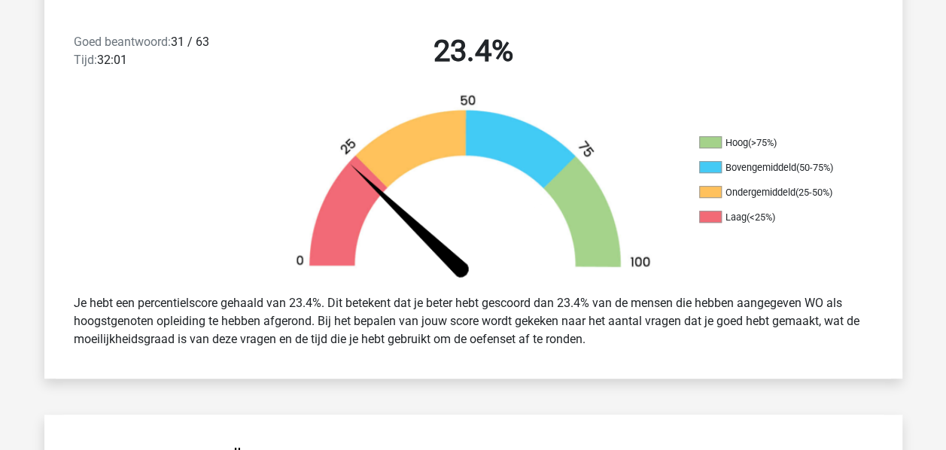
scroll to position [386, 0]
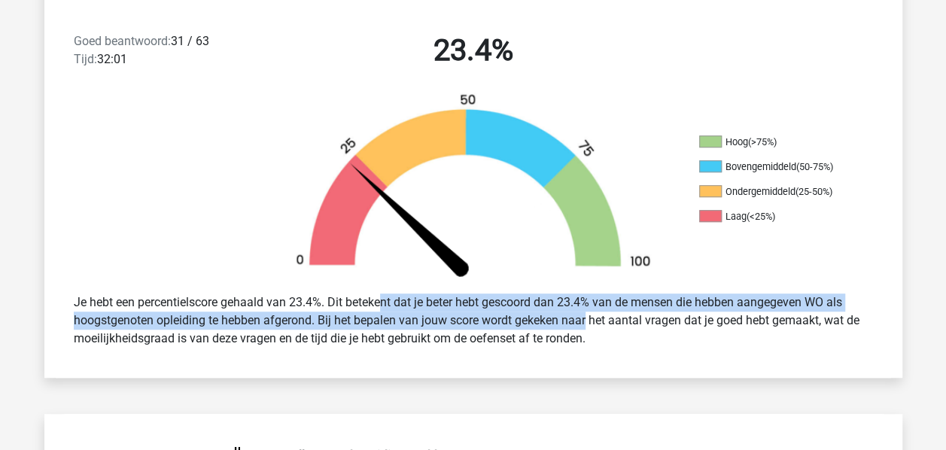
drag, startPoint x: 337, startPoint y: 311, endPoint x: 538, endPoint y: 314, distance: 201.0
click at [538, 314] on div "Je hebt een percentielscore gehaald van 23.4%. Dit betekent dat je beter hebt g…" at bounding box center [473, 320] width 822 height 66
click at [540, 309] on div "Je hebt een percentielscore gehaald van 23.4%. Dit betekent dat je beter hebt g…" at bounding box center [473, 320] width 822 height 66
click at [572, 306] on div "Je hebt een percentielscore gehaald van 23.4%. Dit betekent dat je beter hebt g…" at bounding box center [473, 320] width 822 height 66
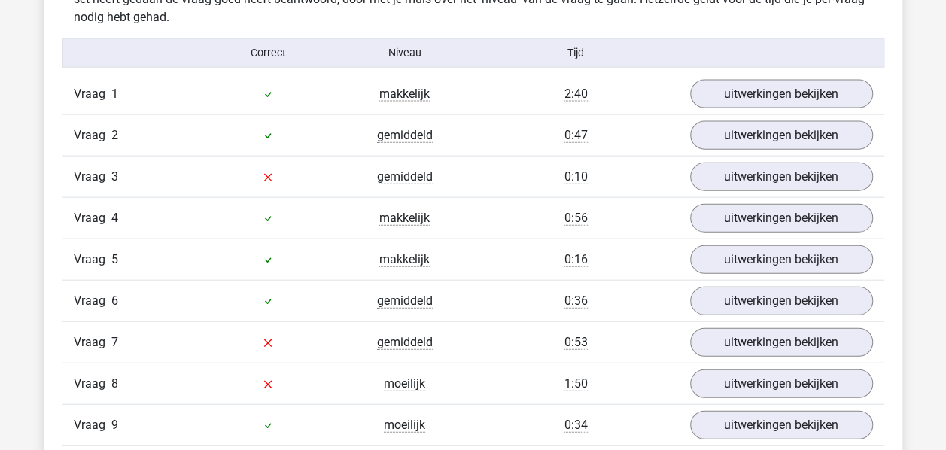
scroll to position [1643, 0]
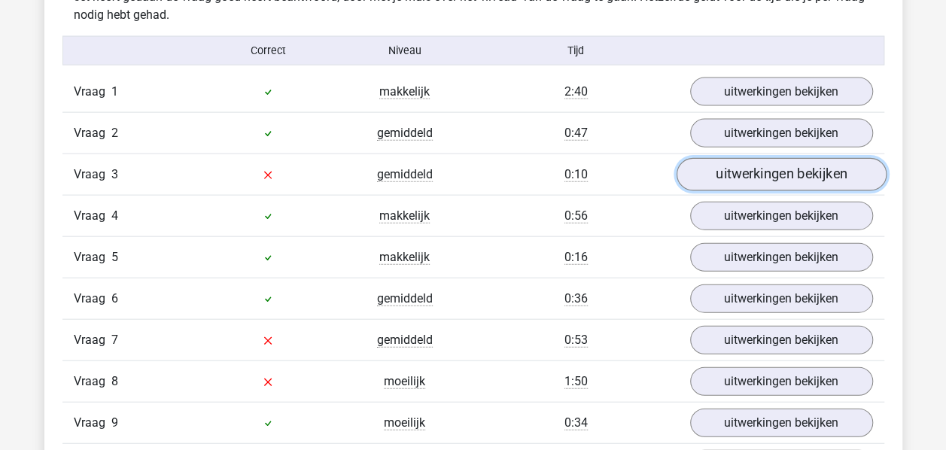
click at [719, 173] on link "uitwerkingen bekijken" at bounding box center [781, 174] width 210 height 33
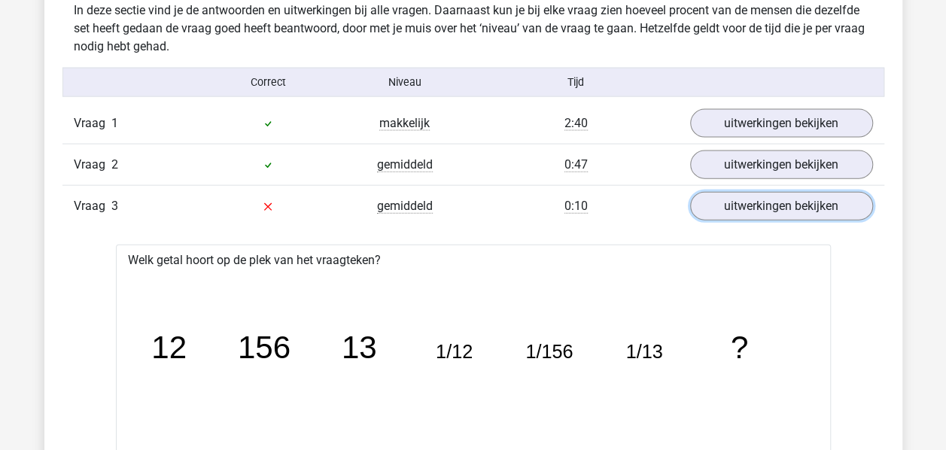
scroll to position [1610, 0]
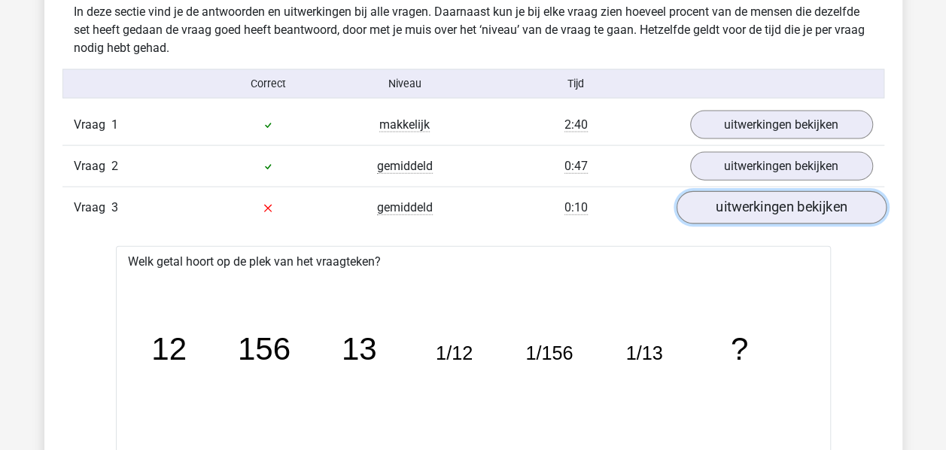
click at [780, 202] on link "uitwerkingen bekijken" at bounding box center [781, 207] width 210 height 33
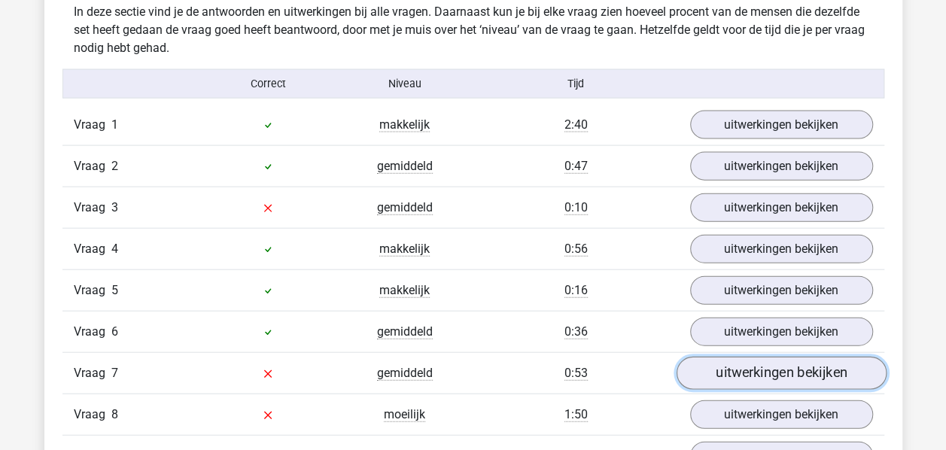
click at [744, 360] on link "uitwerkingen bekijken" at bounding box center [781, 373] width 210 height 33
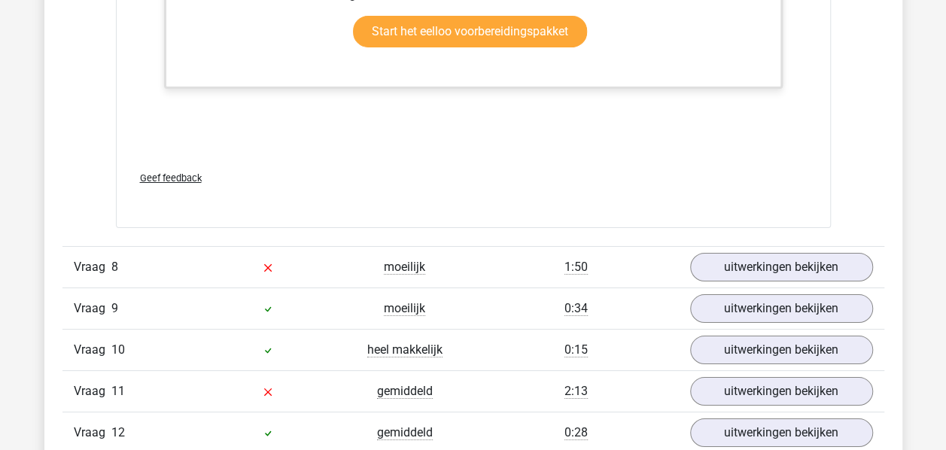
scroll to position [2763, 0]
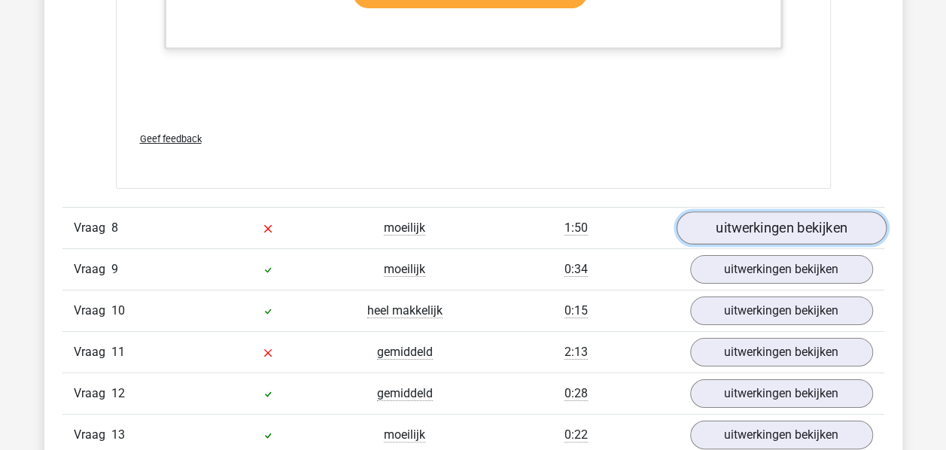
click at [783, 211] on link "uitwerkingen bekijken" at bounding box center [781, 227] width 210 height 33
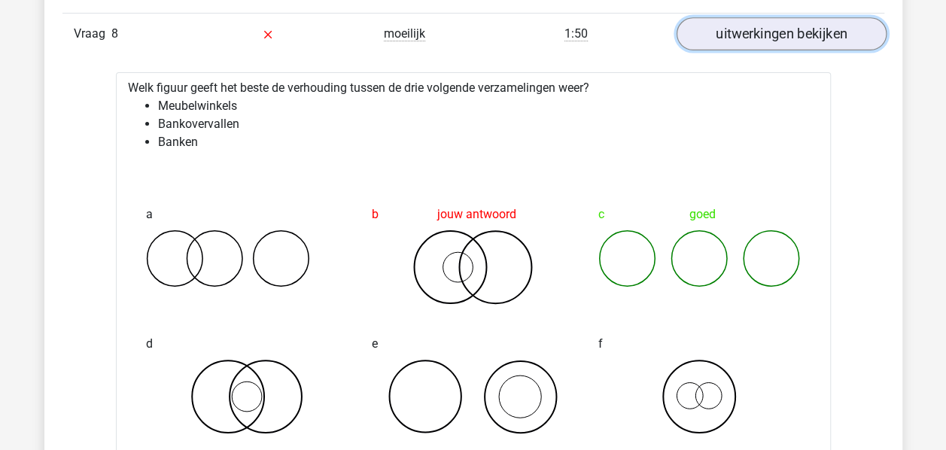
scroll to position [2956, 0]
